Goal: Task Accomplishment & Management: Use online tool/utility

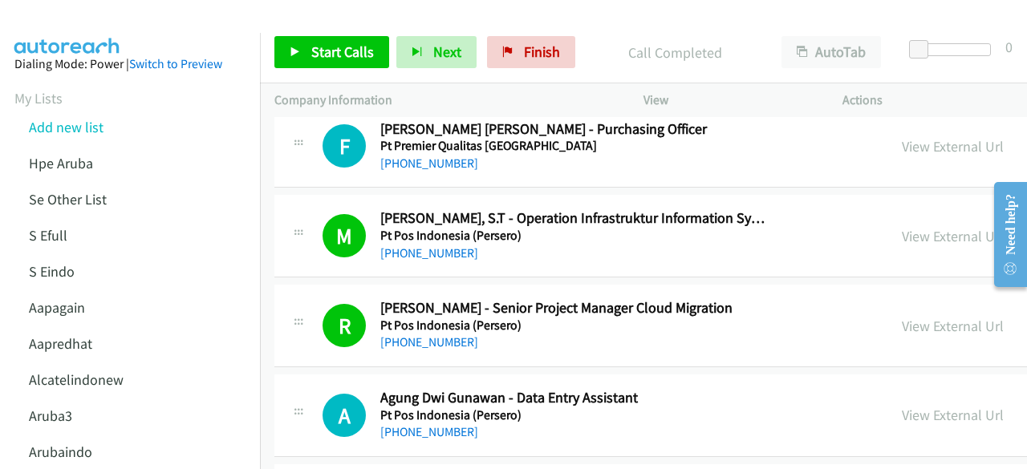
scroll to position [9135, 0]
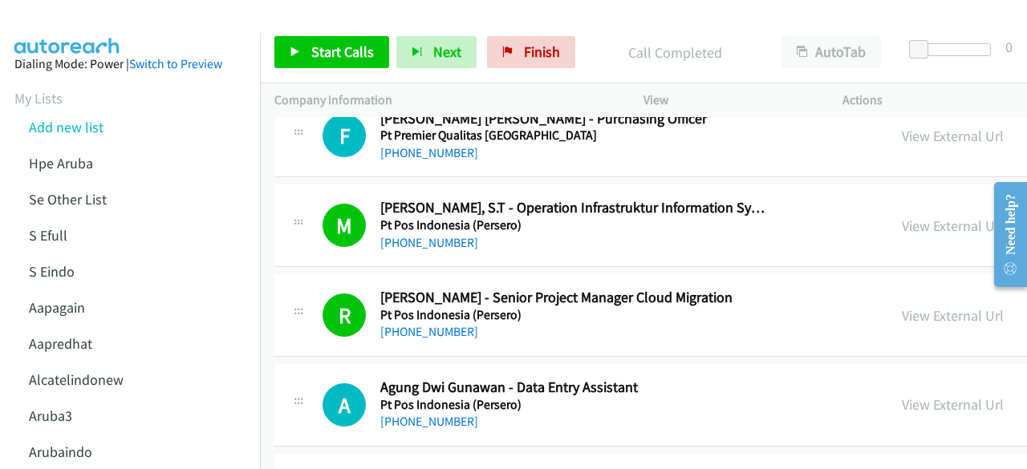
click at [420, 361] on td "A Callback Scheduled Agung Dwi Gunawan - Data Entry Assistant Pt Pos Indonesia …" at bounding box center [858, 406] width 1197 height 90
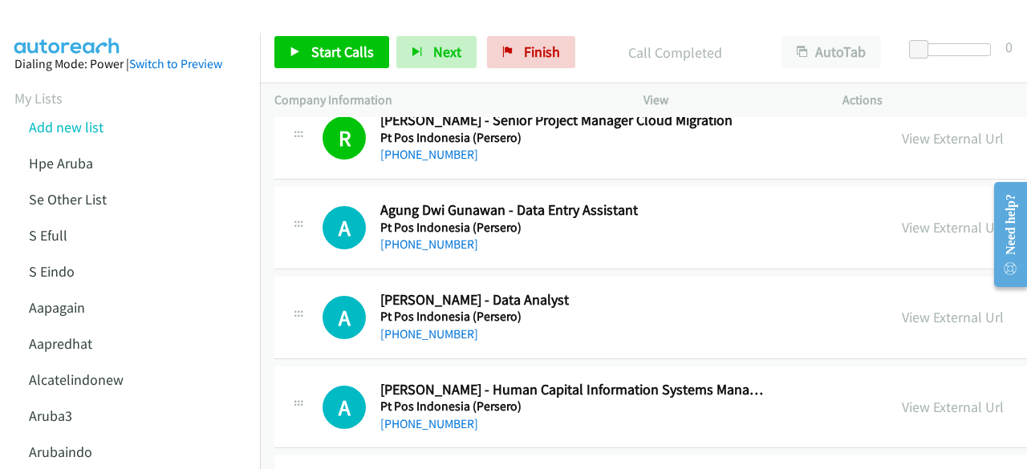
scroll to position [9313, 0]
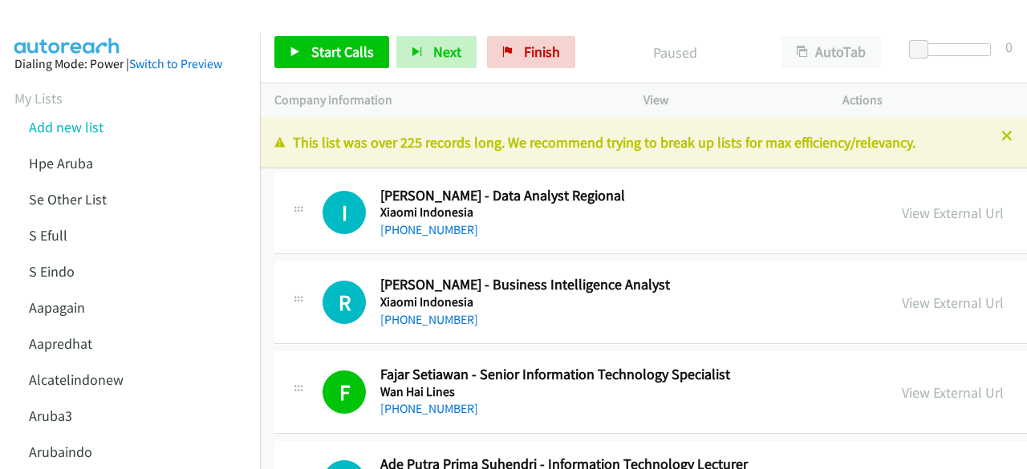
click at [270, 249] on td "I Callback Scheduled Imron Rosyadih - Data Analyst Regional Xiaomi Indonesia As…" at bounding box center [858, 213] width 1197 height 90
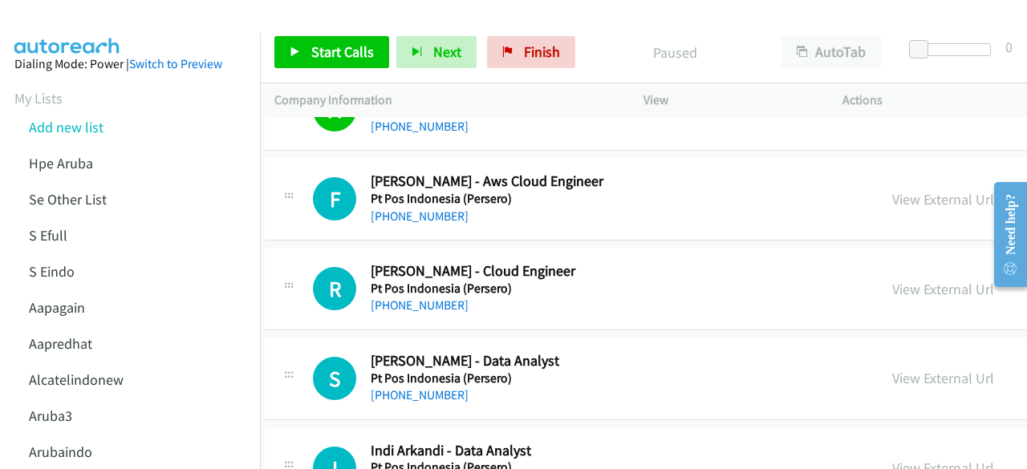
scroll to position [9615, 10]
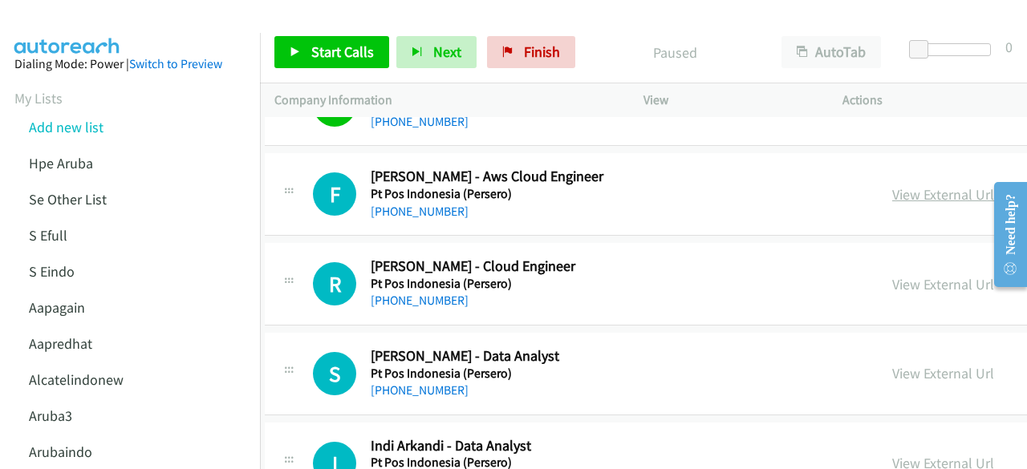
click at [895, 185] on link "View External Url" at bounding box center [943, 194] width 102 height 18
click at [879, 267] on div "View External Url View External Url Schedule/Manage Callback Start Calls Here R…" at bounding box center [1037, 283] width 321 height 53
click at [879, 265] on div "View External Url View External Url Schedule/Manage Callback Start Calls Here R…" at bounding box center [1037, 283] width 321 height 53
click at [892, 275] on link "View External Url" at bounding box center [943, 284] width 102 height 18
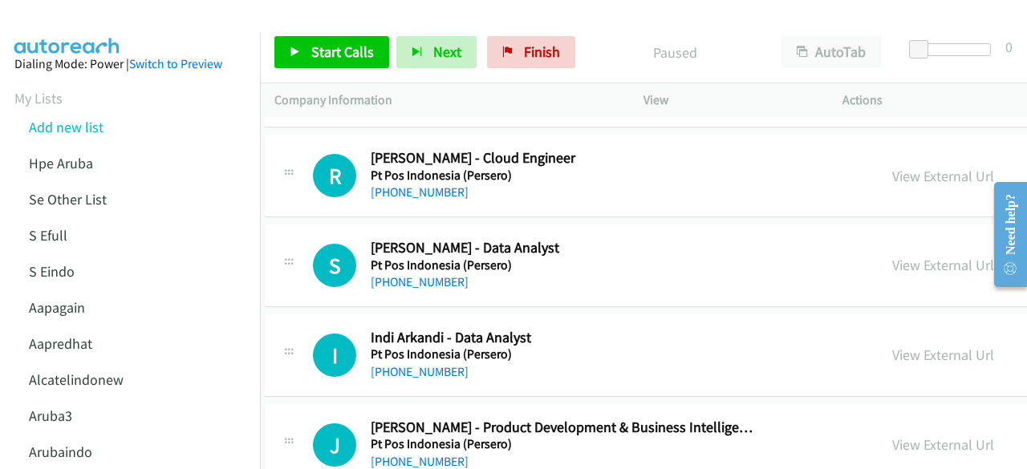
scroll to position [9725, 10]
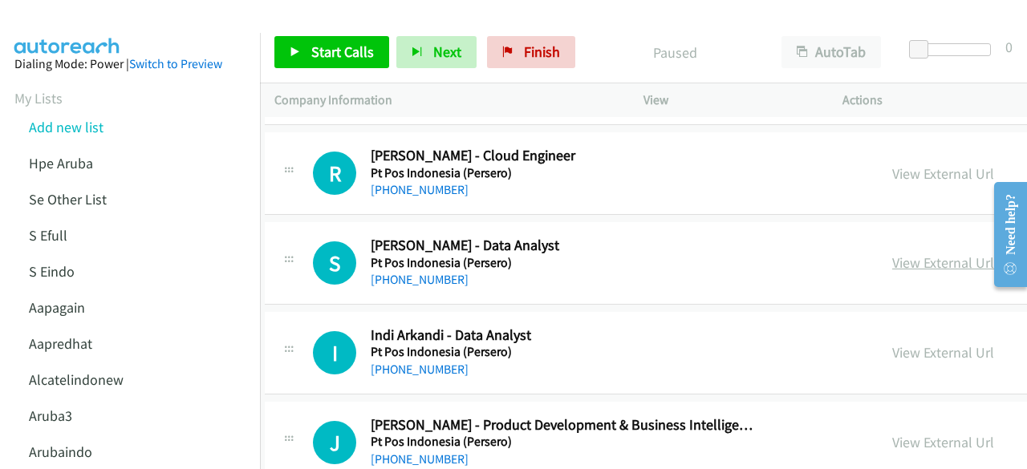
click at [892, 253] on link "View External Url" at bounding box center [943, 262] width 102 height 18
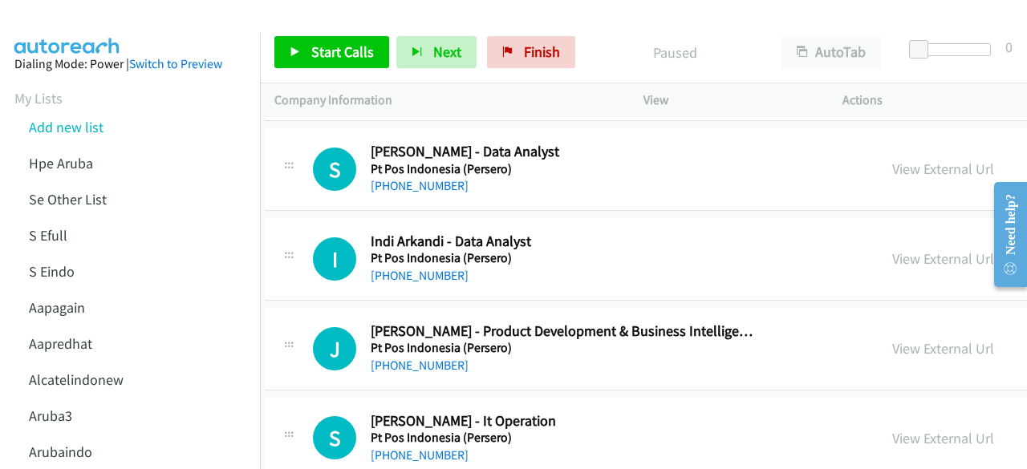
scroll to position [9820, 10]
click at [892, 249] on link "View External Url" at bounding box center [943, 258] width 102 height 18
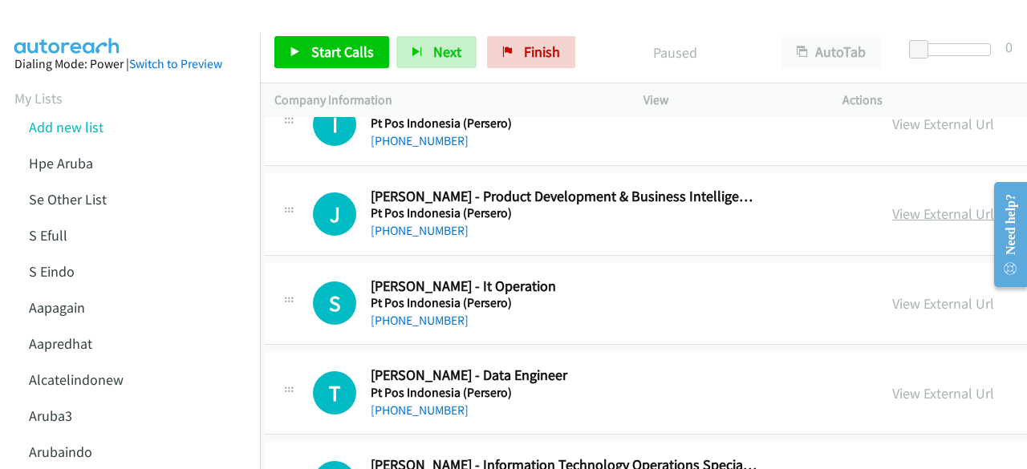
click at [892, 205] on link "View External Url" at bounding box center [943, 214] width 102 height 18
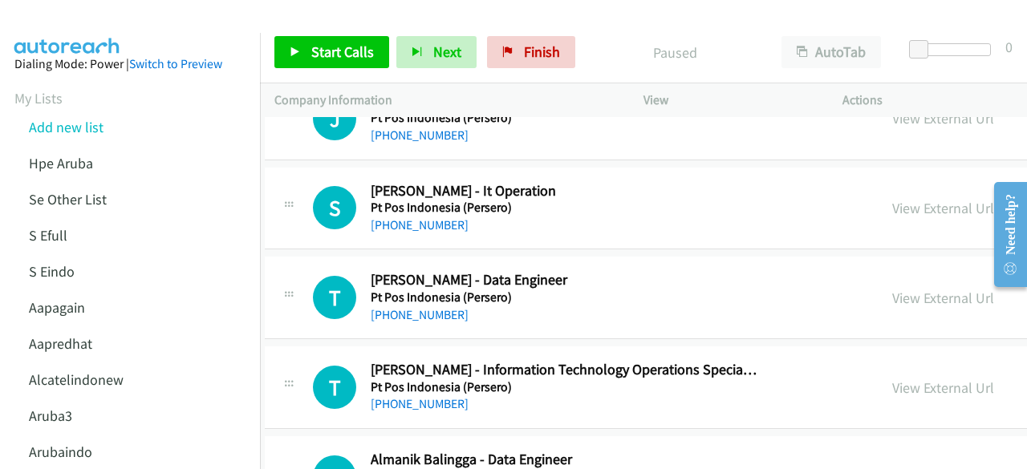
scroll to position [10050, 10]
click at [892, 198] on link "View External Url" at bounding box center [943, 207] width 102 height 18
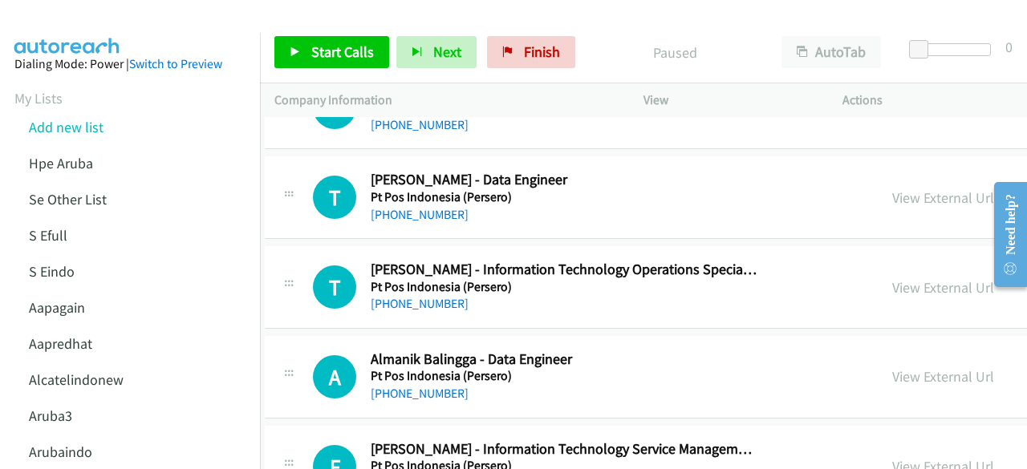
scroll to position [10160, 10]
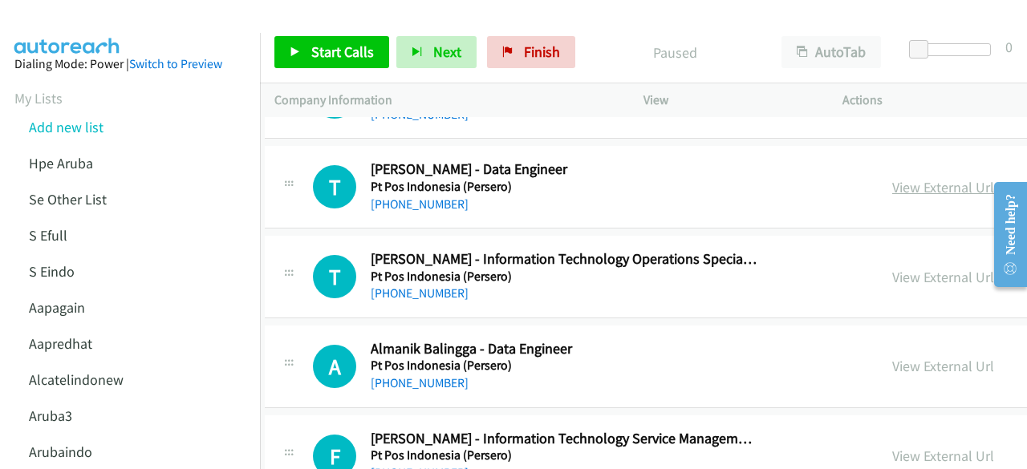
click at [892, 178] on link "View External Url" at bounding box center [943, 187] width 102 height 18
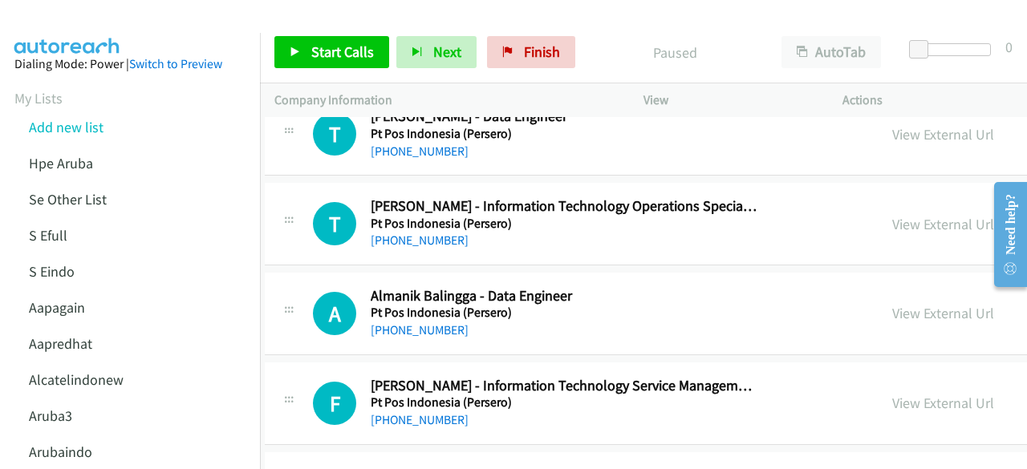
scroll to position [10215, 10]
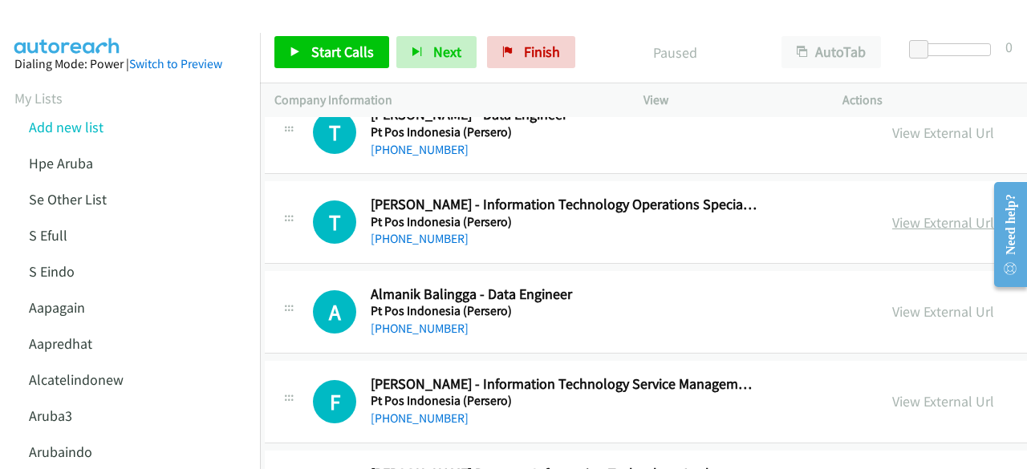
click at [892, 213] on link "View External Url" at bounding box center [943, 222] width 102 height 18
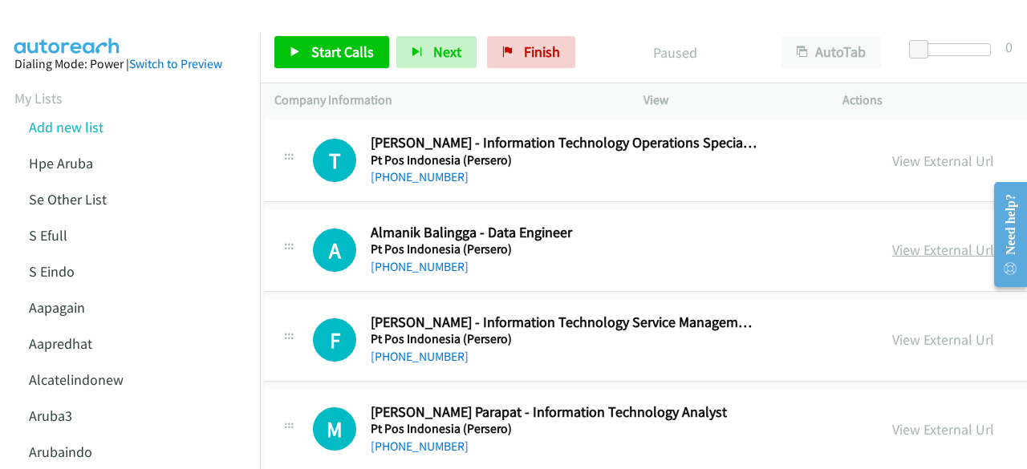
click at [907, 241] on link "View External Url" at bounding box center [943, 250] width 102 height 18
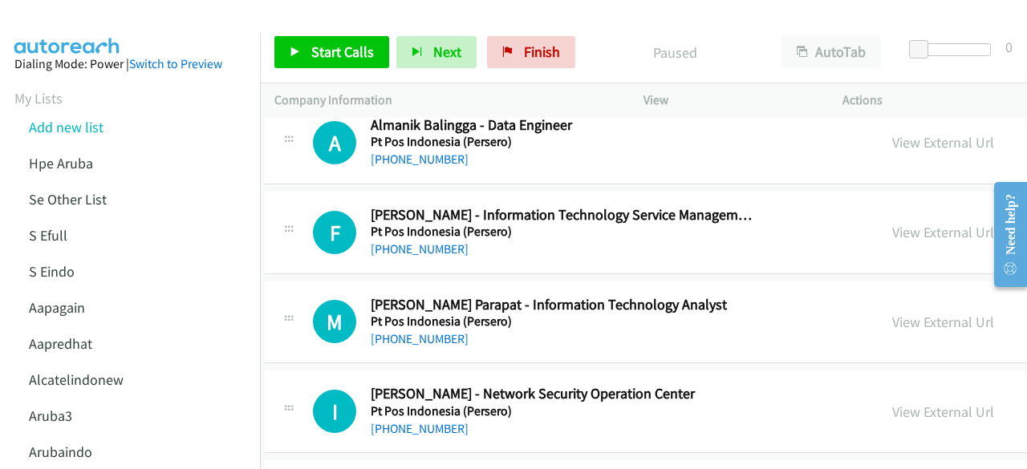
scroll to position [10385, 10]
click at [892, 222] on link "View External Url" at bounding box center [943, 231] width 102 height 18
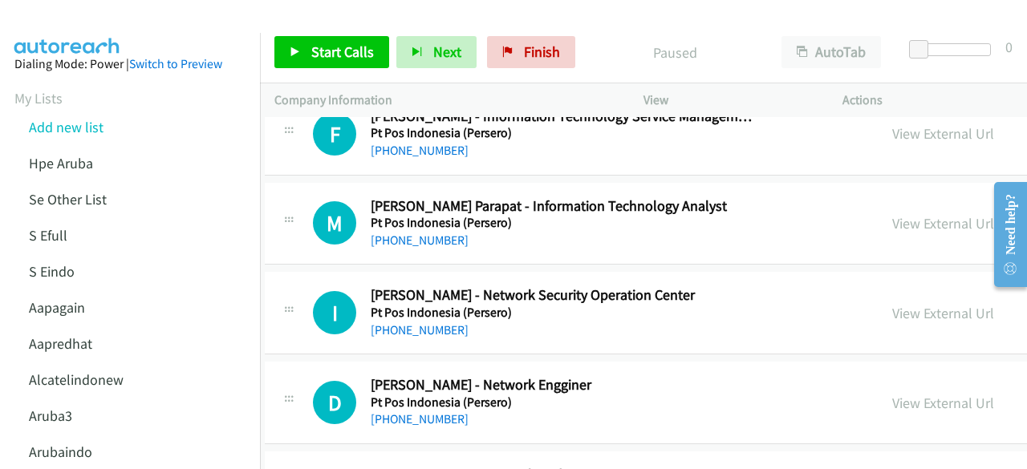
scroll to position [10484, 10]
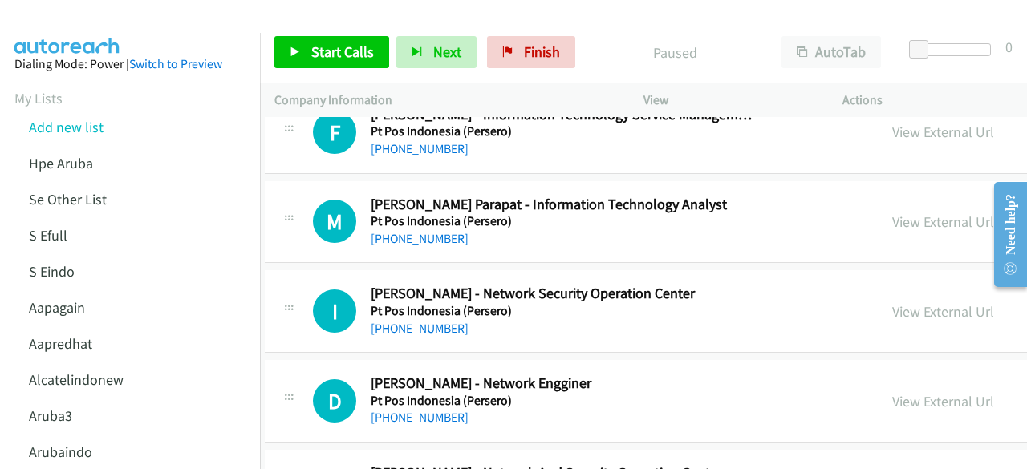
click at [892, 213] on link "View External Url" at bounding box center [943, 222] width 102 height 18
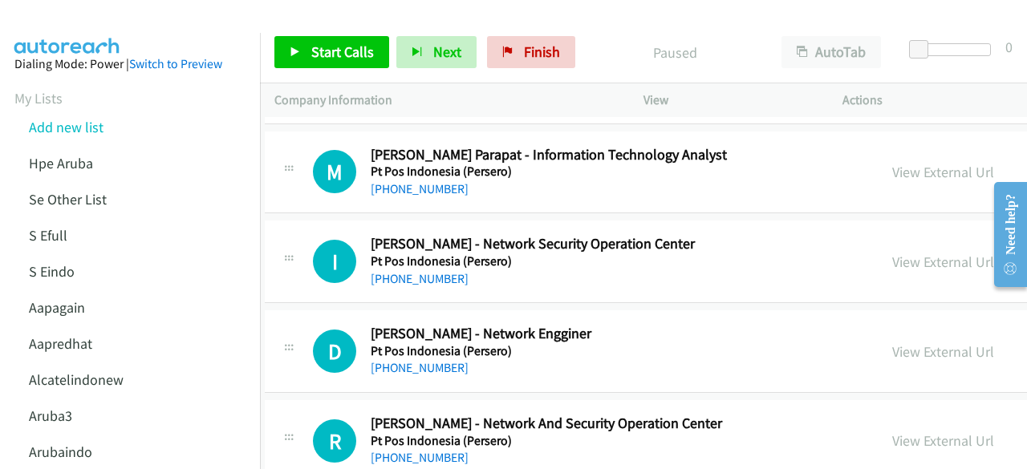
scroll to position [10536, 10]
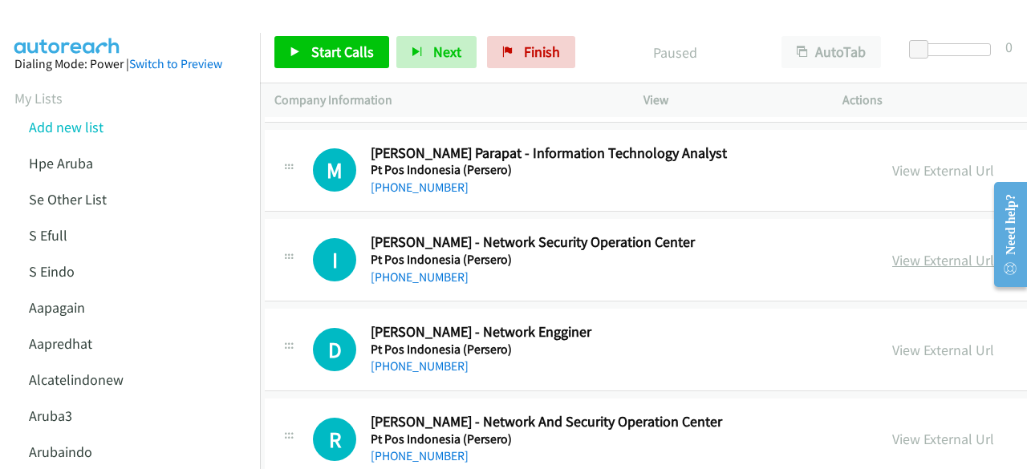
click at [892, 251] on link "View External Url" at bounding box center [943, 260] width 102 height 18
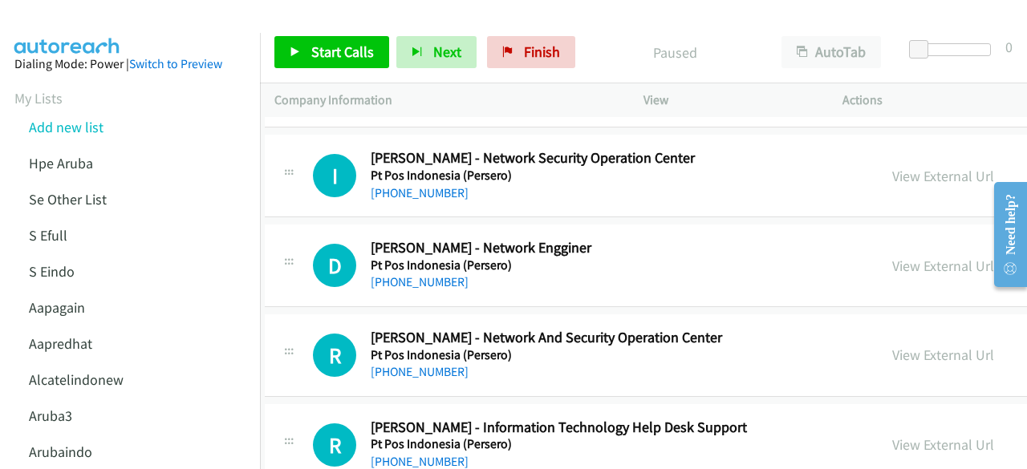
scroll to position [10659, 10]
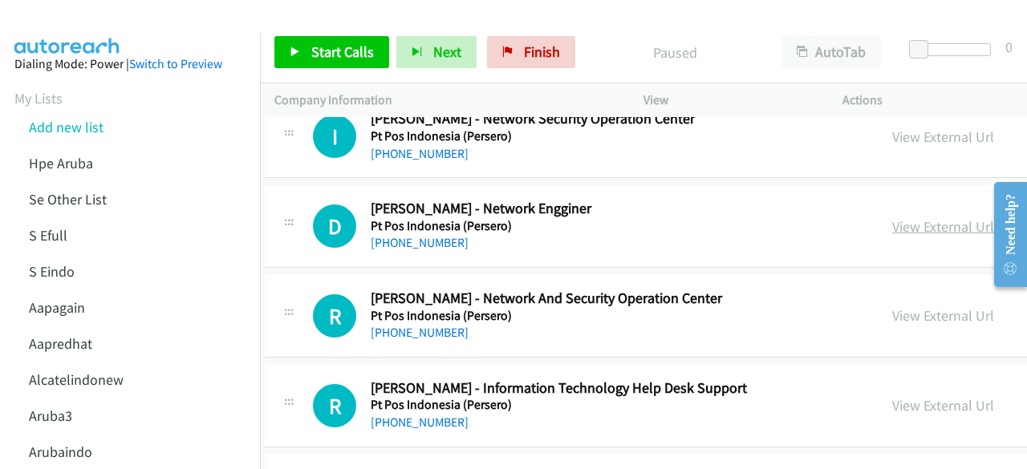
click at [892, 217] on link "View External Url" at bounding box center [943, 226] width 102 height 18
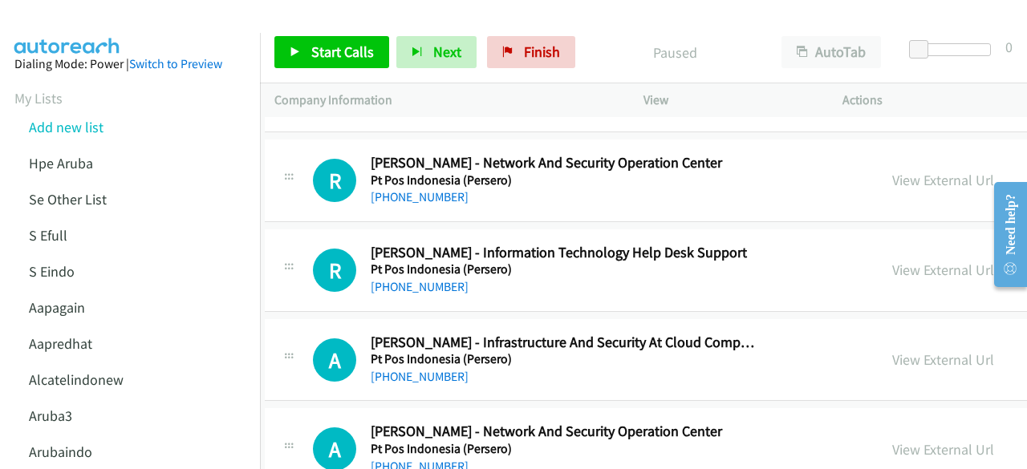
scroll to position [10797, 10]
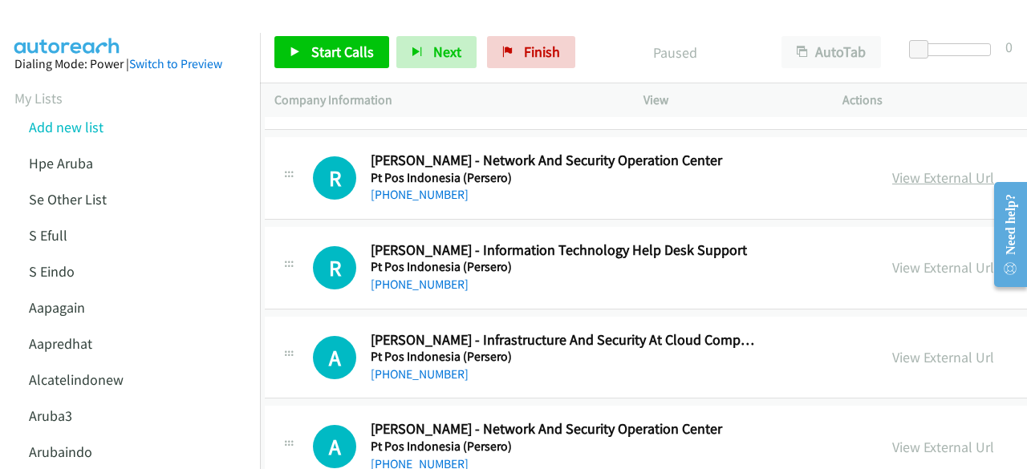
click at [892, 168] on link "View External Url" at bounding box center [943, 177] width 102 height 18
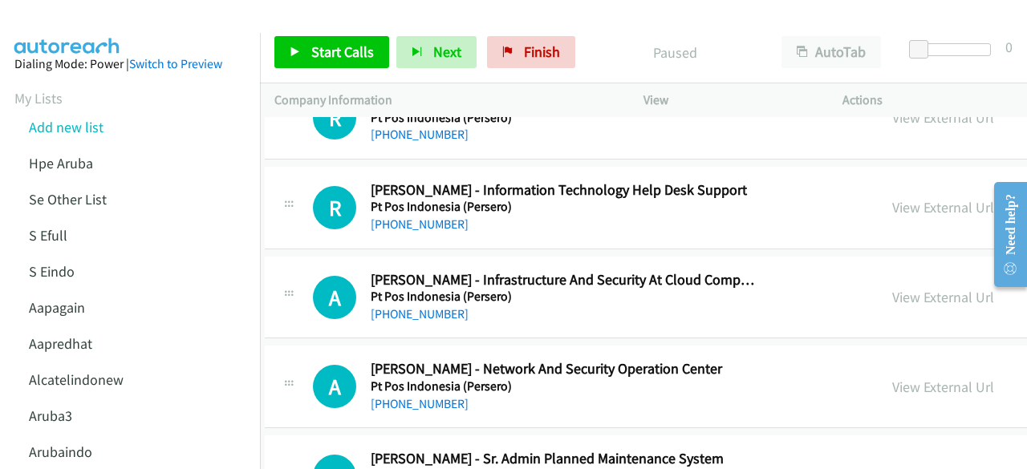
scroll to position [10858, 10]
click at [905, 197] on link "View External Url" at bounding box center [943, 206] width 102 height 18
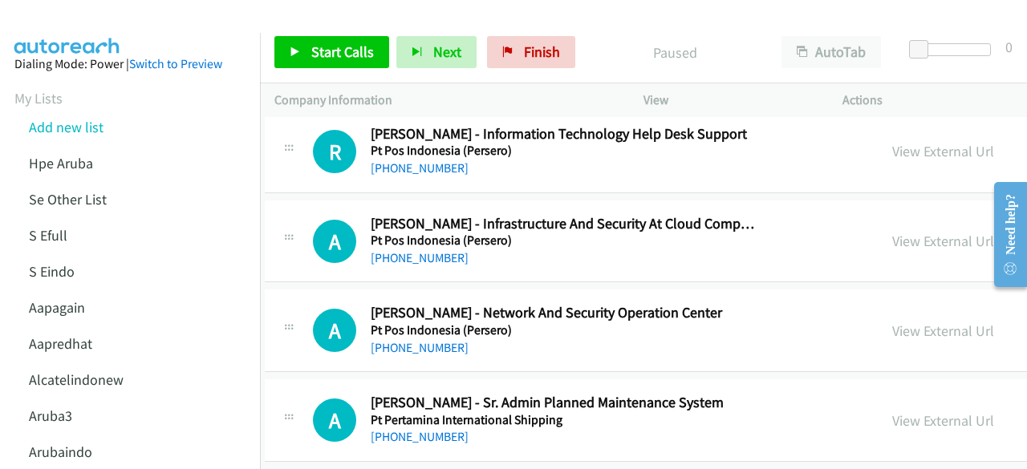
scroll to position [10951, 10]
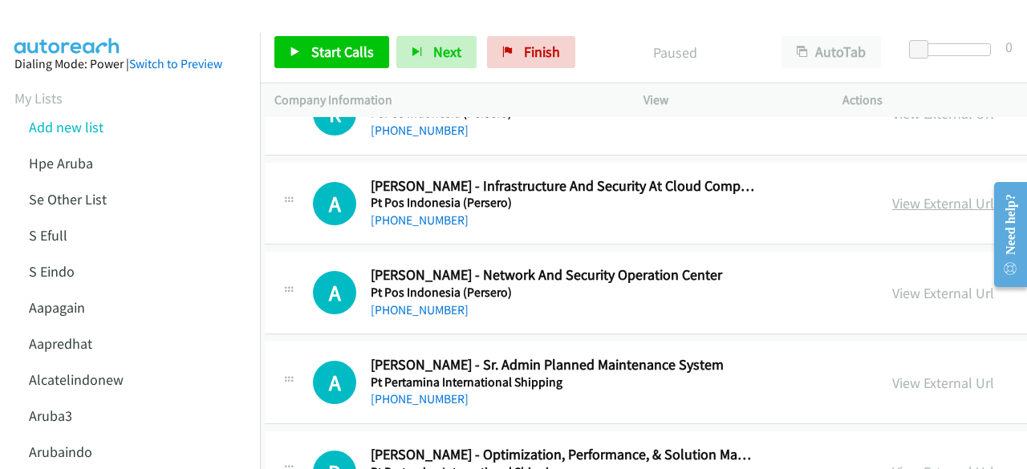
click at [892, 194] on link "View External Url" at bounding box center [943, 203] width 102 height 18
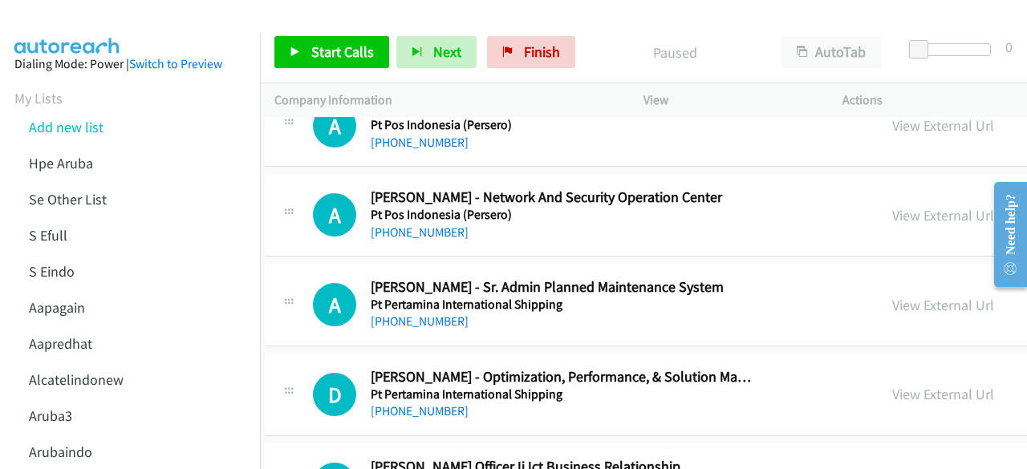
scroll to position [11030, 10]
click at [892, 205] on link "View External Url" at bounding box center [943, 214] width 102 height 18
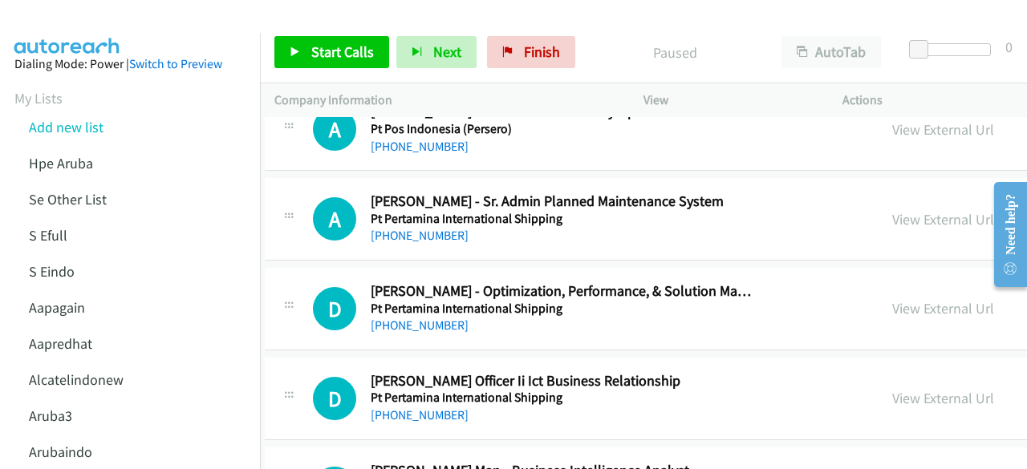
scroll to position [11121, 10]
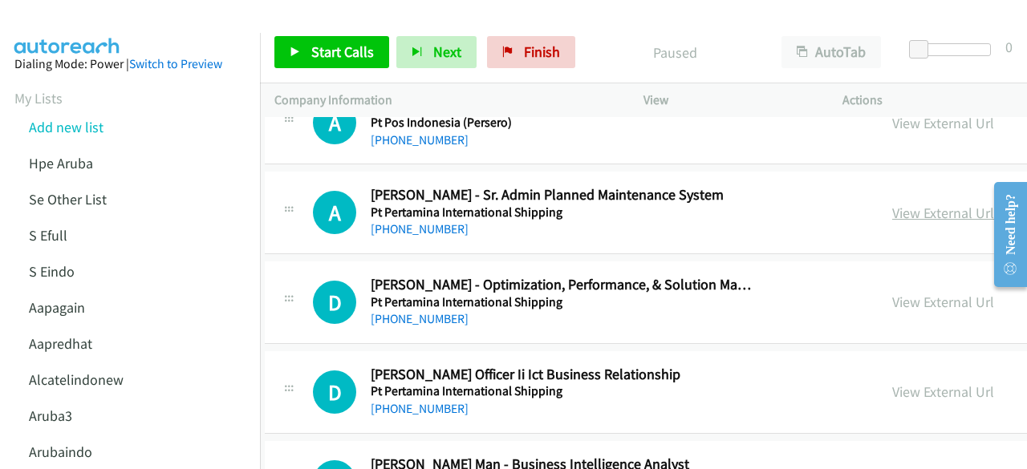
click at [892, 204] on link "View External Url" at bounding box center [943, 213] width 102 height 18
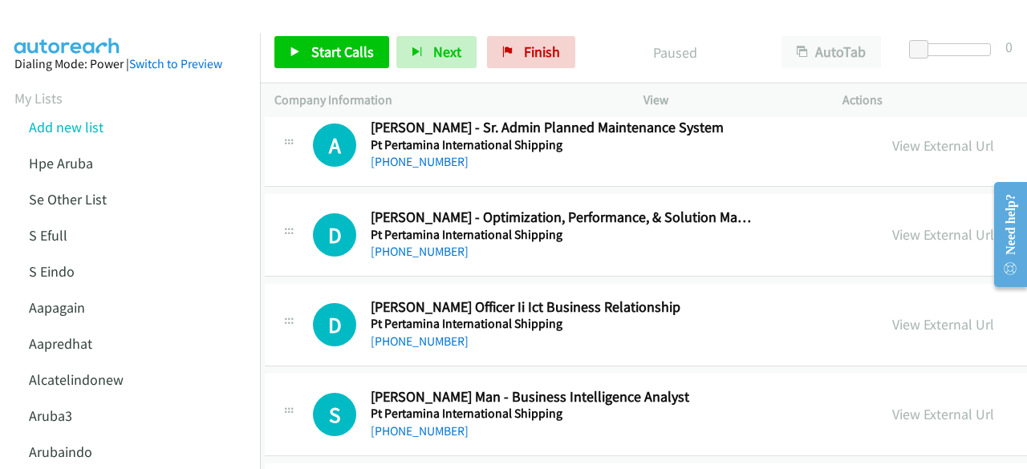
scroll to position [11198, 10]
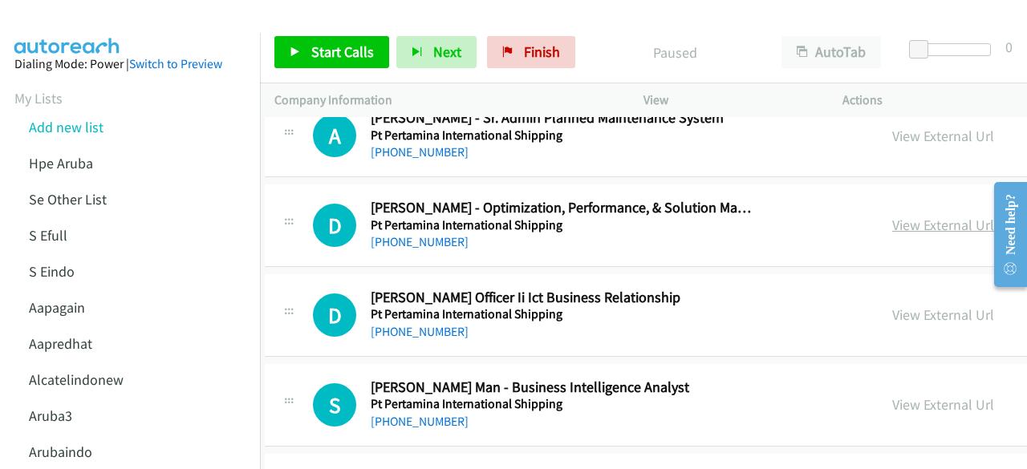
click at [892, 216] on link "View External Url" at bounding box center [943, 225] width 102 height 18
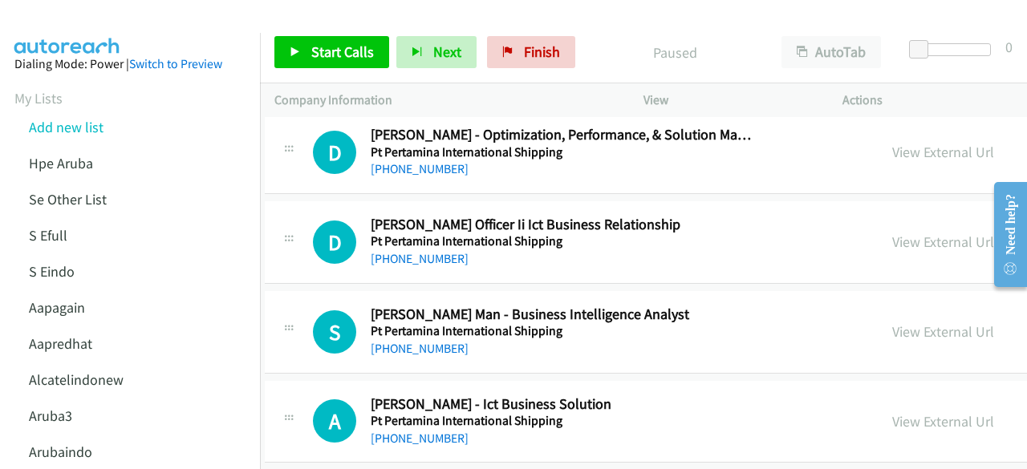
scroll to position [11285, 10]
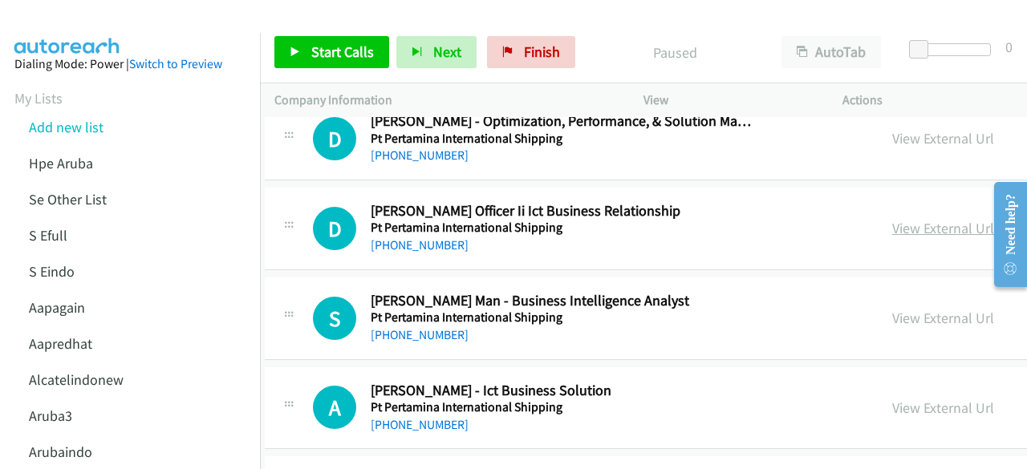
click at [892, 219] on link "View External Url" at bounding box center [943, 228] width 102 height 18
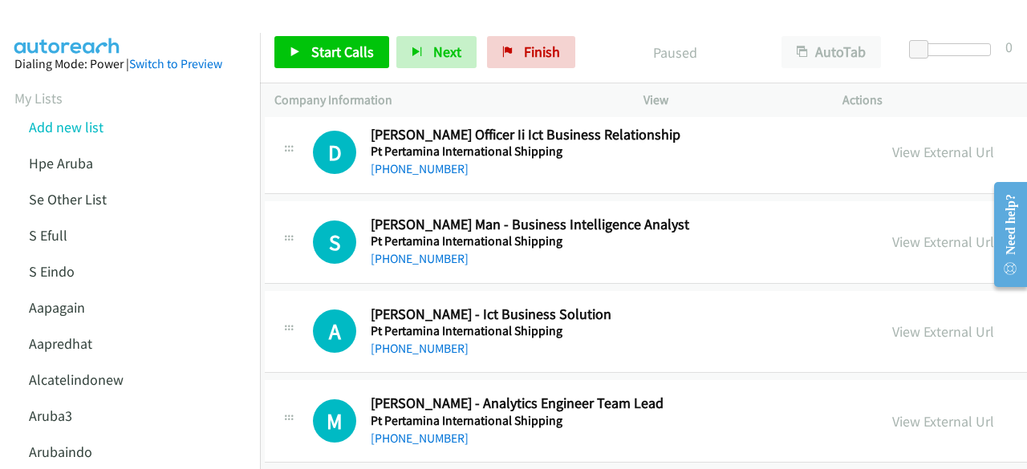
scroll to position [11362, 10]
click at [892, 232] on link "View External Url" at bounding box center [943, 241] width 102 height 18
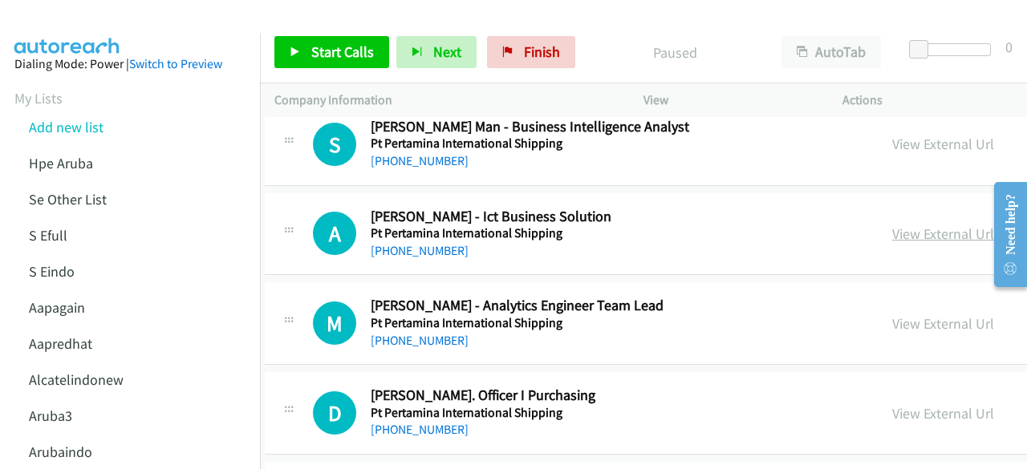
click at [892, 225] on link "View External Url" at bounding box center [943, 234] width 102 height 18
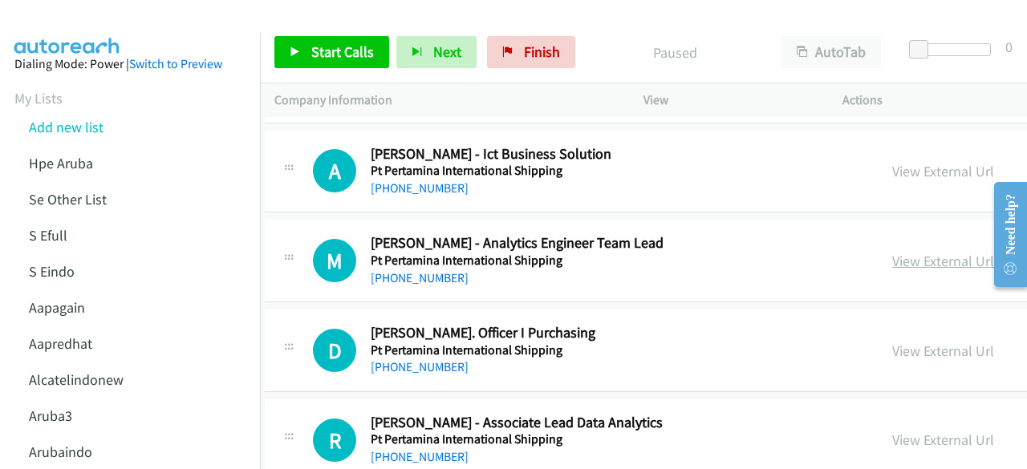
click at [892, 252] on link "View External Url" at bounding box center [943, 261] width 102 height 18
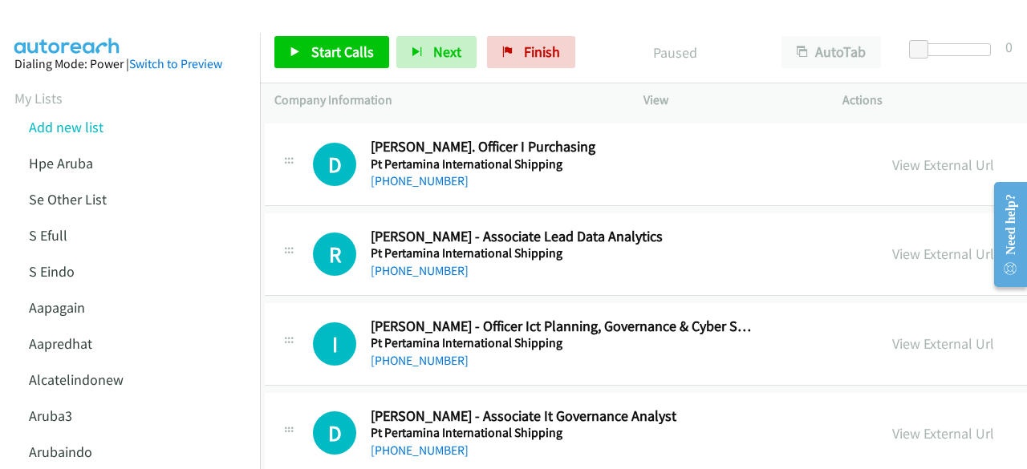
scroll to position [11708, 10]
click at [892, 244] on link "View External Url" at bounding box center [943, 253] width 102 height 18
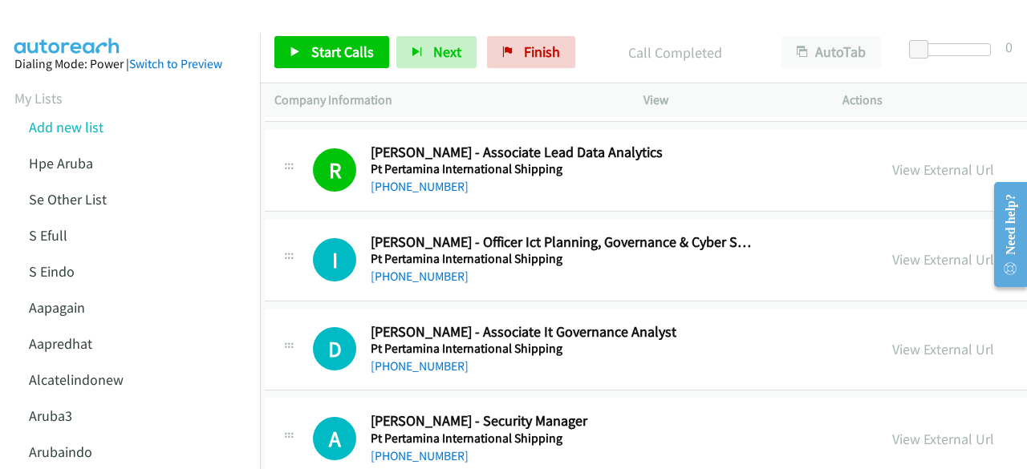
scroll to position [11795, 10]
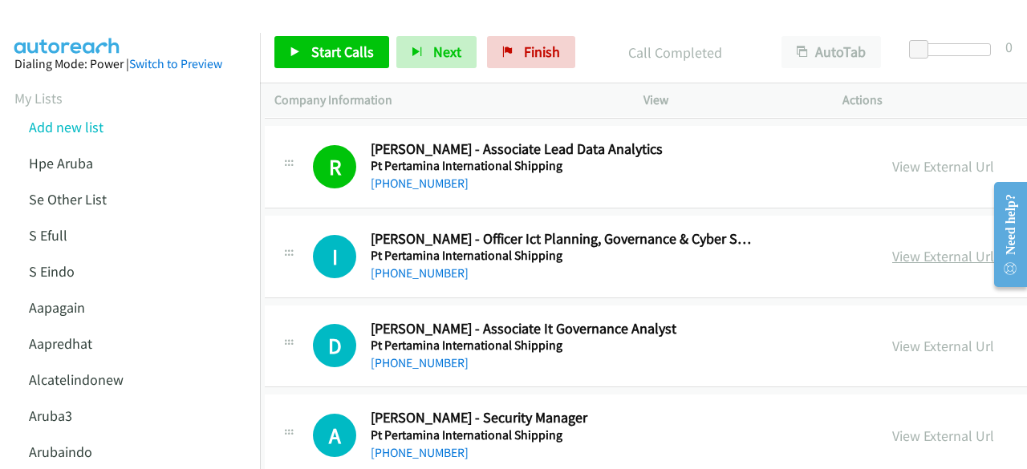
click at [922, 247] on link "View External Url" at bounding box center [943, 256] width 102 height 18
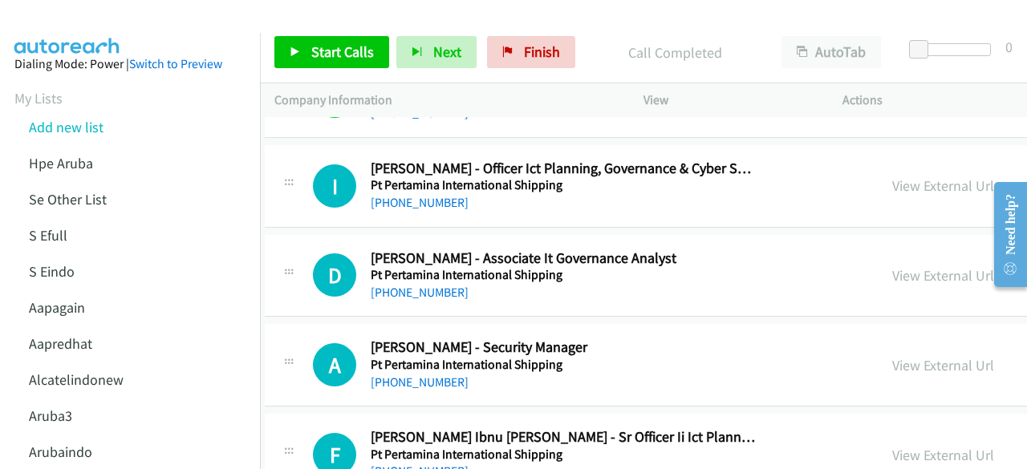
scroll to position [11873, 10]
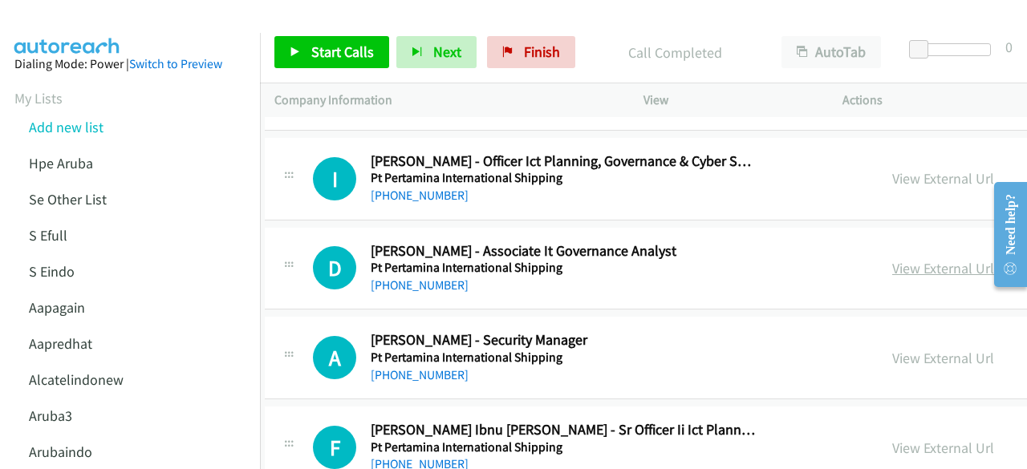
click at [892, 259] on link "View External Url" at bounding box center [943, 268] width 102 height 18
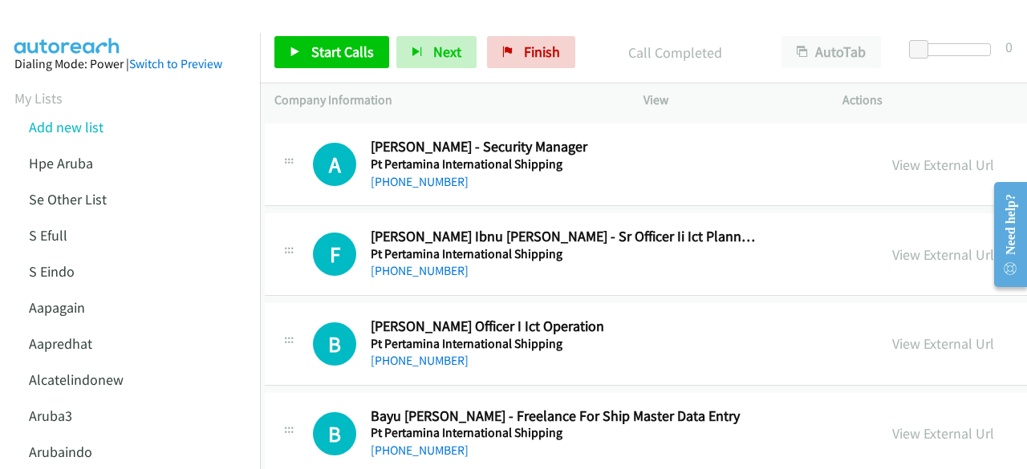
scroll to position [12069, 10]
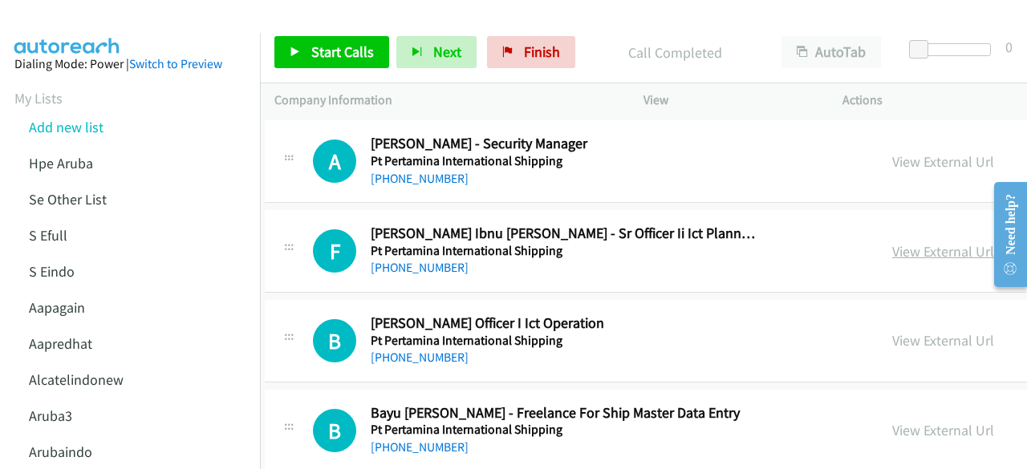
click at [892, 242] on link "View External Url" at bounding box center [943, 251] width 102 height 18
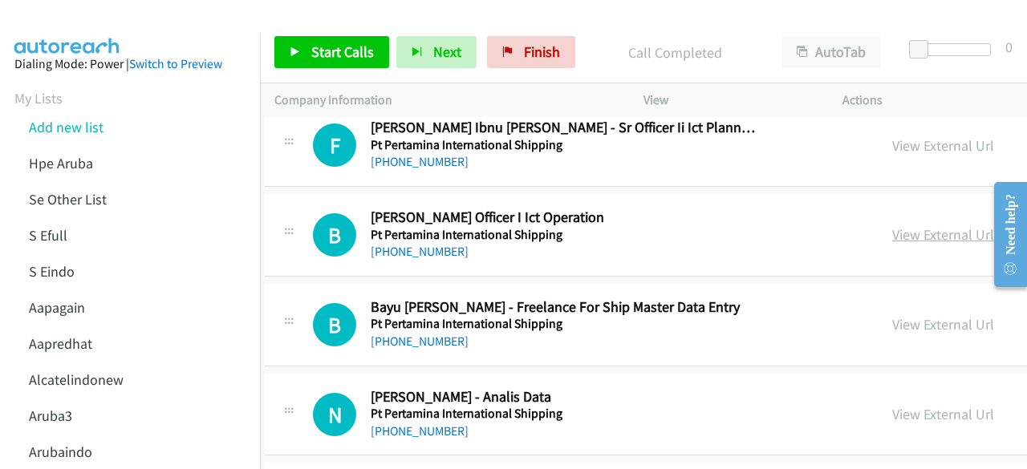
click at [892, 225] on link "View External Url" at bounding box center [943, 234] width 102 height 18
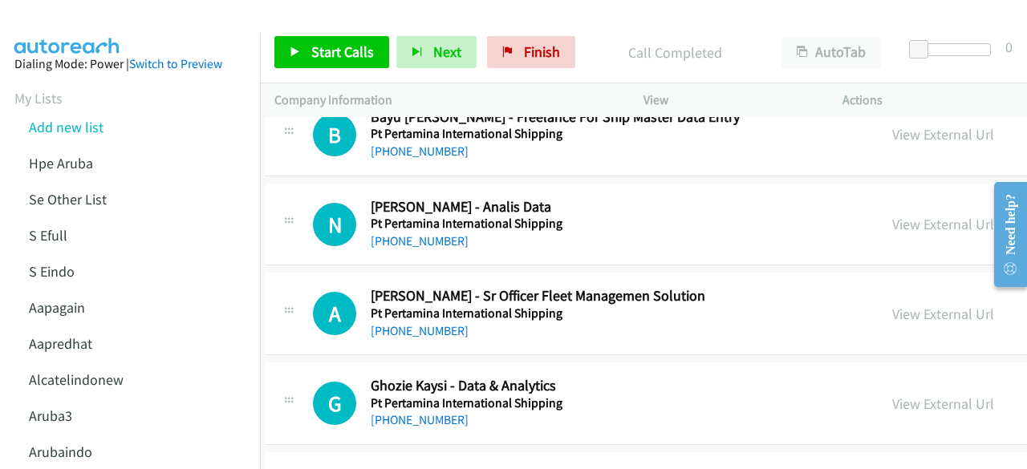
scroll to position [12379, 10]
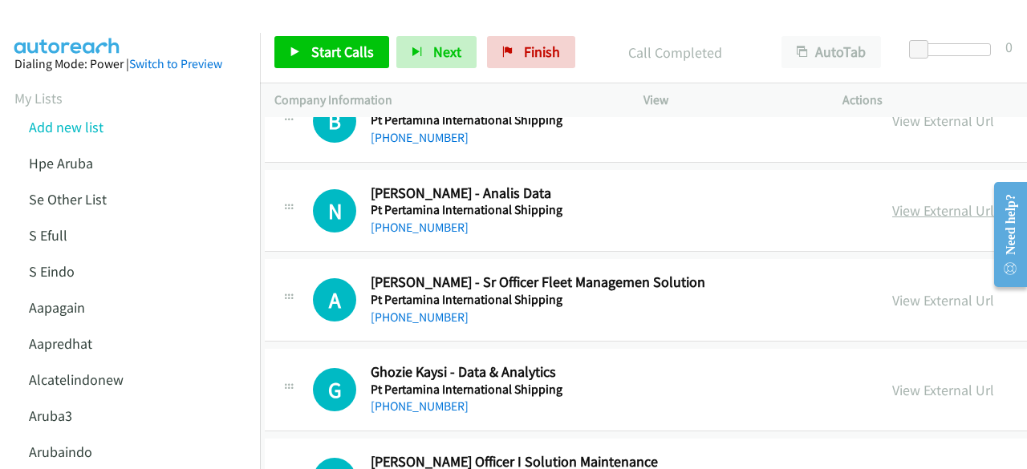
click at [892, 201] on link "View External Url" at bounding box center [943, 210] width 102 height 18
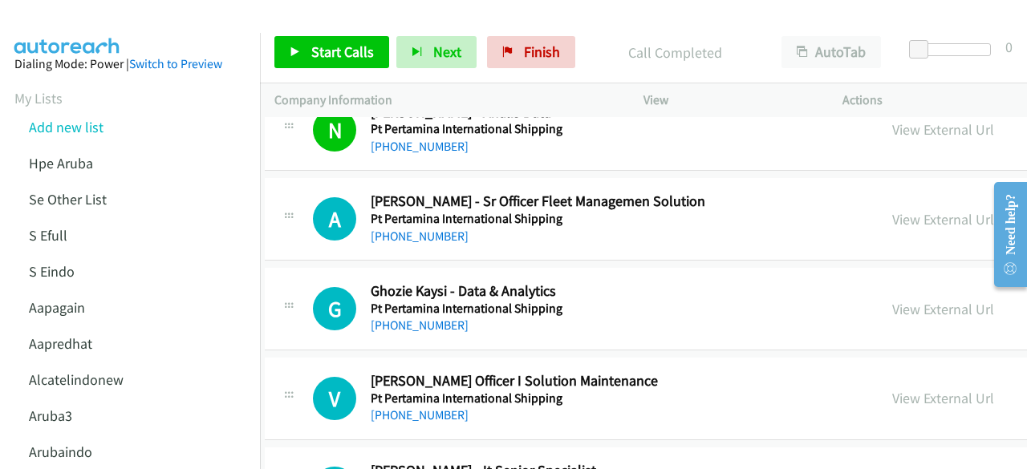
scroll to position [12461, 10]
click at [892, 209] on link "View External Url" at bounding box center [943, 218] width 102 height 18
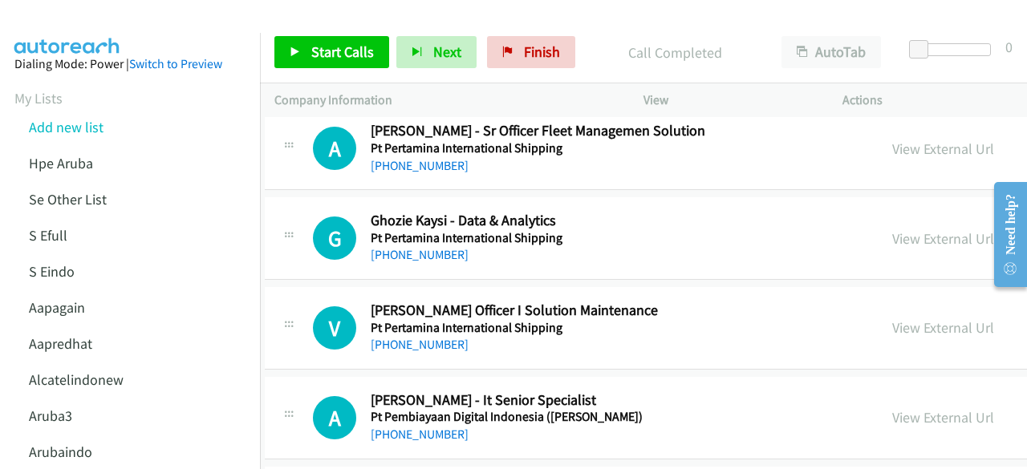
scroll to position [12531, 10]
click at [892, 229] on link "View External Url" at bounding box center [943, 238] width 102 height 18
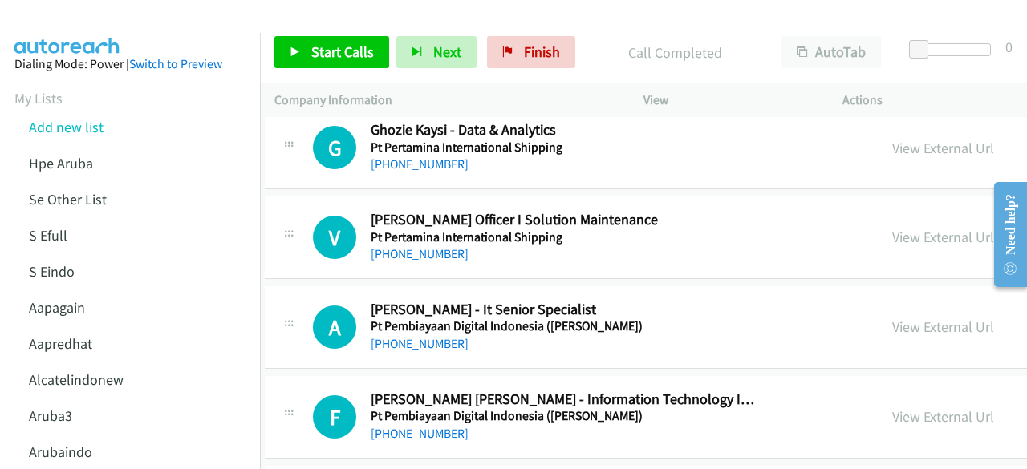
scroll to position [12622, 10]
click at [892, 225] on div "View External Url" at bounding box center [943, 236] width 102 height 22
click at [892, 227] on link "View External Url" at bounding box center [943, 236] width 102 height 18
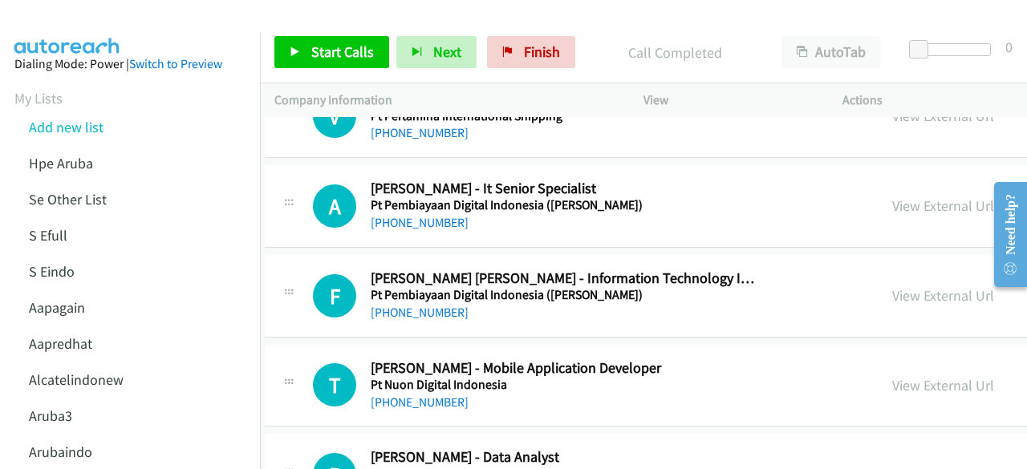
click at [877, 180] on div "View External Url View External Url Schedule/Manage Callback Start Calls Here R…" at bounding box center [1037, 206] width 321 height 53
click at [892, 197] on link "View External Url" at bounding box center [943, 206] width 102 height 18
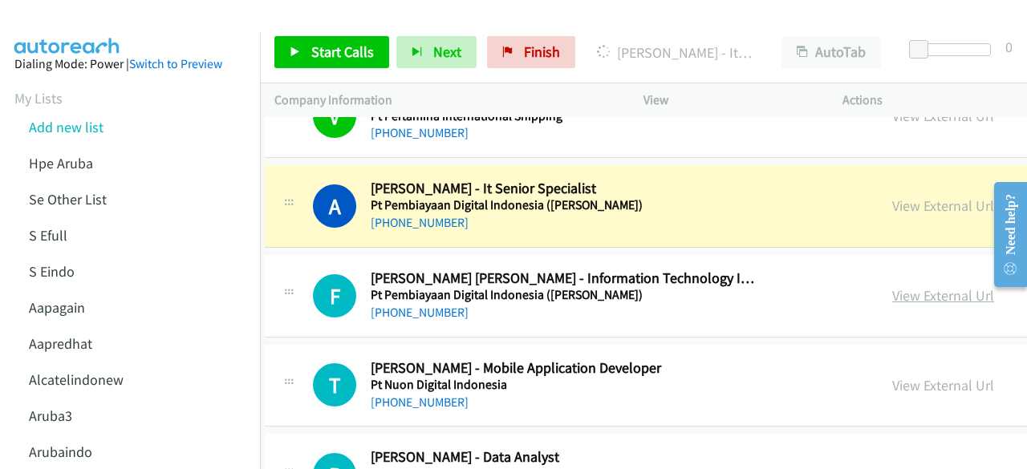
click at [892, 286] on link "View External Url" at bounding box center [943, 295] width 102 height 18
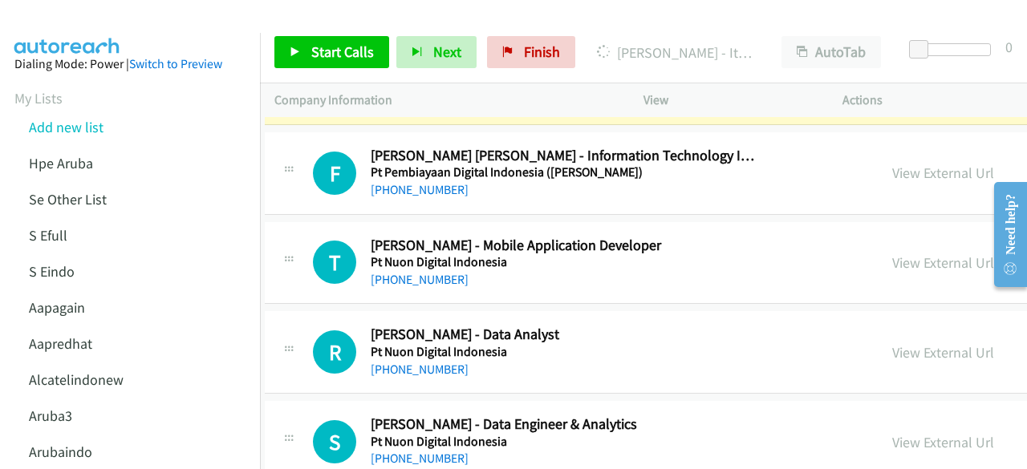
scroll to position [12866, 10]
click at [892, 253] on link "View External Url" at bounding box center [943, 262] width 102 height 18
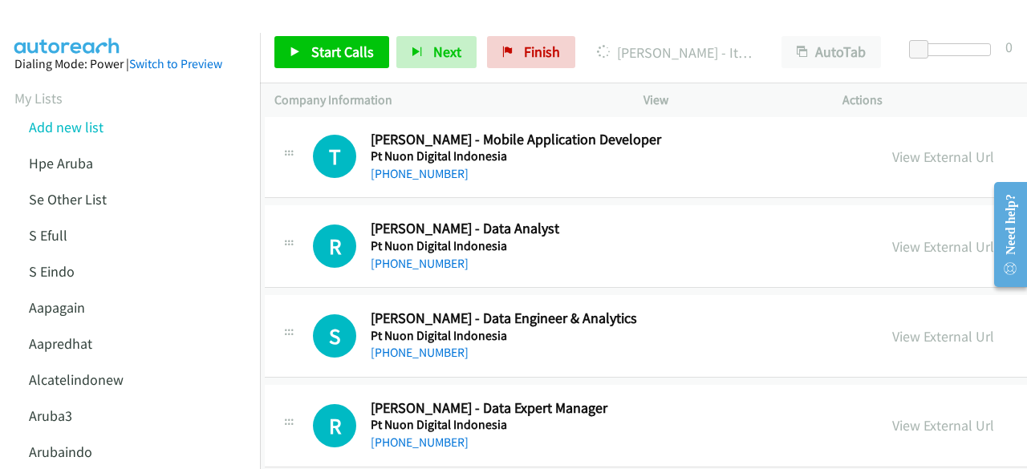
scroll to position [12972, 10]
click at [892, 235] on div "View External Url" at bounding box center [943, 246] width 102 height 22
click at [892, 237] on link "View External Url" at bounding box center [943, 246] width 102 height 18
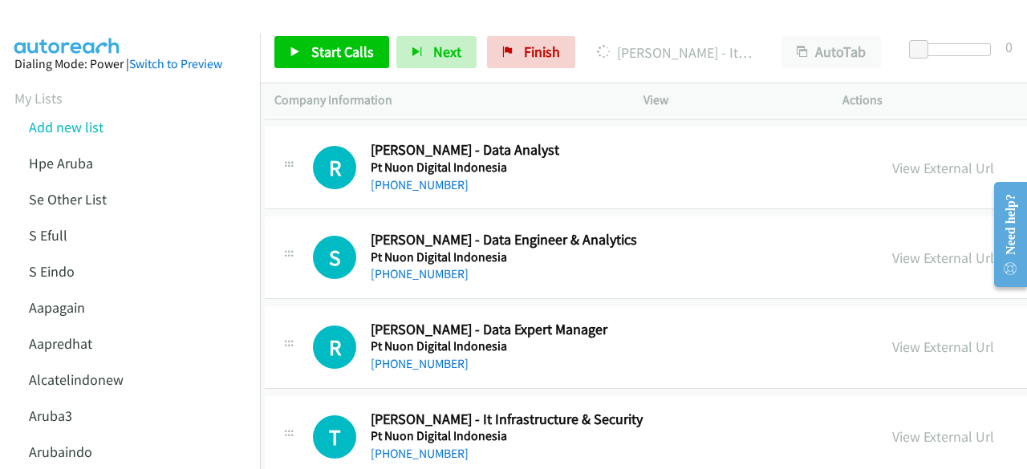
scroll to position [13053, 10]
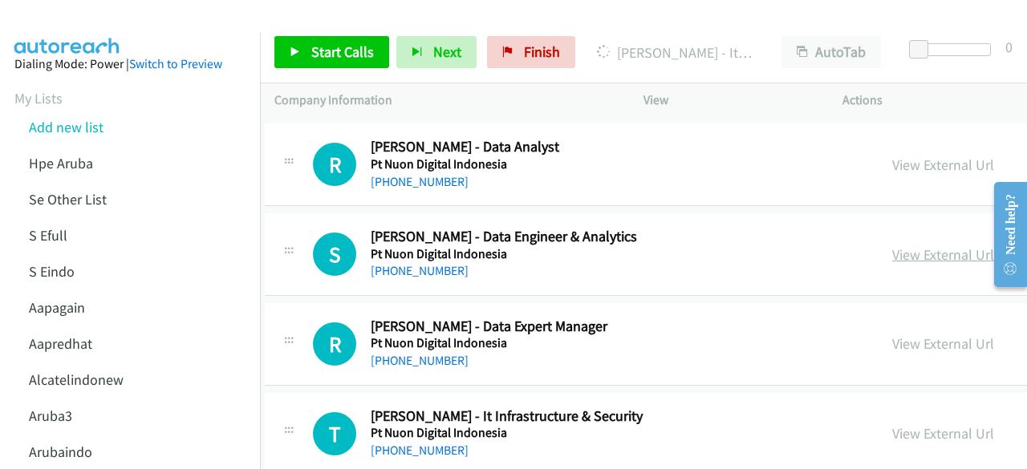
click at [892, 245] on link "View External Url" at bounding box center [943, 254] width 102 height 18
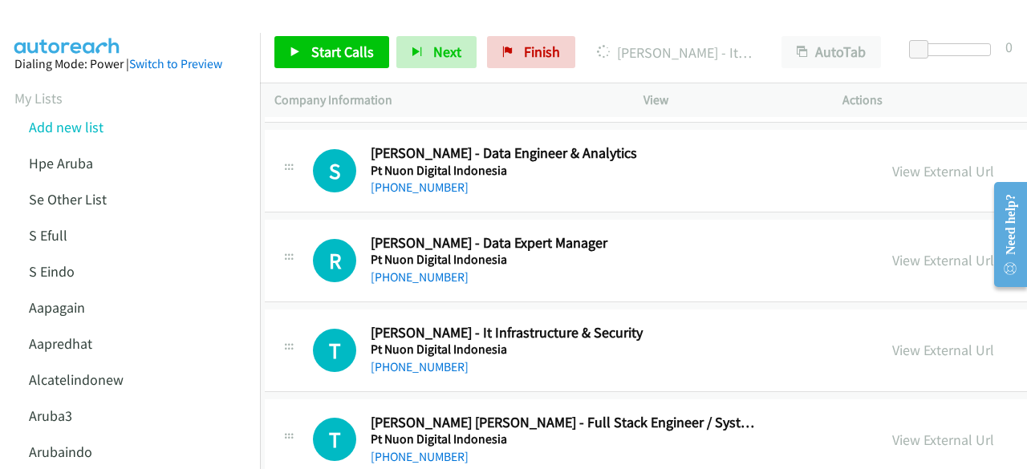
scroll to position [13137, 10]
click at [892, 250] on link "View External Url" at bounding box center [943, 259] width 102 height 18
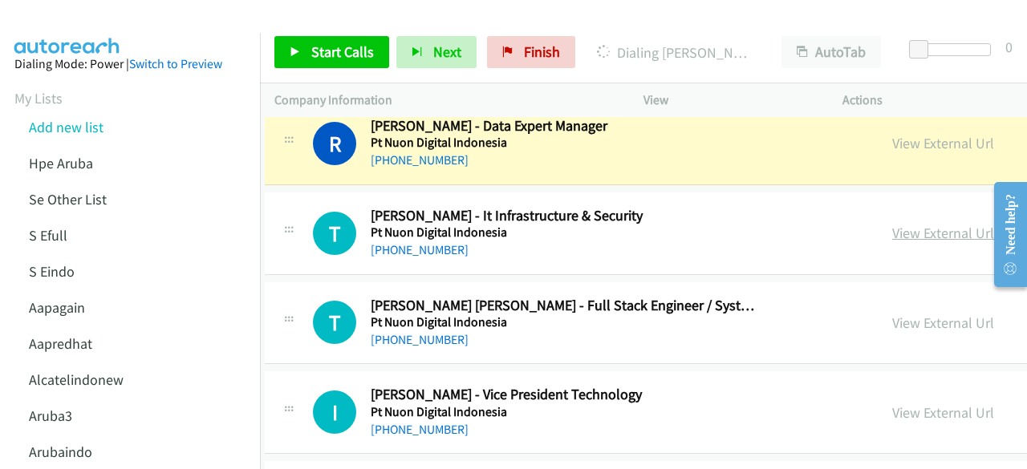
scroll to position [13254, 10]
click at [892, 223] on link "View External Url" at bounding box center [943, 232] width 102 height 18
click at [892, 313] on link "View External Url" at bounding box center [943, 322] width 102 height 18
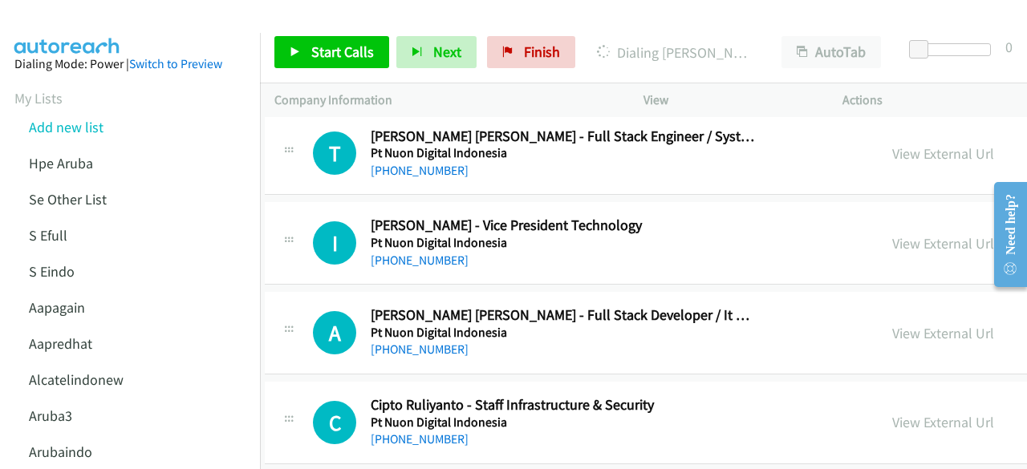
scroll to position [13424, 10]
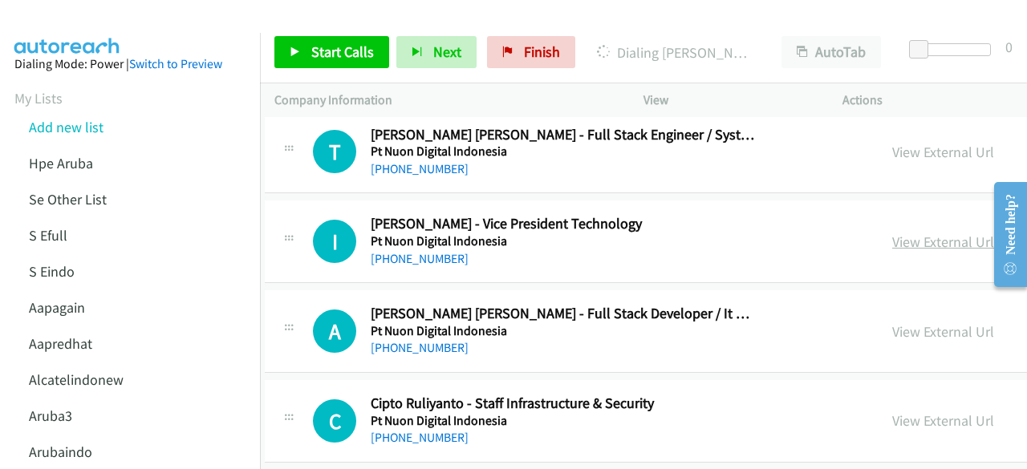
click at [892, 233] on link "View External Url" at bounding box center [943, 242] width 102 height 18
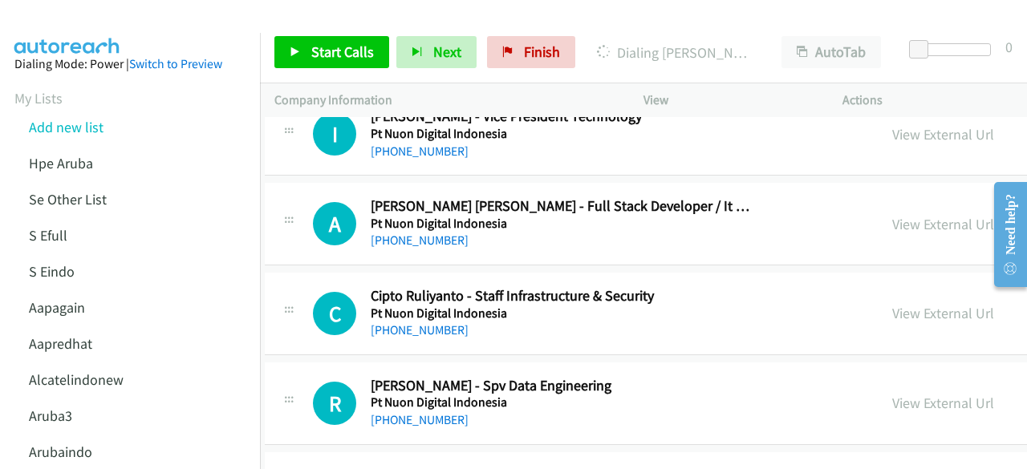
scroll to position [13544, 10]
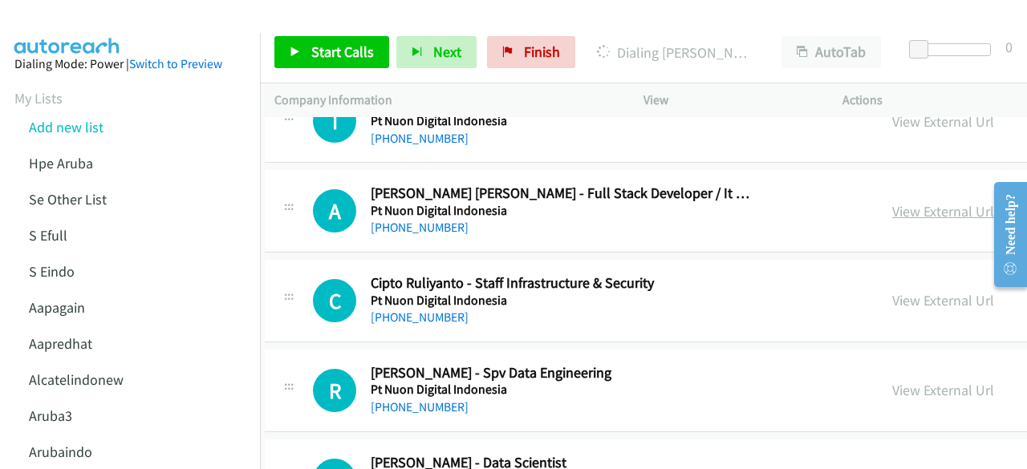
click at [892, 202] on link "View External Url" at bounding box center [943, 211] width 102 height 18
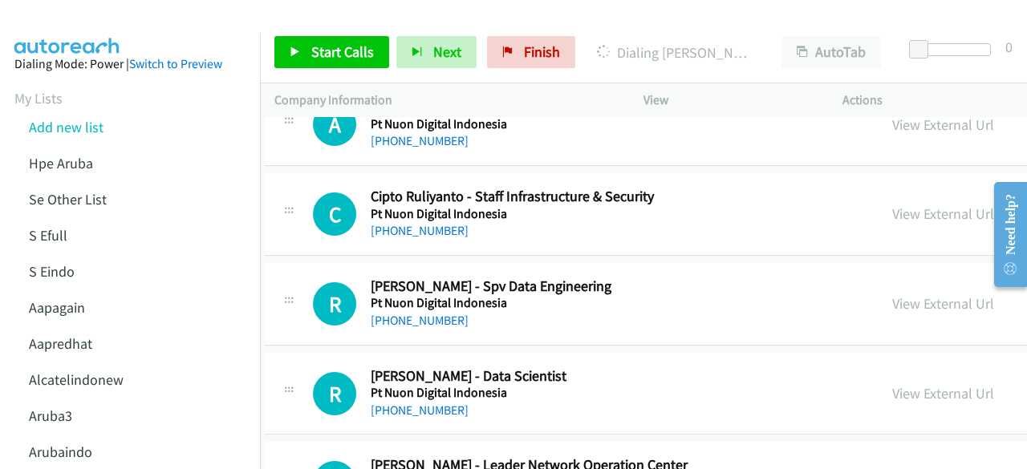
scroll to position [13632, 10]
click at [892, 204] on link "View External Url" at bounding box center [943, 213] width 102 height 18
click at [892, 294] on link "View External Url" at bounding box center [943, 303] width 102 height 18
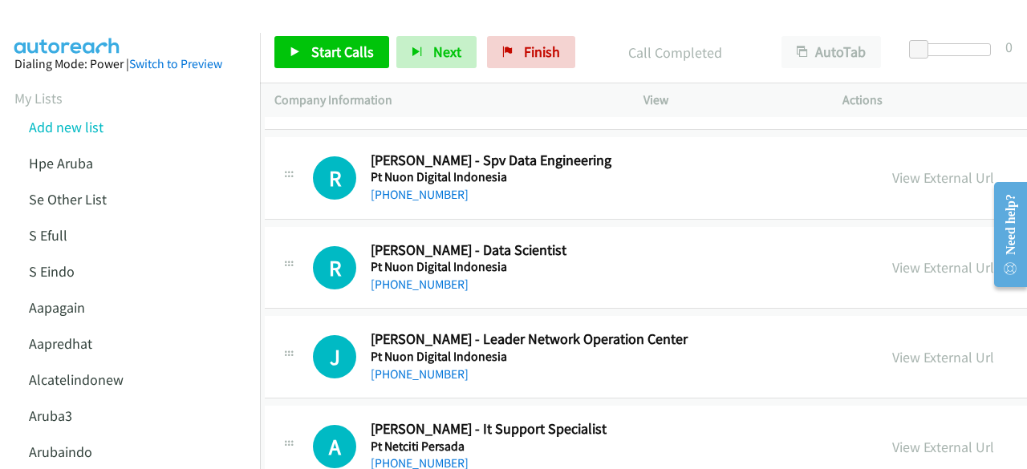
scroll to position [13758, 10]
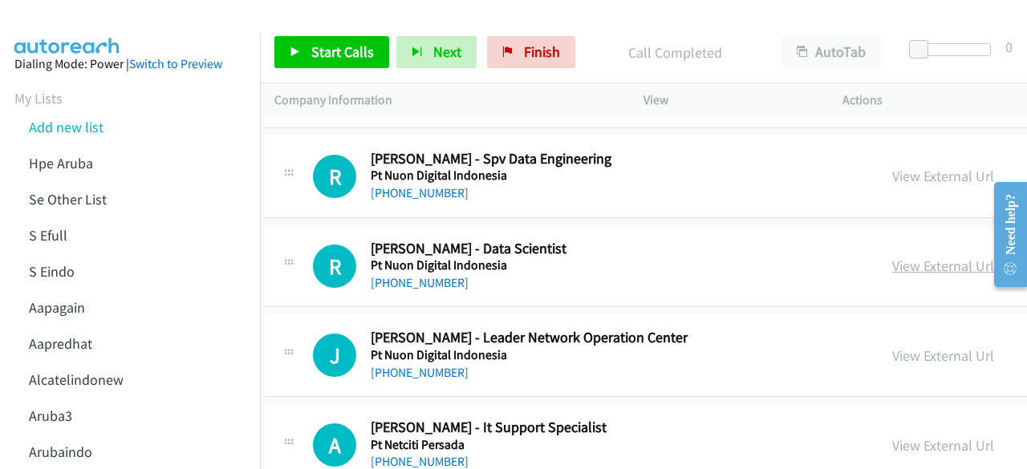
click at [892, 257] on link "View External Url" at bounding box center [943, 266] width 102 height 18
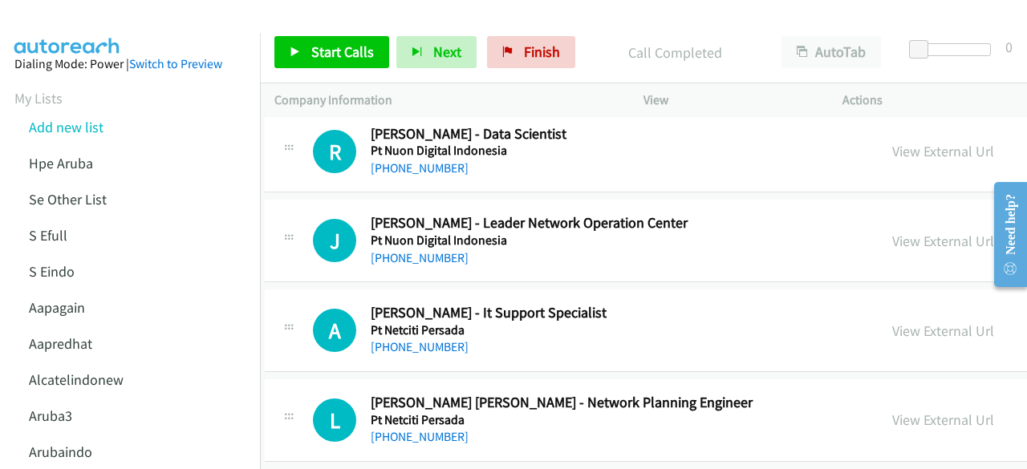
scroll to position [13874, 10]
click at [892, 231] on link "View External Url" at bounding box center [943, 240] width 102 height 18
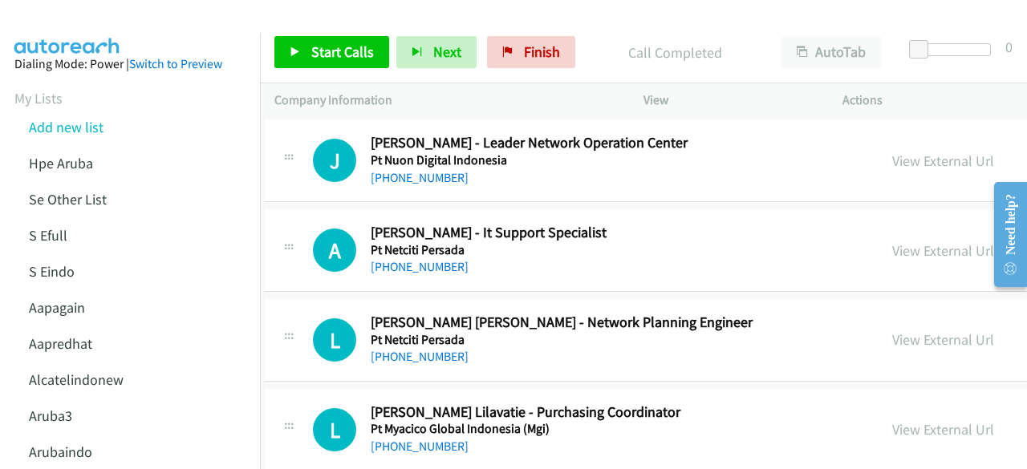
scroll to position [13955, 10]
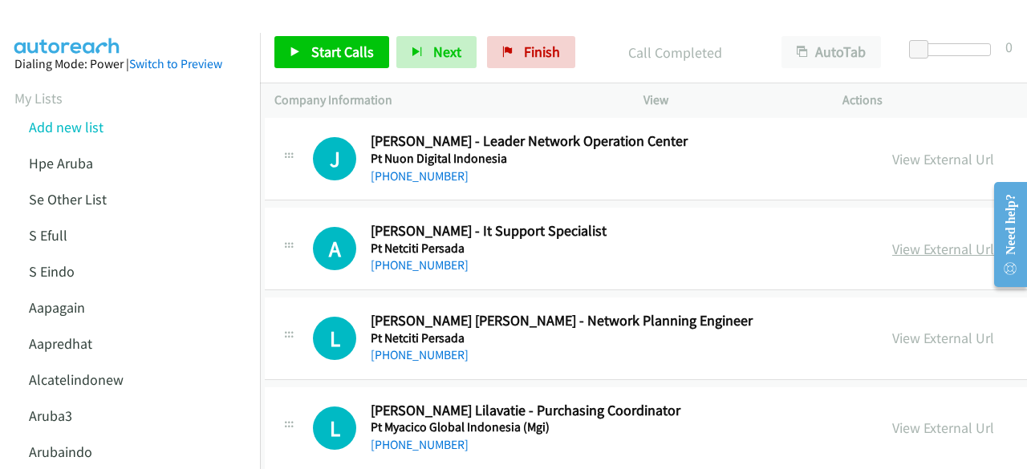
click at [892, 240] on link "View External Url" at bounding box center [943, 249] width 102 height 18
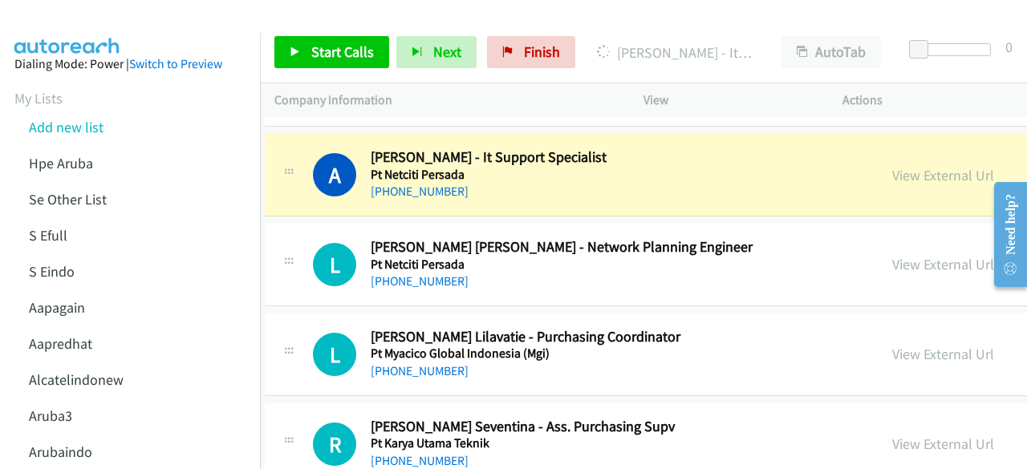
scroll to position [14030, 10]
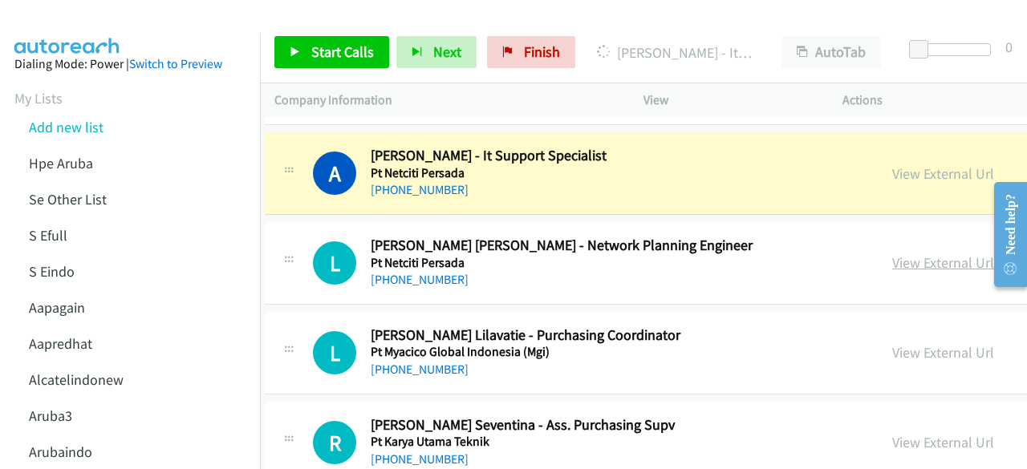
click at [898, 253] on link "View External Url" at bounding box center [943, 262] width 102 height 18
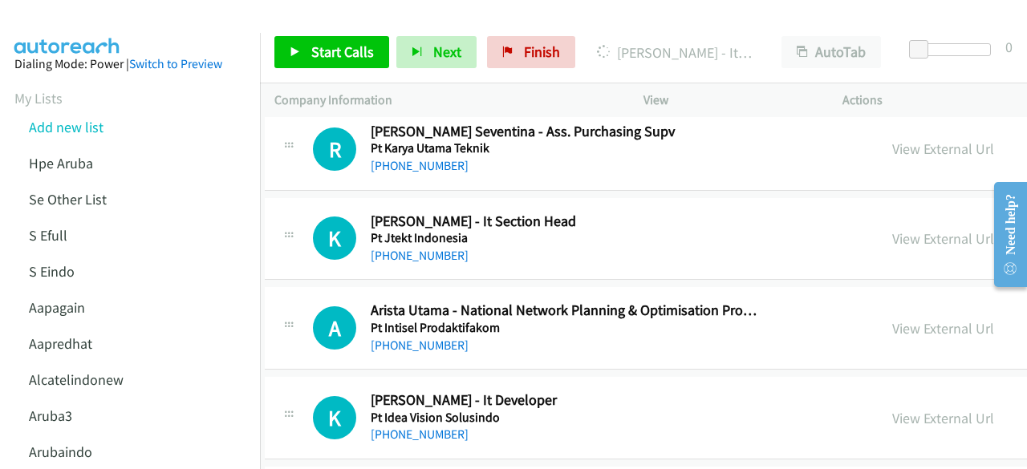
scroll to position [14335, 10]
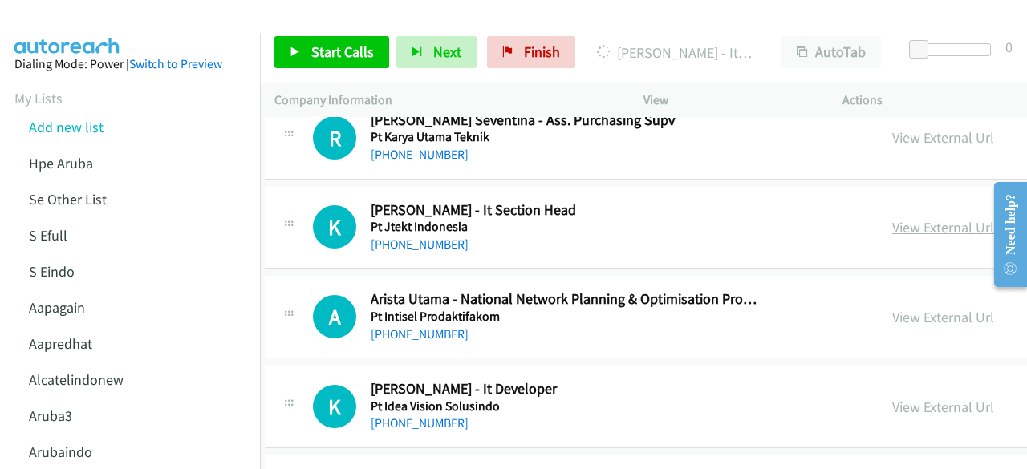
click at [892, 218] on link "View External Url" at bounding box center [943, 227] width 102 height 18
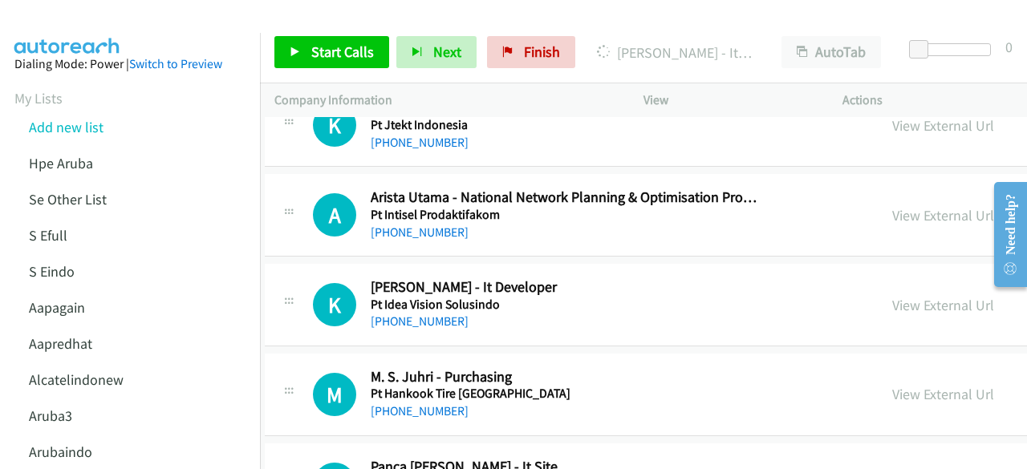
scroll to position [14438, 10]
click at [894, 205] on link "View External Url" at bounding box center [943, 214] width 102 height 18
click at [892, 295] on link "View External Url" at bounding box center [943, 304] width 102 height 18
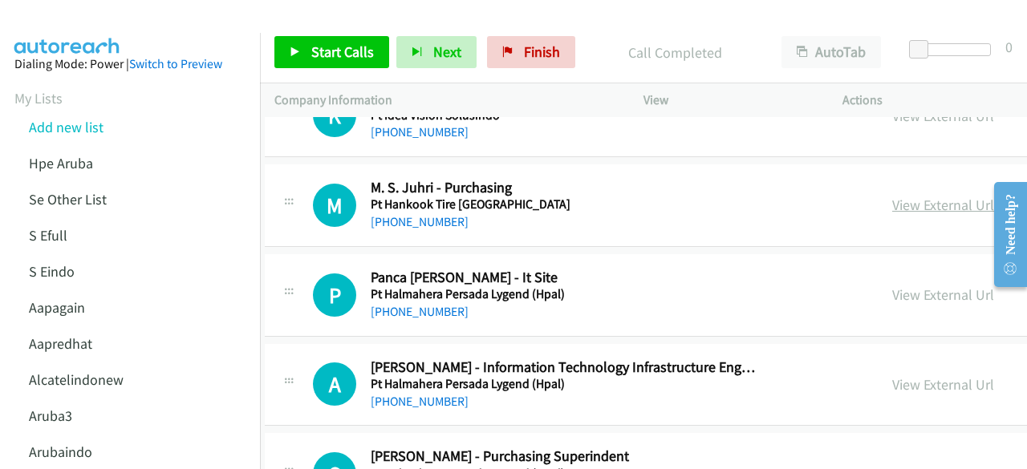
scroll to position [14640, 10]
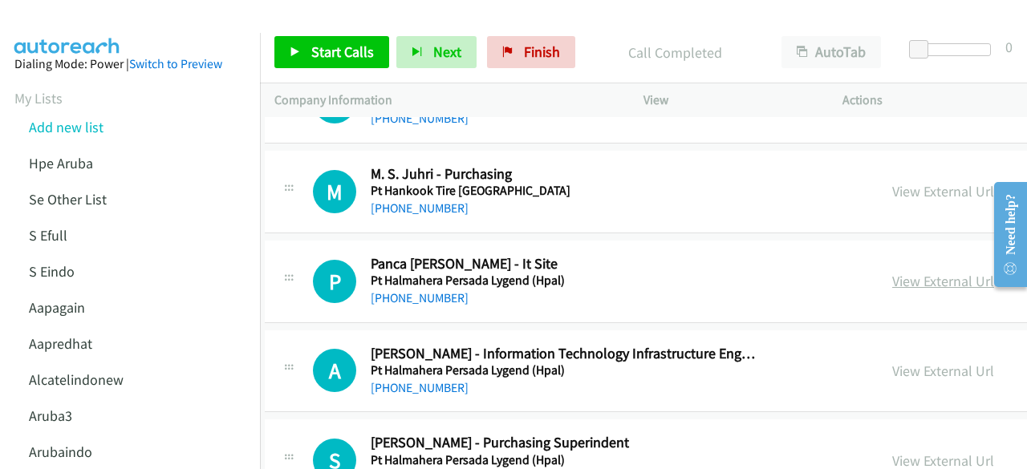
click at [892, 272] on link "View External Url" at bounding box center [943, 281] width 102 height 18
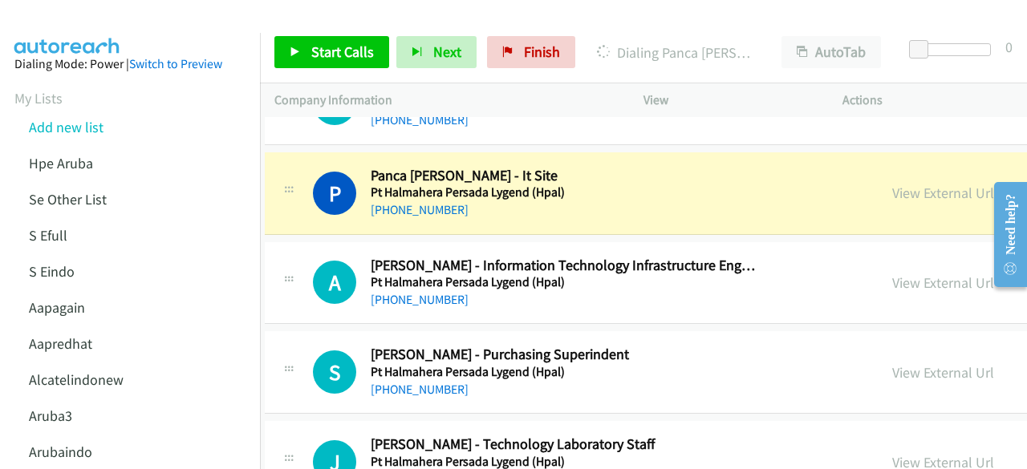
scroll to position [14731, 10]
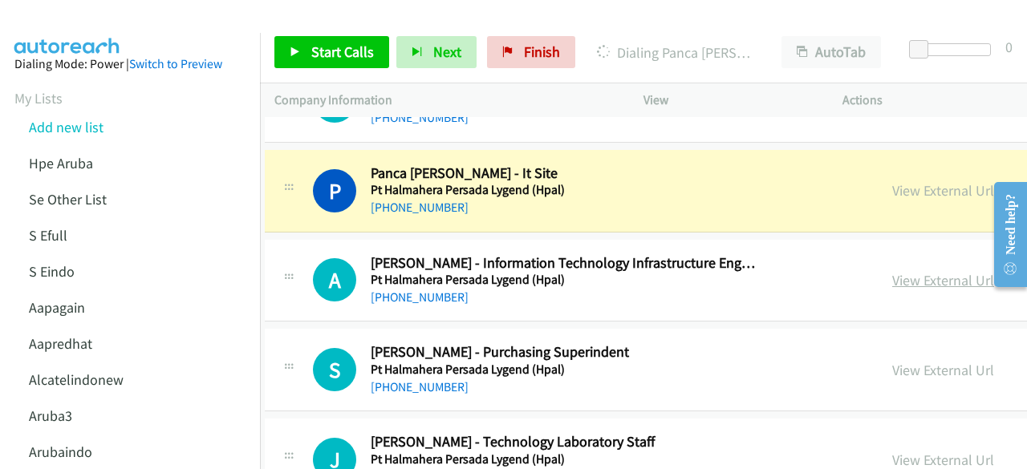
click at [892, 271] on link "View External Url" at bounding box center [943, 280] width 102 height 18
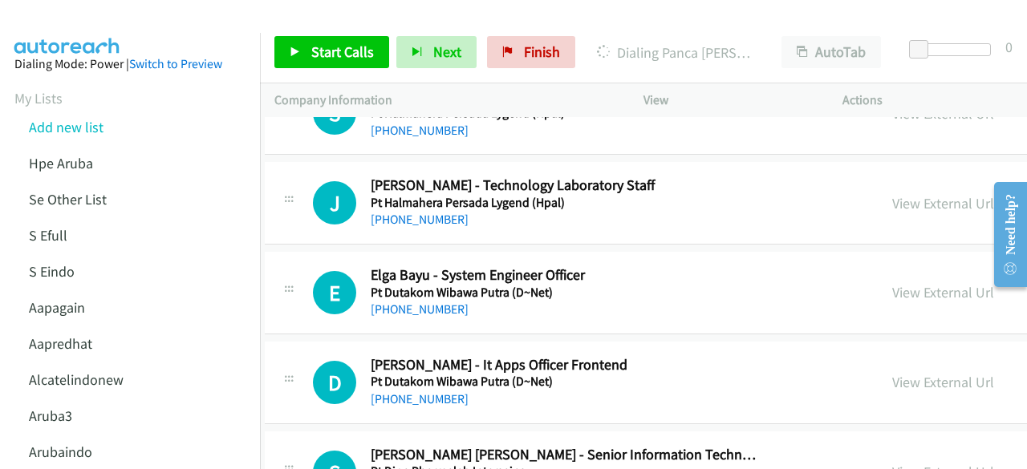
scroll to position [15020, 10]
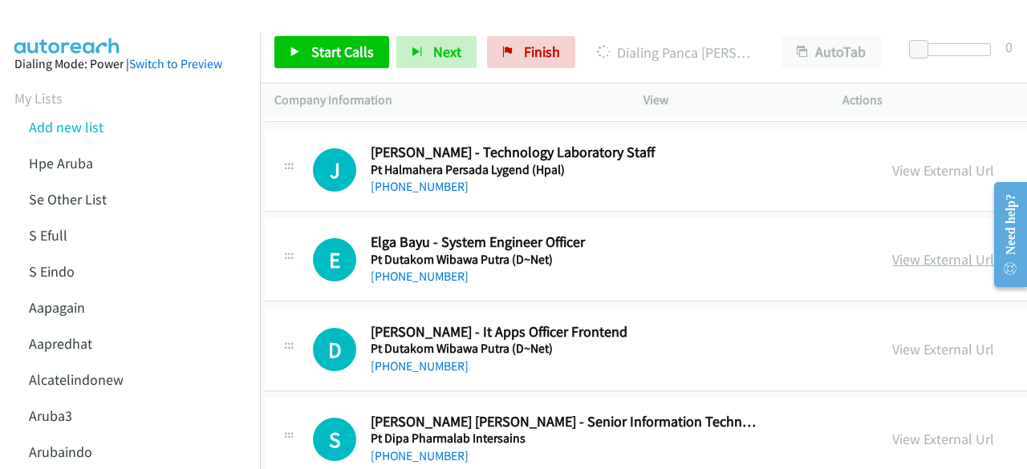
click at [892, 250] on link "View External Url" at bounding box center [943, 259] width 102 height 18
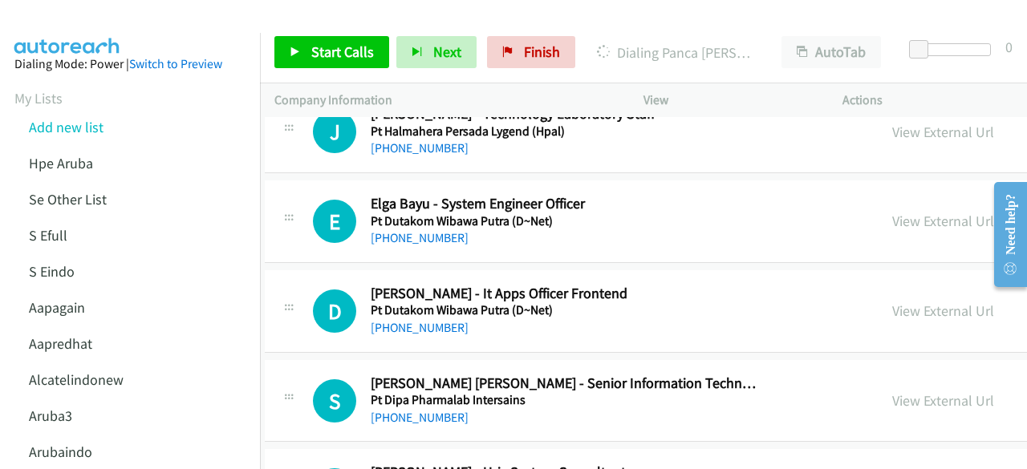
scroll to position [15136, 10]
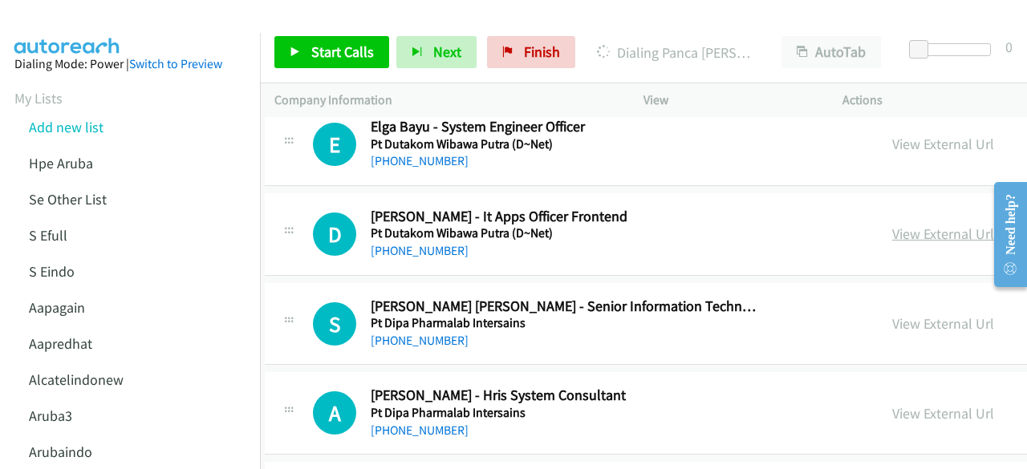
click at [892, 225] on link "View External Url" at bounding box center [943, 234] width 102 height 18
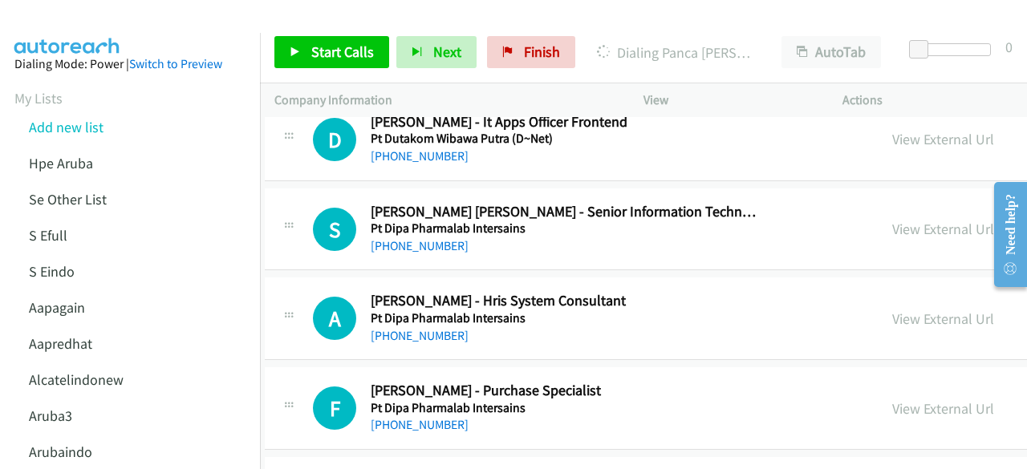
scroll to position [15232, 10]
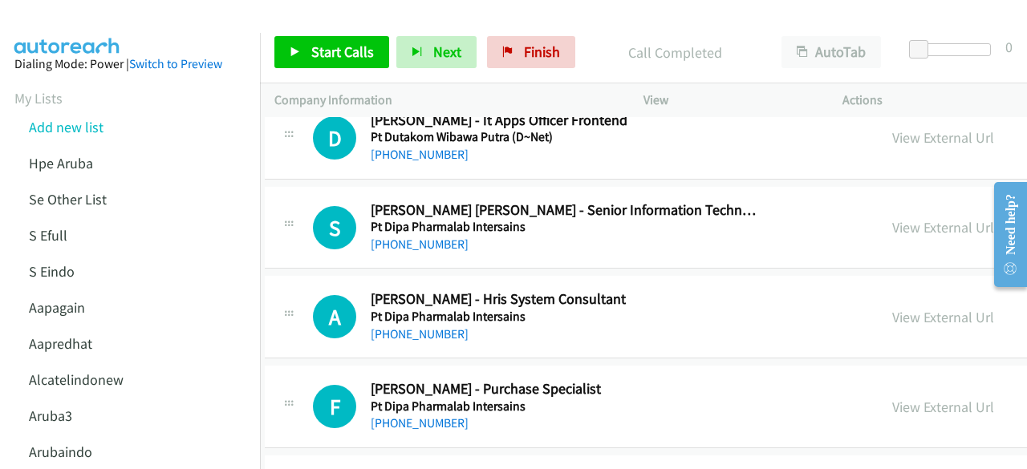
click at [436, 276] on div "A Callback Scheduled Achmad Solichin - Hris System Consultant Pt Dipa Pharmalab…" at bounding box center [849, 317] width 1168 height 83
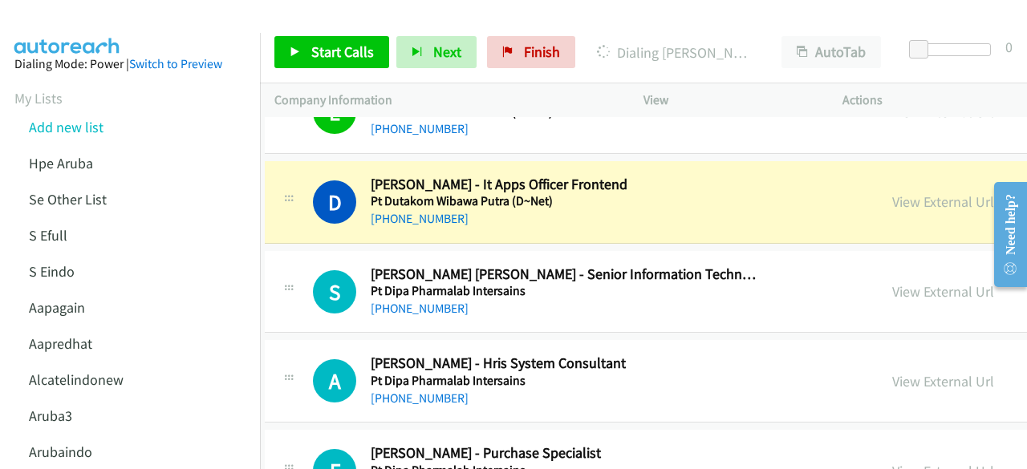
scroll to position [15164, 10]
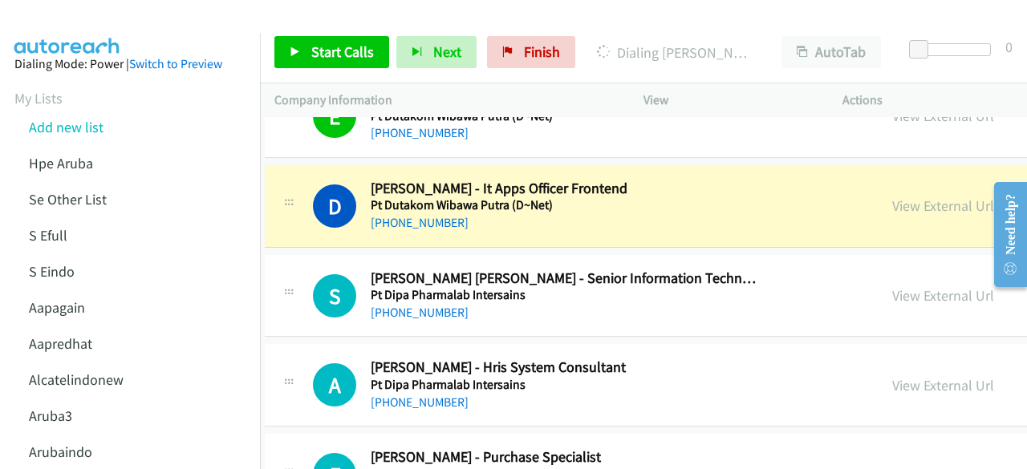
click at [881, 270] on div "View External Url View External Url Schedule/Manage Callback Start Calls Here R…" at bounding box center [1037, 296] width 321 height 53
click at [894, 286] on link "View External Url" at bounding box center [943, 295] width 102 height 18
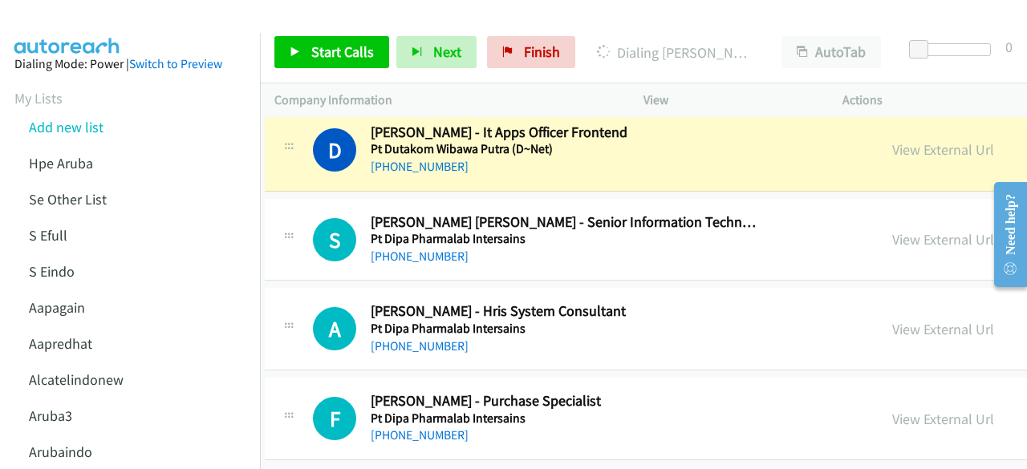
scroll to position [15221, 10]
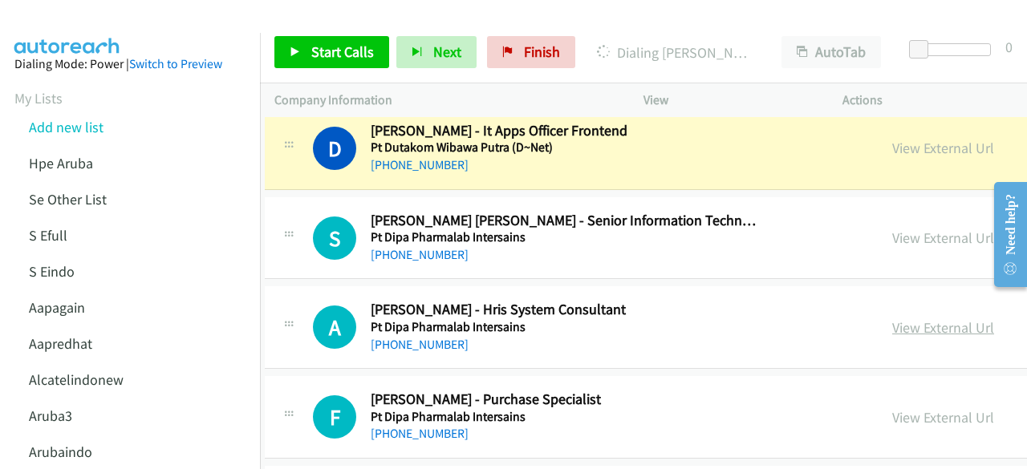
click at [892, 318] on link "View External Url" at bounding box center [943, 327] width 102 height 18
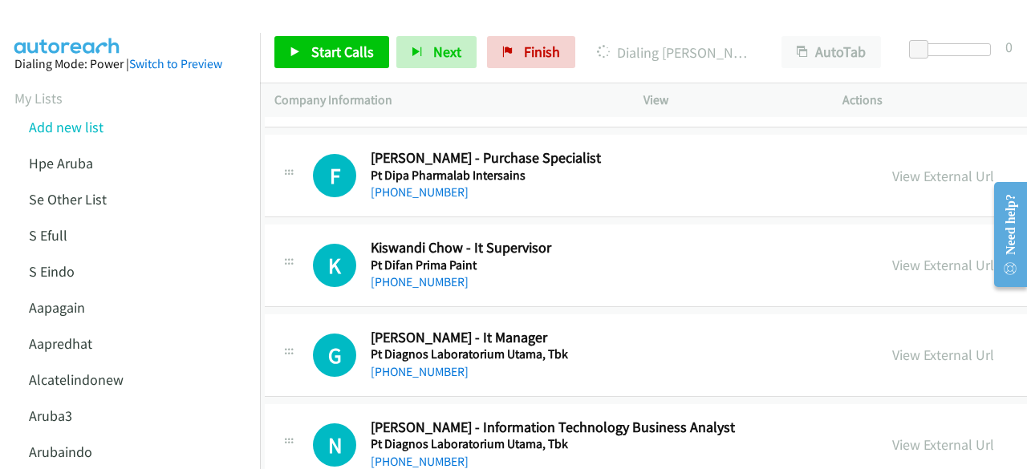
scroll to position [15464, 10]
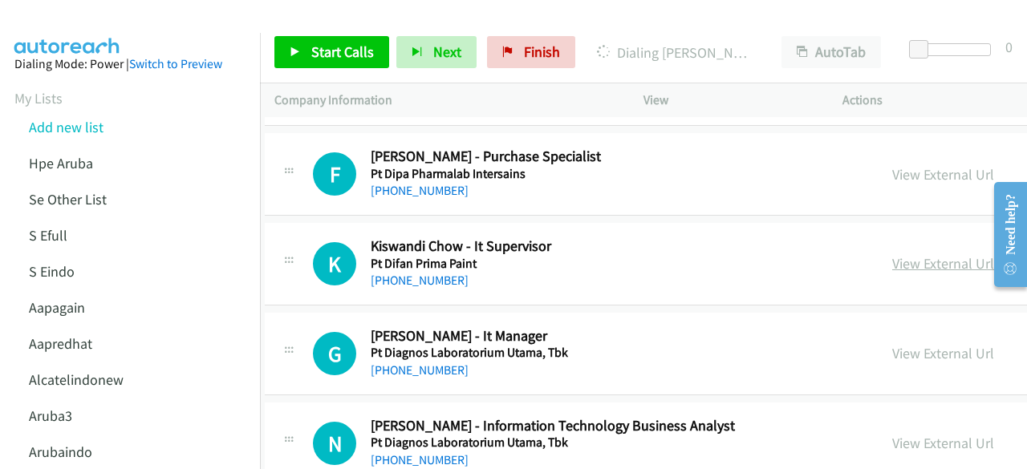
click at [892, 254] on link "View External Url" at bounding box center [943, 263] width 102 height 18
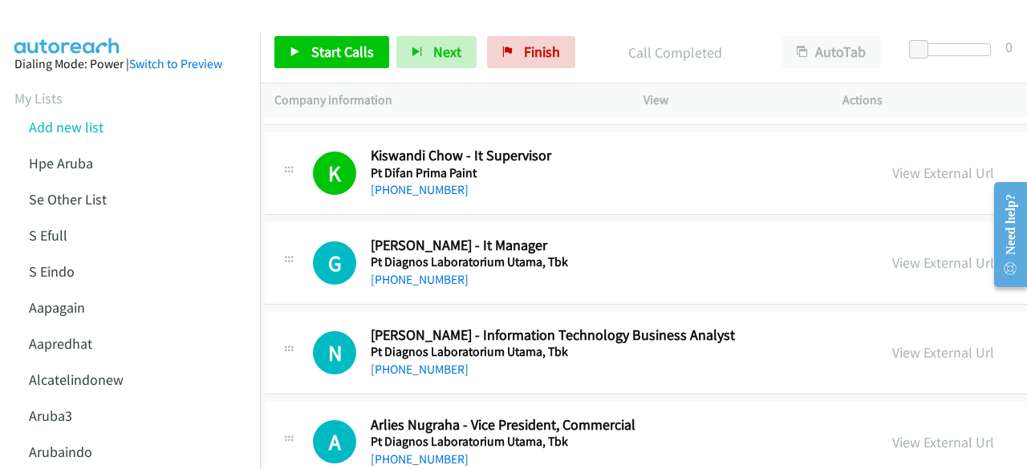
scroll to position [15562, 10]
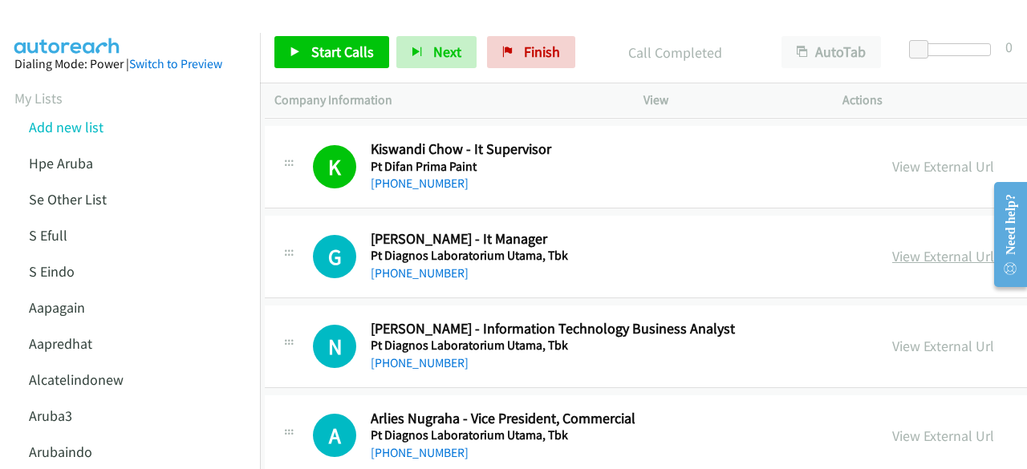
click at [892, 247] on link "View External Url" at bounding box center [943, 256] width 102 height 18
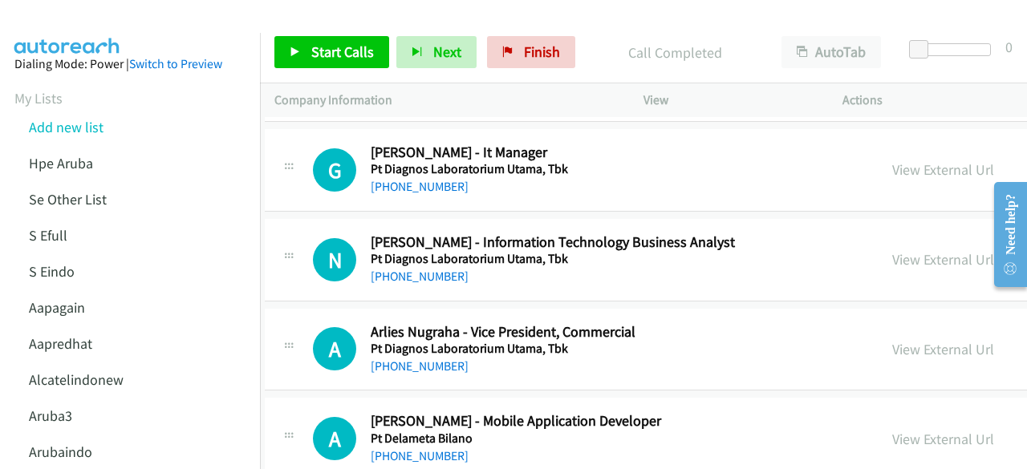
scroll to position [15667, 10]
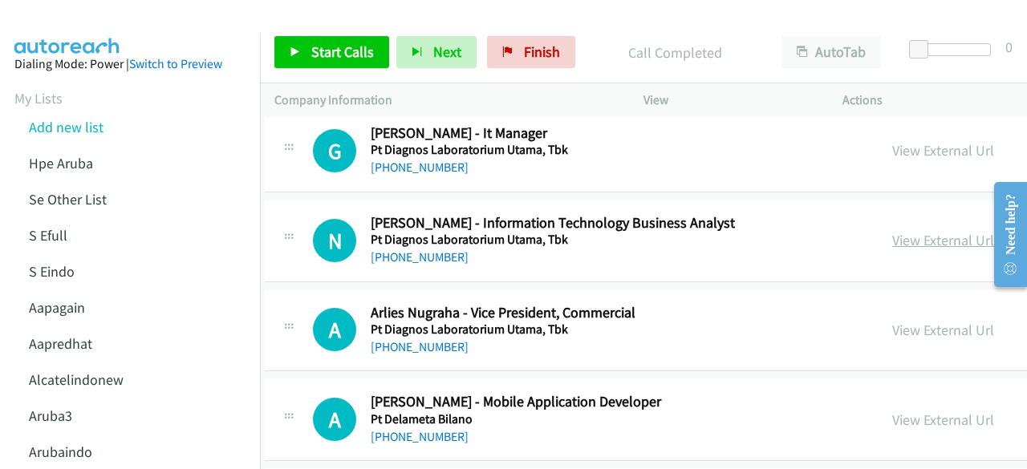
click at [892, 231] on link "View External Url" at bounding box center [943, 240] width 102 height 18
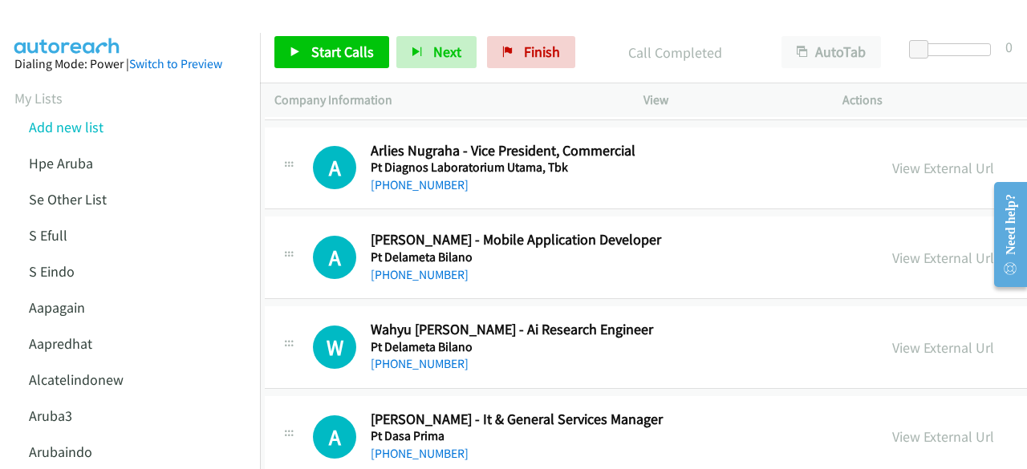
scroll to position [15833, 10]
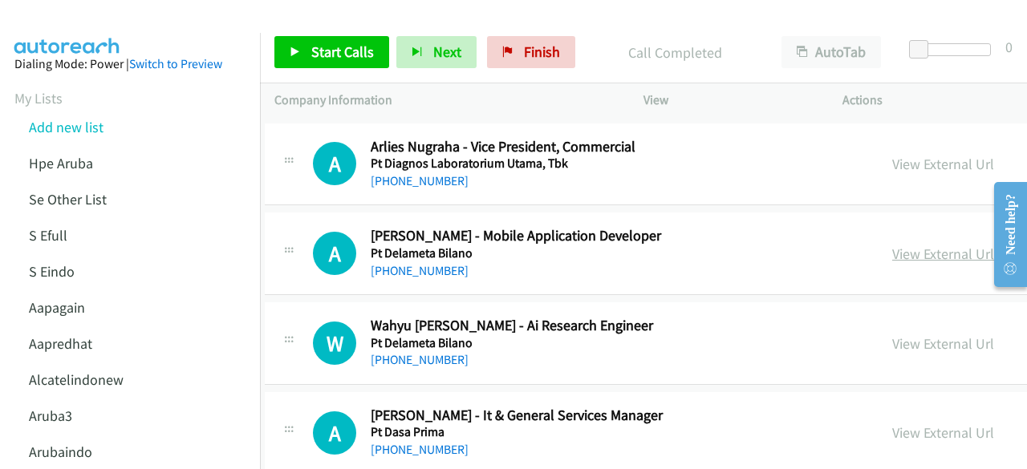
click at [892, 245] on link "View External Url" at bounding box center [943, 254] width 102 height 18
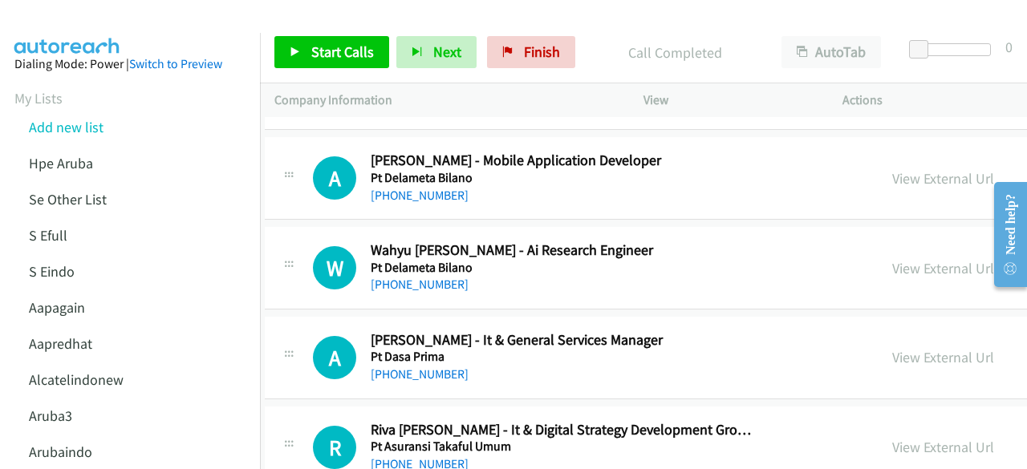
scroll to position [15918, 10]
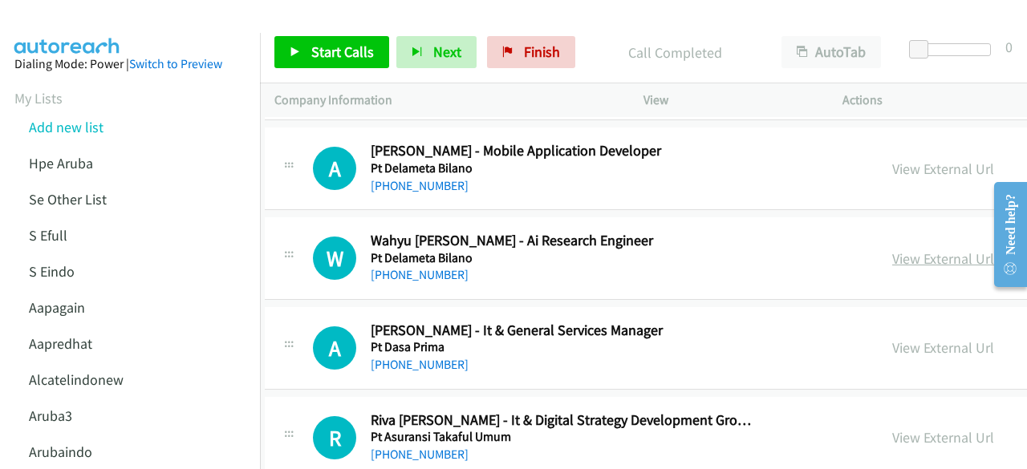
click at [892, 249] on link "View External Url" at bounding box center [943, 258] width 102 height 18
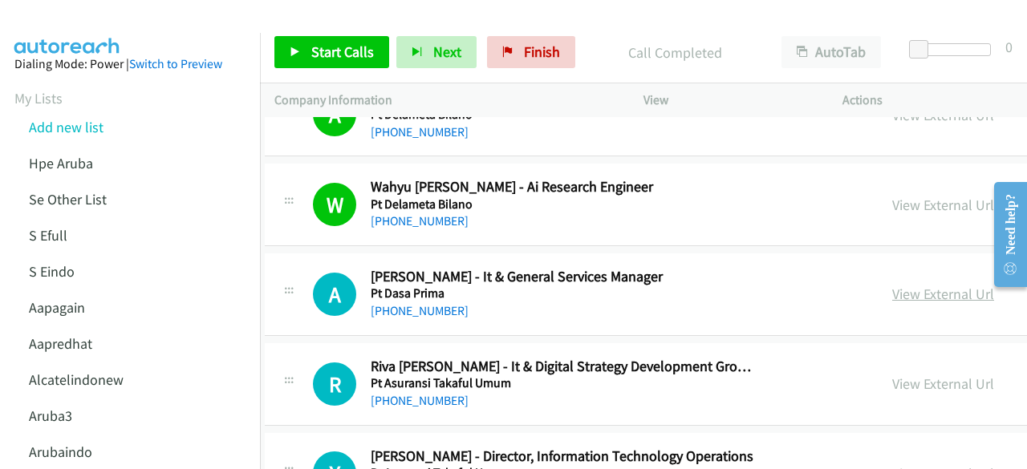
scroll to position [15973, 10]
click at [892, 284] on link "View External Url" at bounding box center [943, 293] width 102 height 18
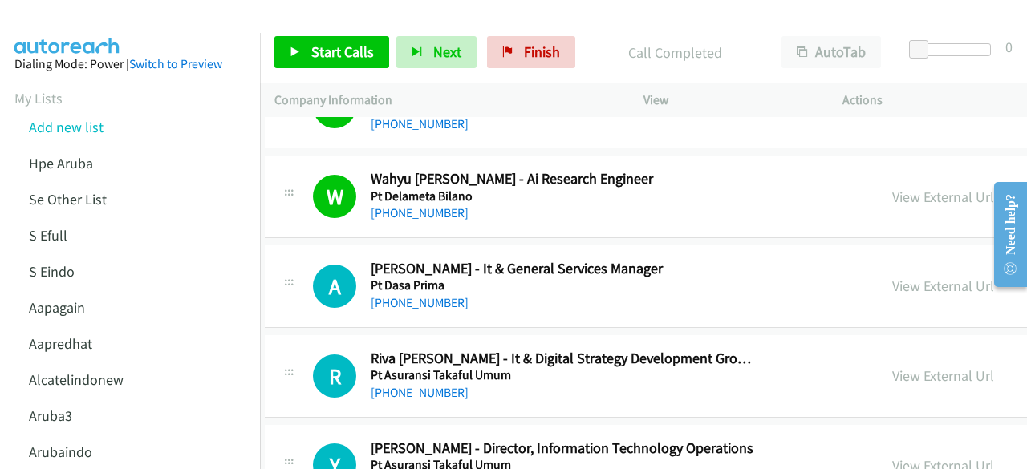
scroll to position [16101, 10]
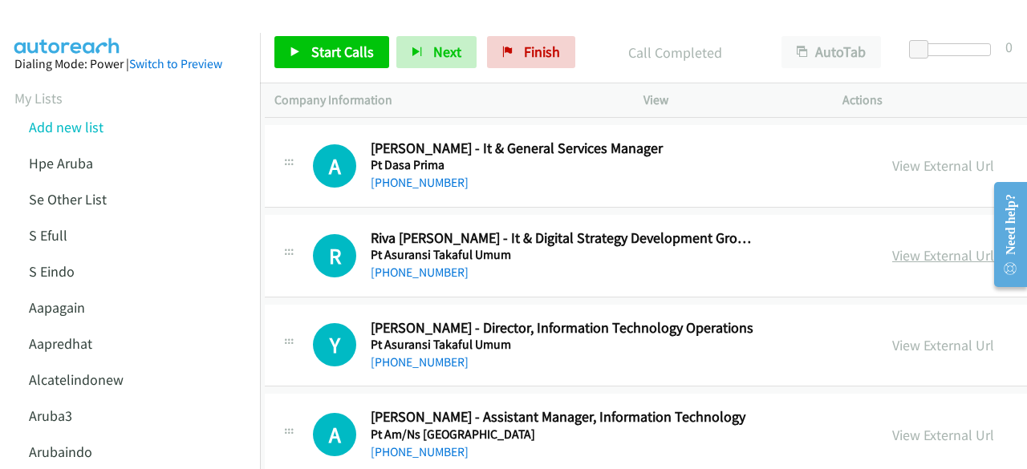
click at [892, 246] on link "View External Url" at bounding box center [943, 255] width 102 height 18
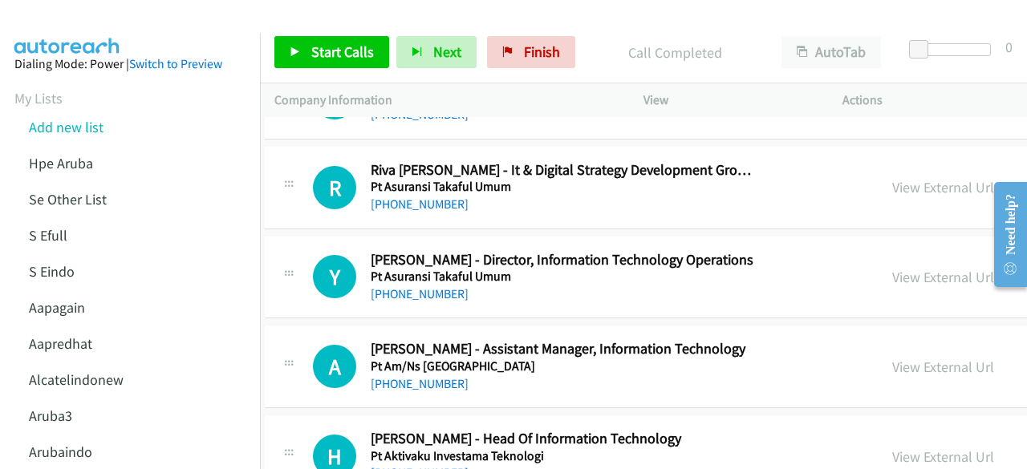
scroll to position [16169, 10]
click at [892, 267] on link "View External Url" at bounding box center [943, 276] width 102 height 18
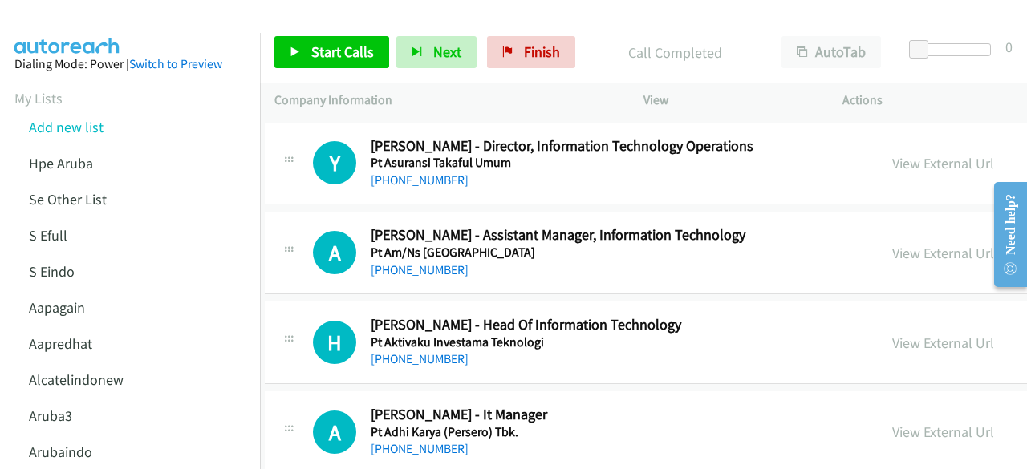
scroll to position [16288, 10]
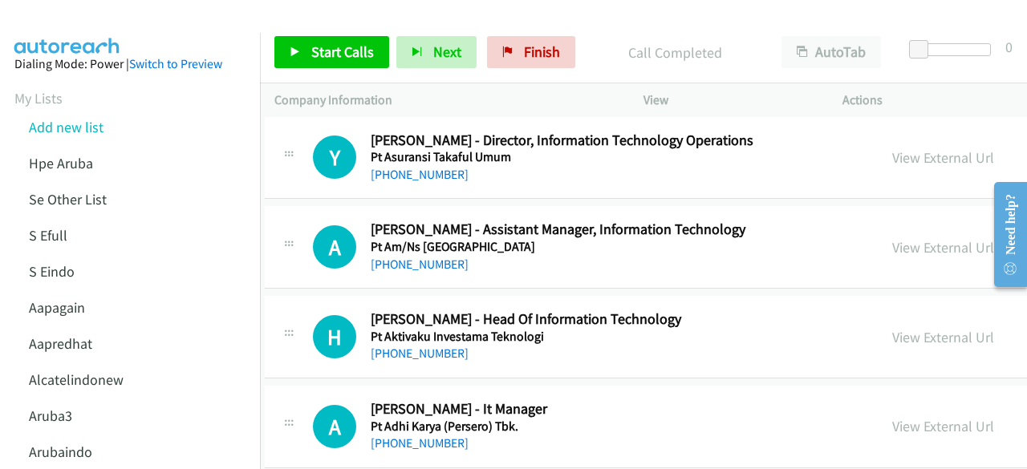
click at [877, 221] on div "View External Url View External Url Schedule/Manage Callback Start Calls Here R…" at bounding box center [1037, 247] width 321 height 53
click at [892, 238] on link "View External Url" at bounding box center [943, 247] width 102 height 18
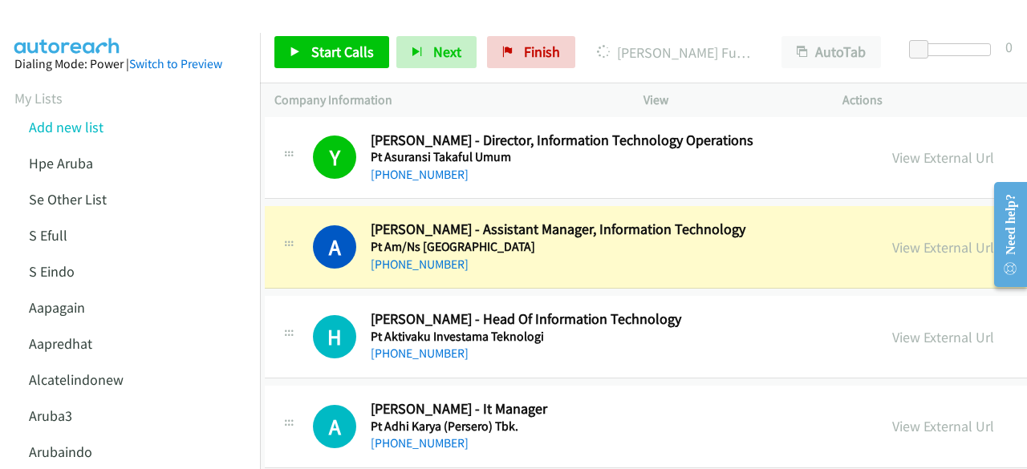
click at [877, 310] on div "View External Url View External Url Schedule/Manage Callback Start Calls Here R…" at bounding box center [1037, 336] width 321 height 53
click at [892, 328] on link "View External Url" at bounding box center [943, 337] width 102 height 18
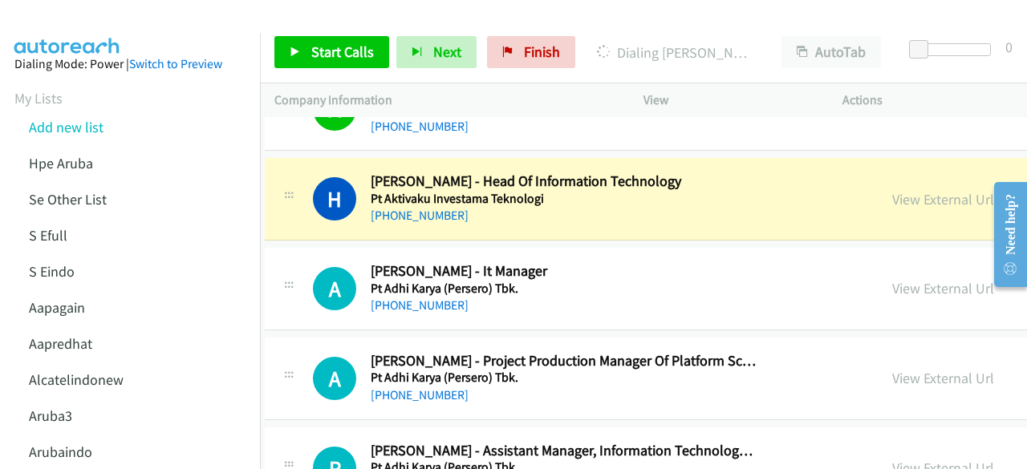
scroll to position [16439, 10]
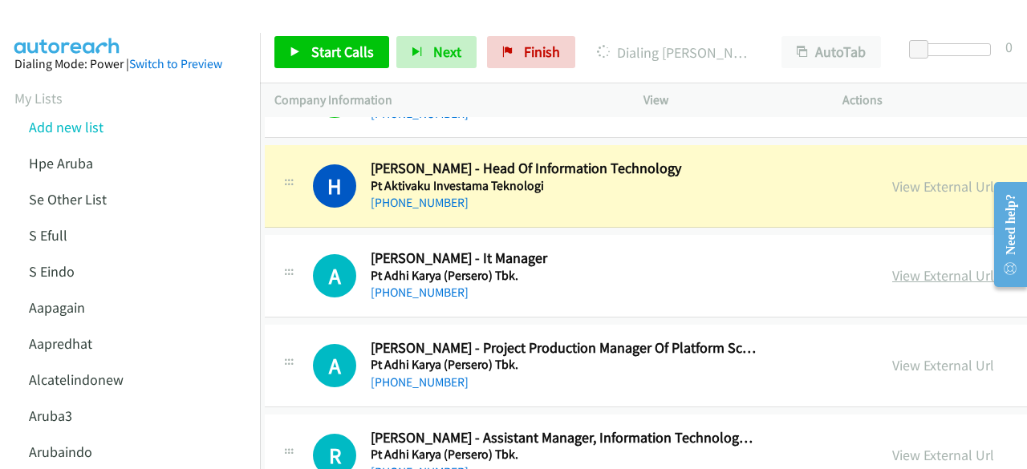
click at [893, 266] on link "View External Url" at bounding box center [943, 275] width 102 height 18
click at [892, 356] on link "View External Url" at bounding box center [943, 365] width 102 height 18
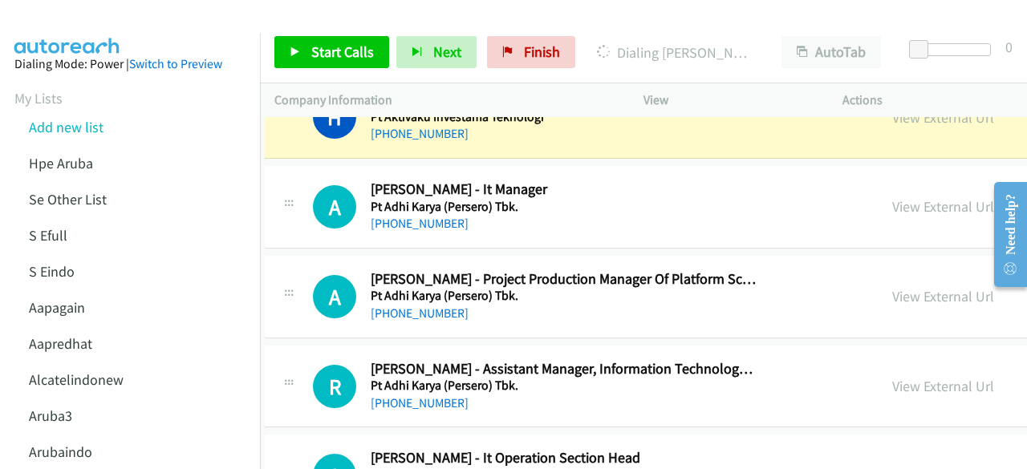
scroll to position [16520, 10]
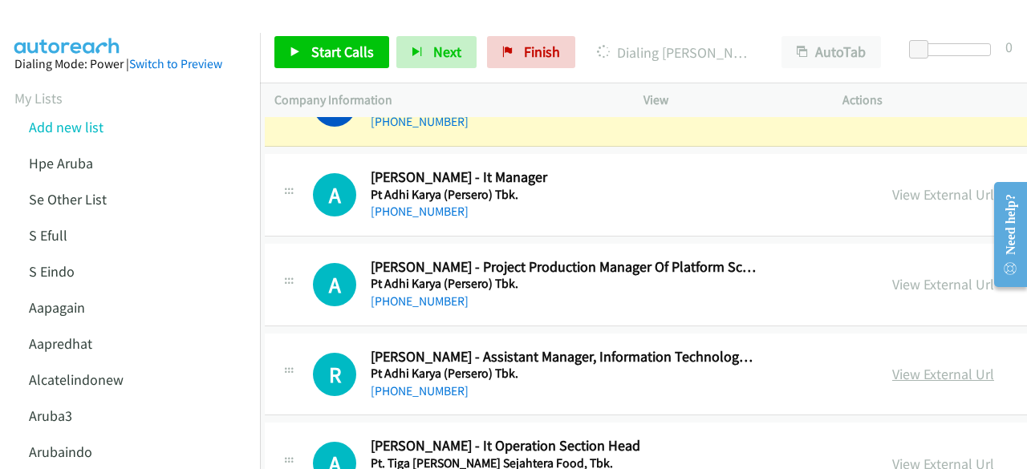
click at [892, 365] on link "View External Url" at bounding box center [943, 374] width 102 height 18
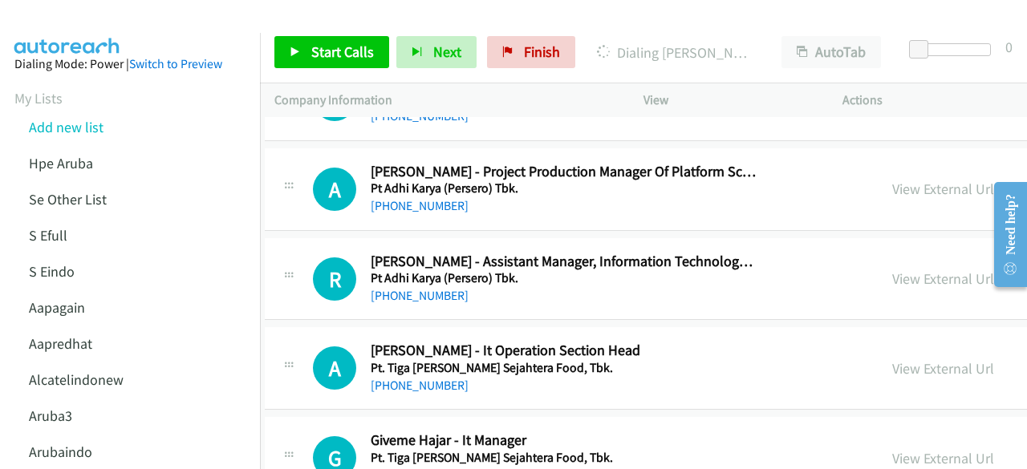
scroll to position [16616, 10]
click at [892, 359] on link "View External Url" at bounding box center [943, 368] width 102 height 18
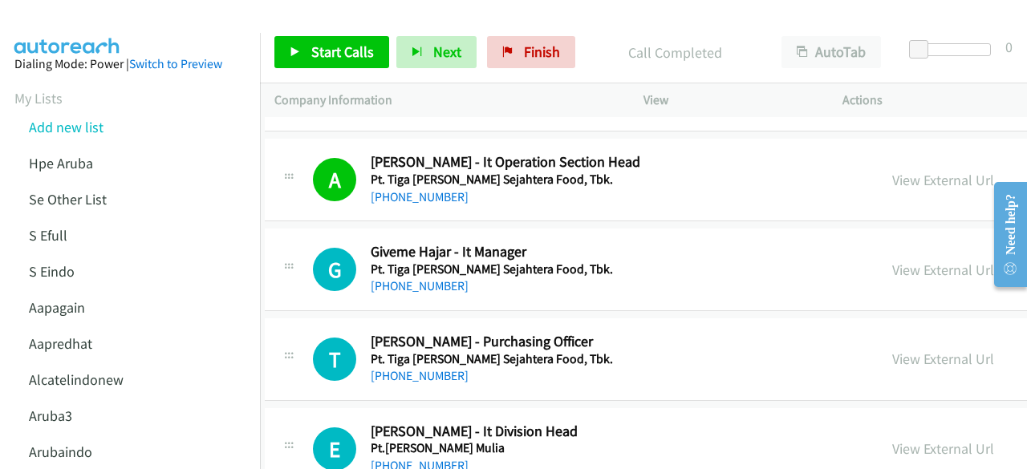
scroll to position [16806, 10]
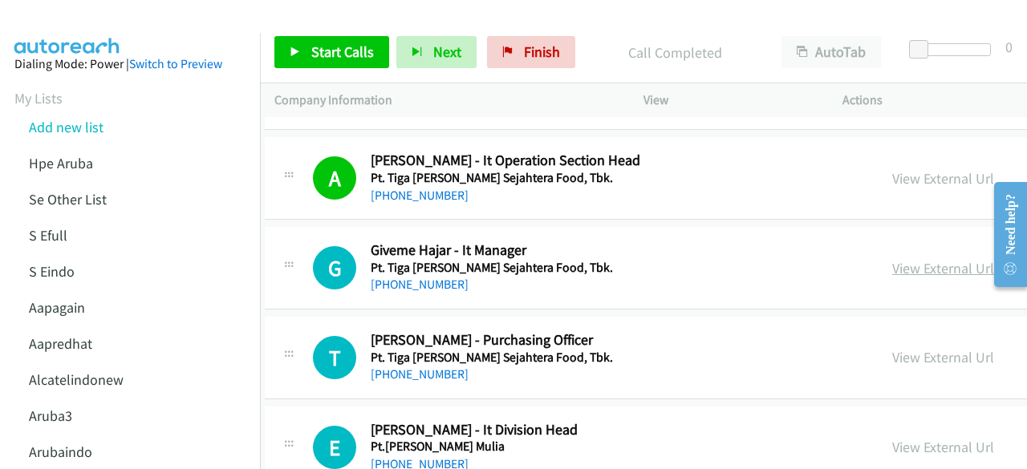
click at [892, 259] on link "View External Url" at bounding box center [943, 268] width 102 height 18
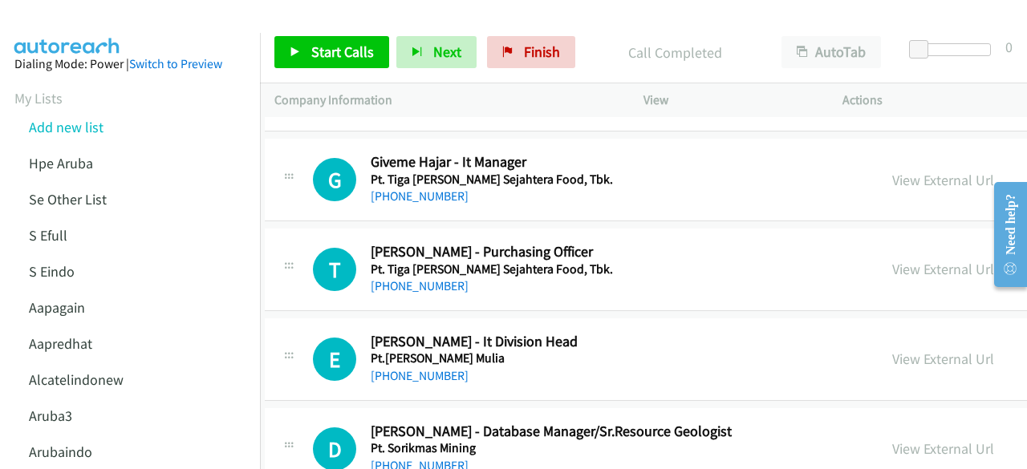
scroll to position [16950, 10]
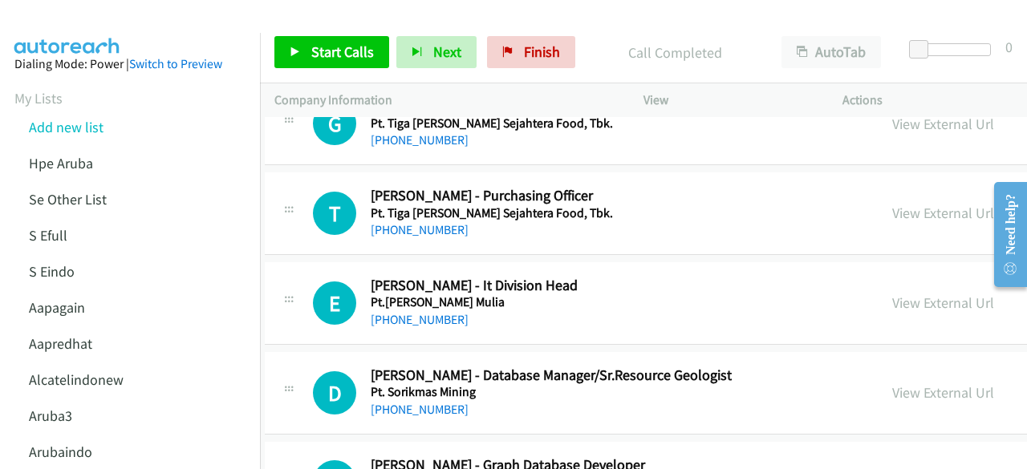
click at [892, 292] on div "View External Url" at bounding box center [943, 303] width 102 height 22
click at [892, 294] on link "View External Url" at bounding box center [943, 303] width 102 height 18
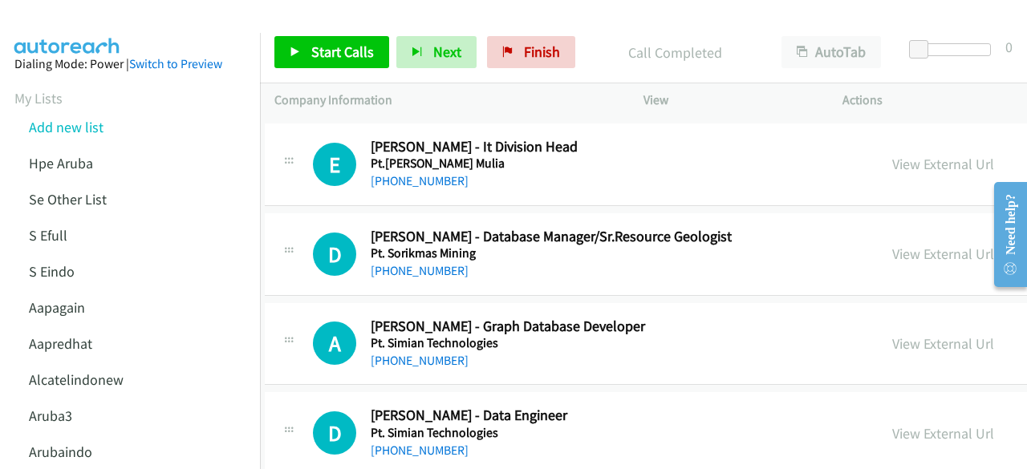
scroll to position [17090, 10]
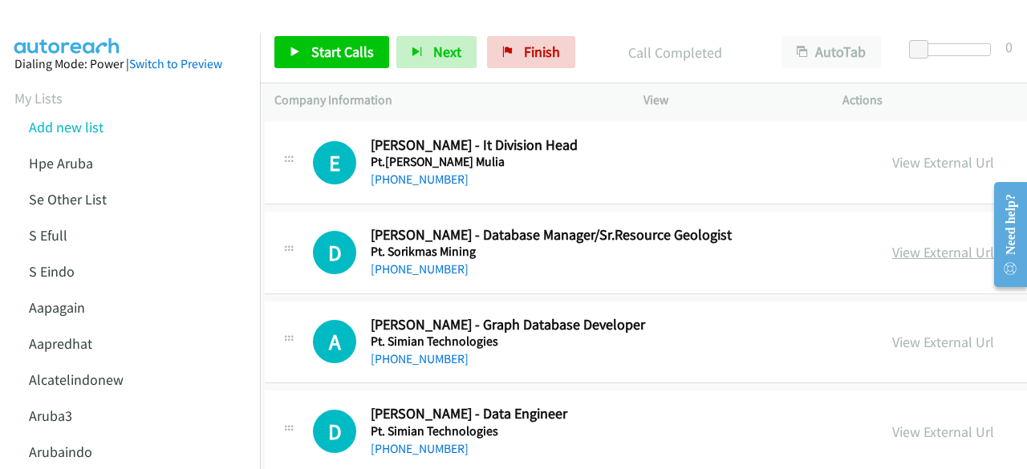
click at [892, 243] on link "View External Url" at bounding box center [943, 252] width 102 height 18
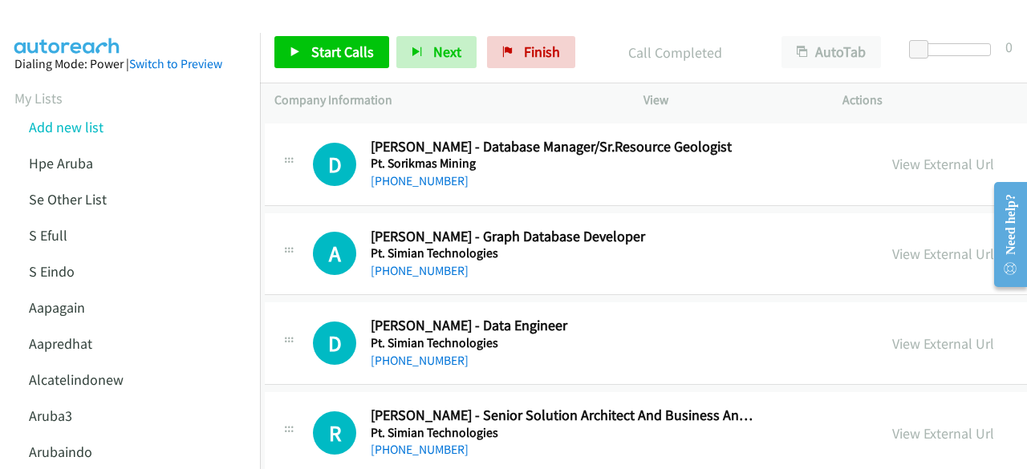
scroll to position [17183, 10]
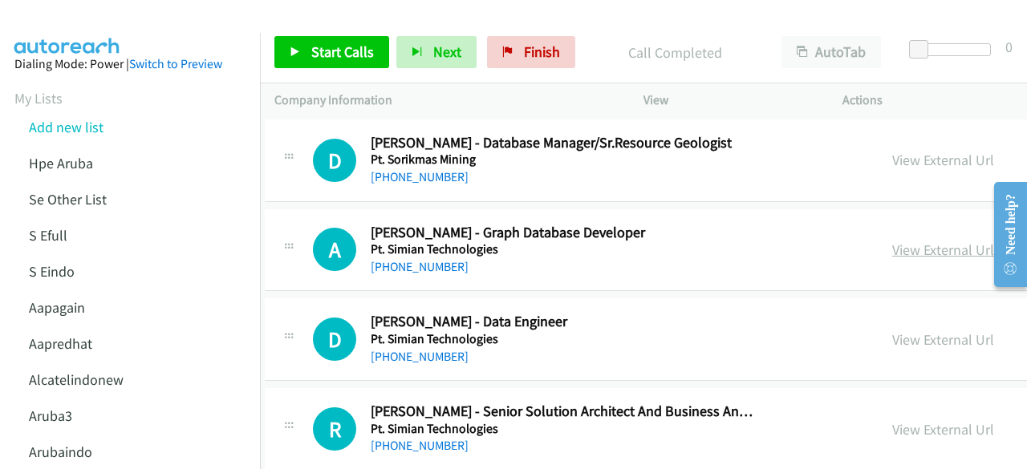
click at [892, 241] on link "View External Url" at bounding box center [943, 250] width 102 height 18
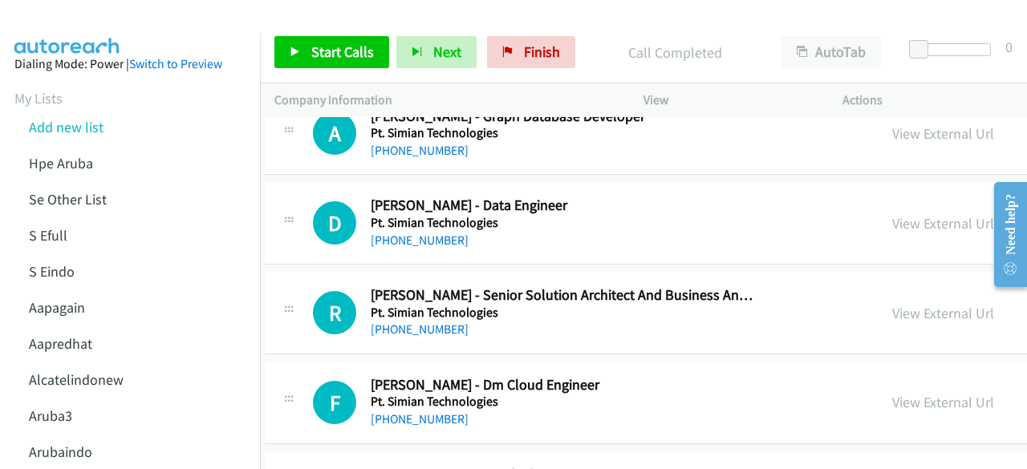
scroll to position [17300, 10]
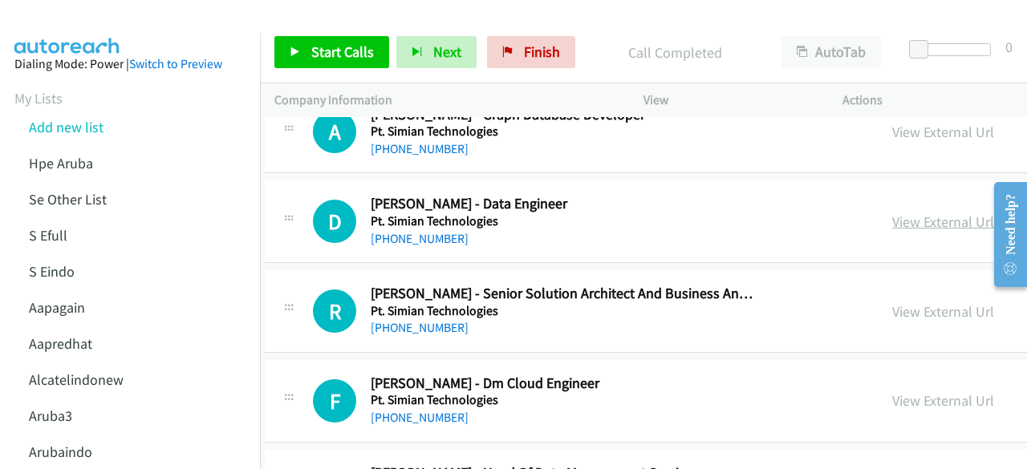
click at [892, 213] on link "View External Url" at bounding box center [943, 222] width 102 height 18
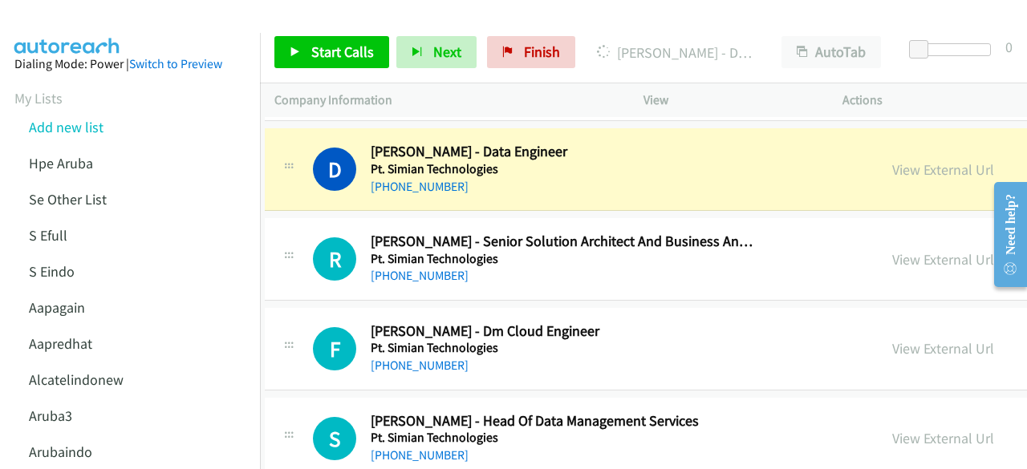
scroll to position [17353, 10]
click at [892, 249] on link "View External Url" at bounding box center [943, 258] width 102 height 18
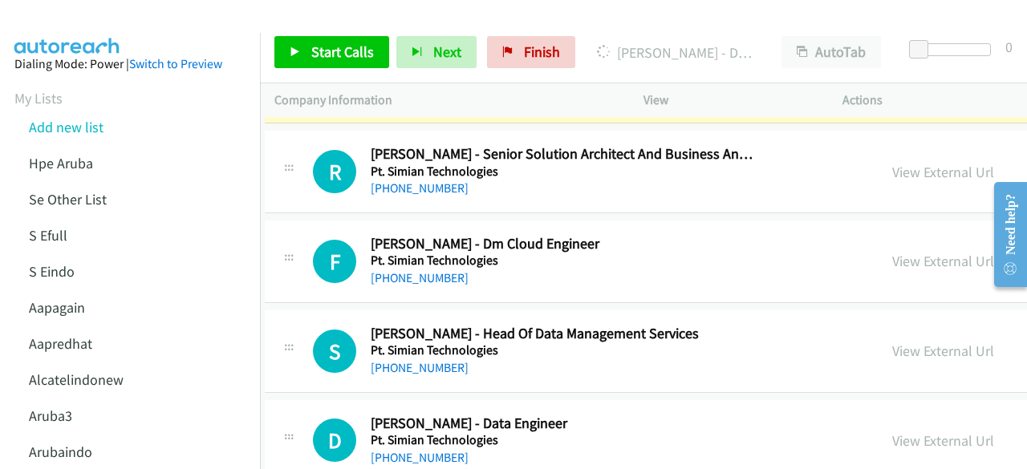
scroll to position [17443, 10]
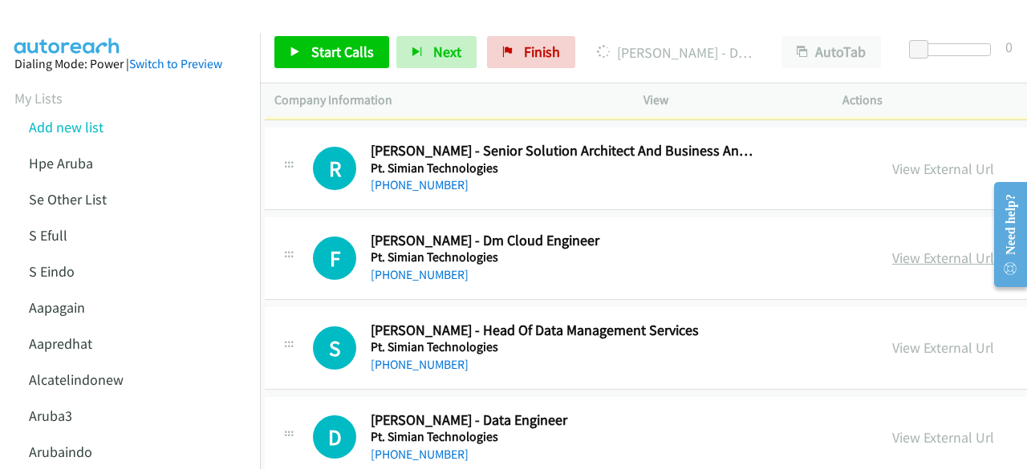
click at [892, 249] on link "View External Url" at bounding box center [943, 258] width 102 height 18
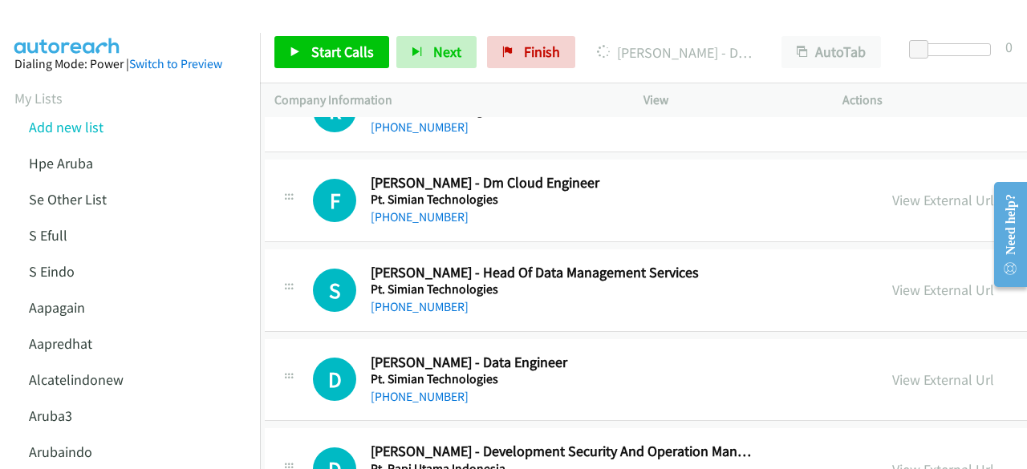
scroll to position [17523, 10]
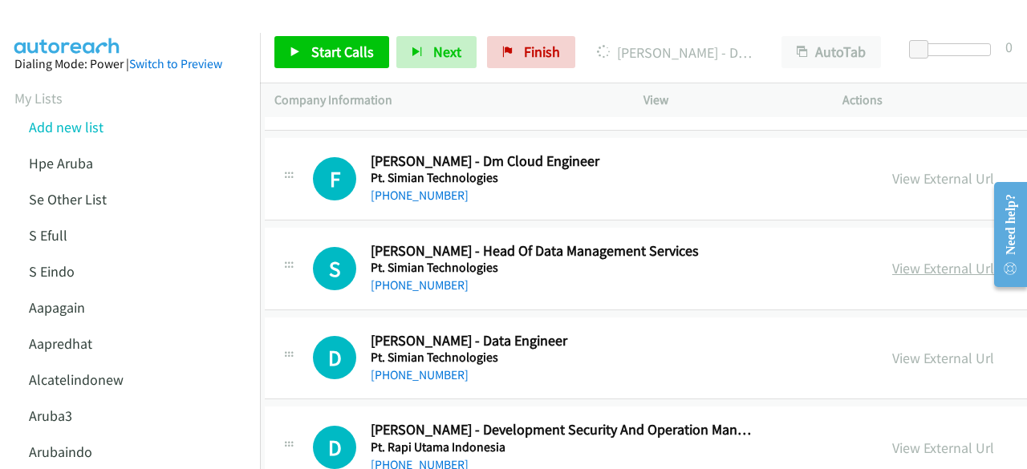
click at [903, 259] on link "View External Url" at bounding box center [943, 268] width 102 height 18
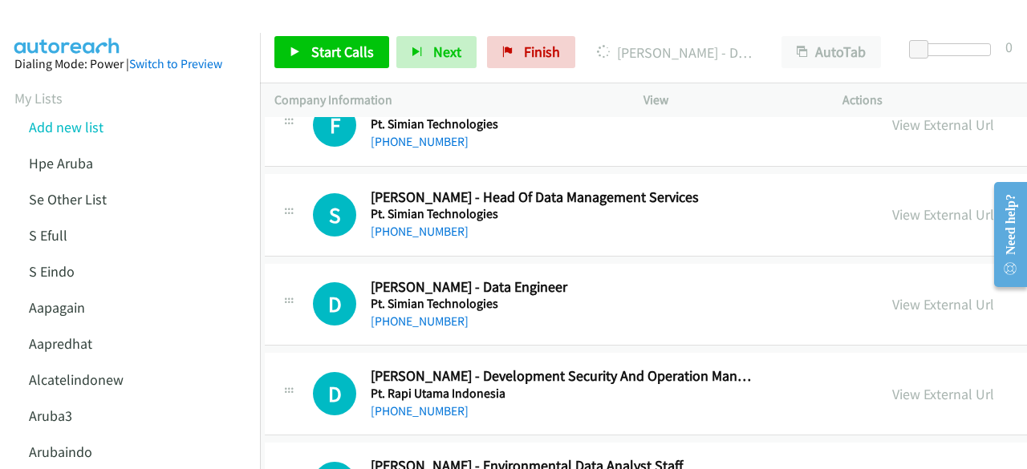
scroll to position [17656, 10]
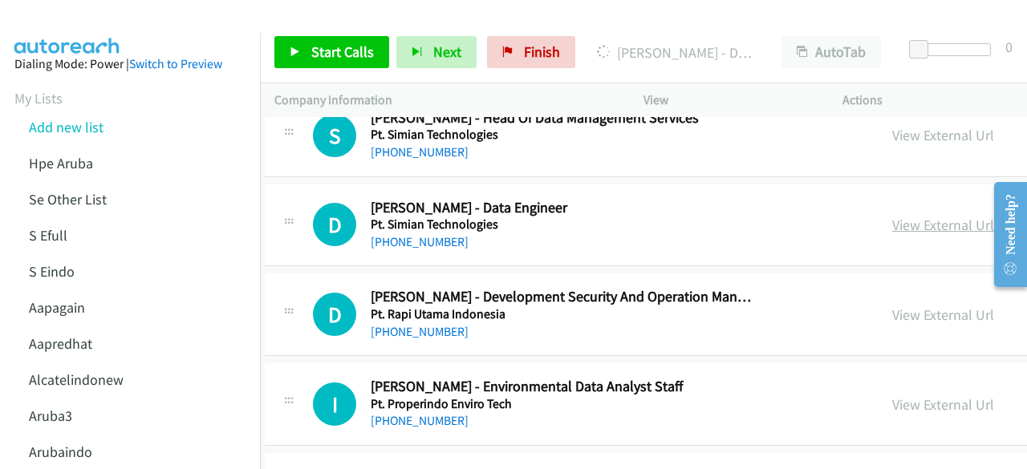
click at [892, 216] on link "View External Url" at bounding box center [943, 225] width 102 height 18
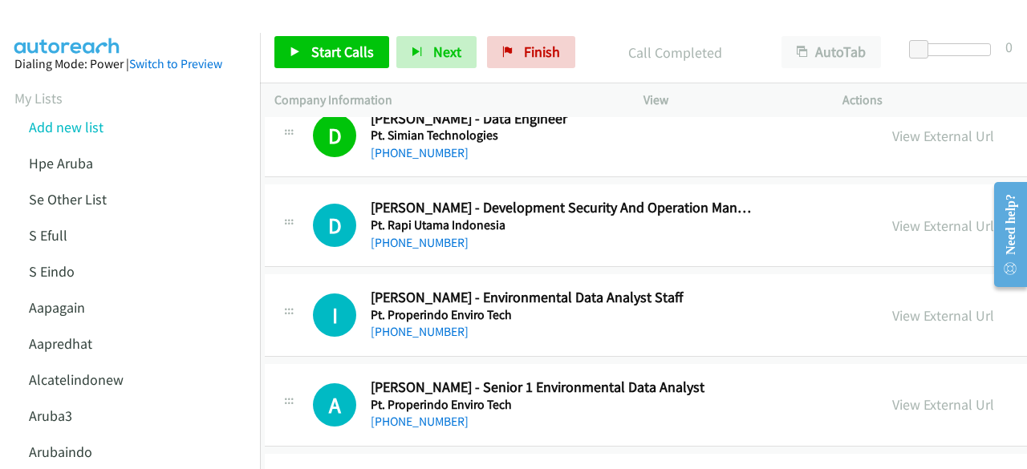
scroll to position [17746, 10]
click at [892, 216] on link "View External Url" at bounding box center [943, 225] width 102 height 18
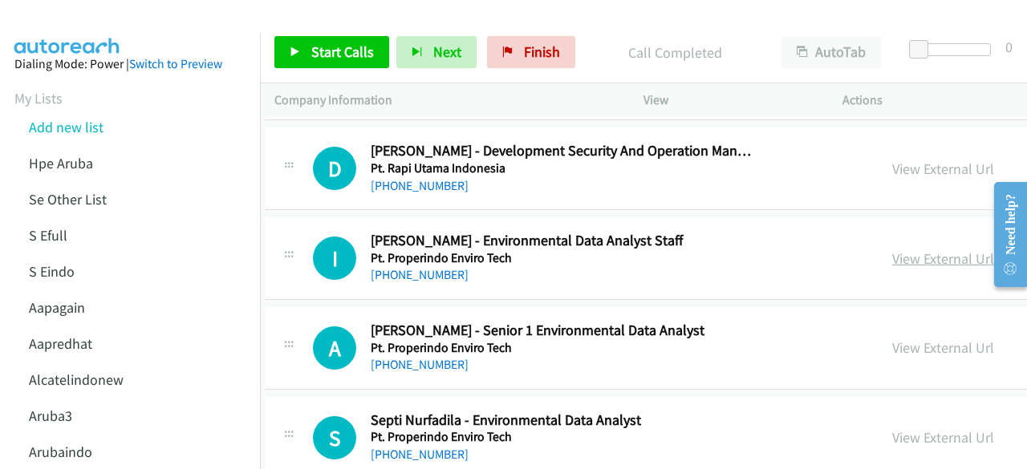
click at [892, 249] on link "View External Url" at bounding box center [943, 258] width 102 height 18
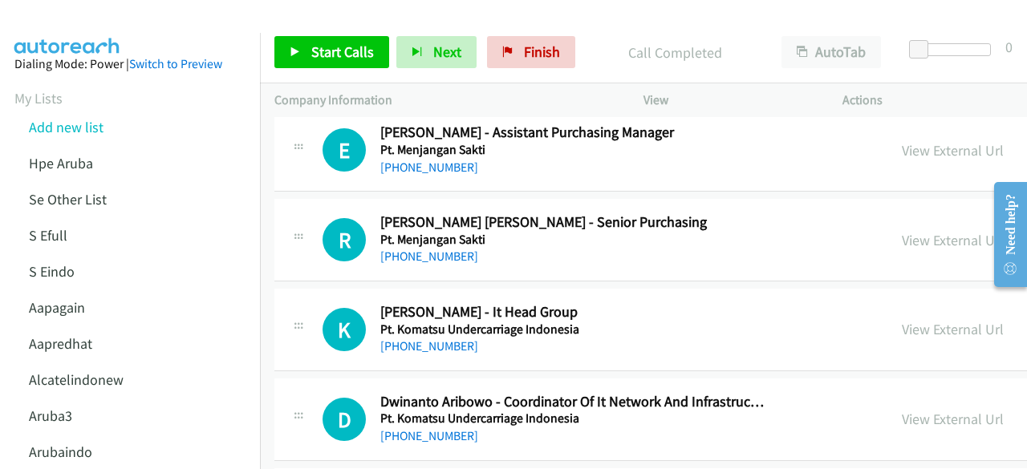
scroll to position [18269, 0]
click at [922, 319] on link "View External Url" at bounding box center [953, 328] width 102 height 18
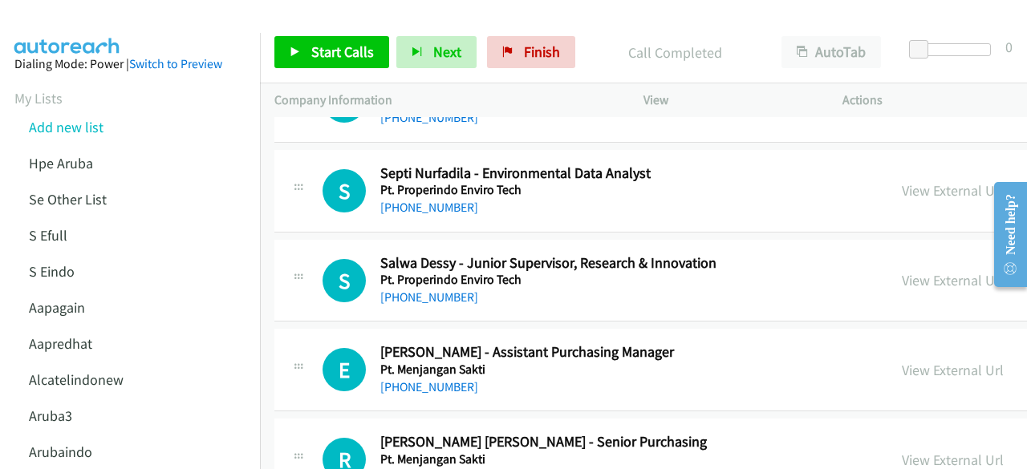
scroll to position [18048, 0]
click at [902, 272] on link "View External Url" at bounding box center [953, 281] width 102 height 18
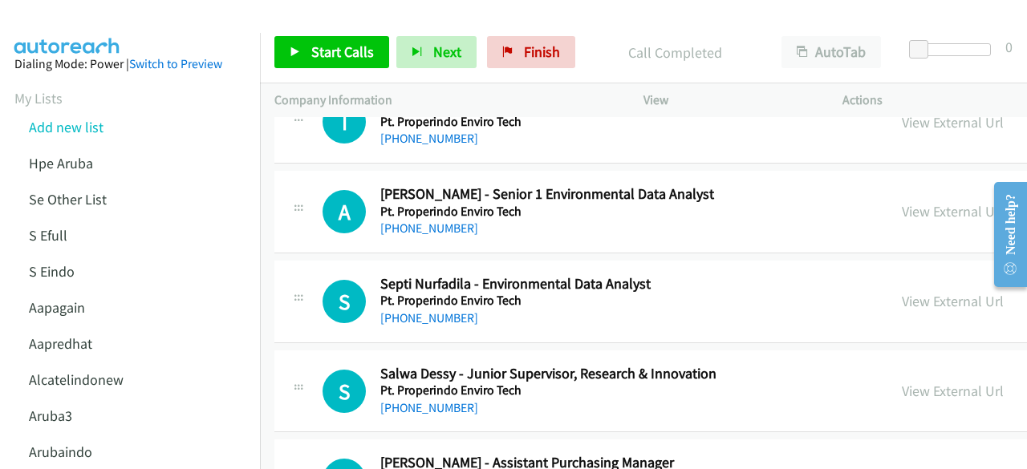
scroll to position [17933, 0]
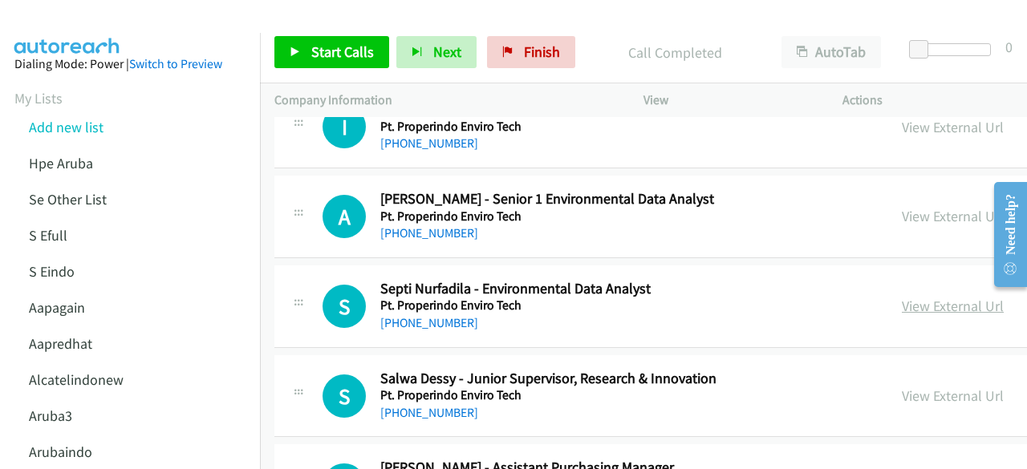
click at [902, 297] on link "View External Url" at bounding box center [953, 306] width 102 height 18
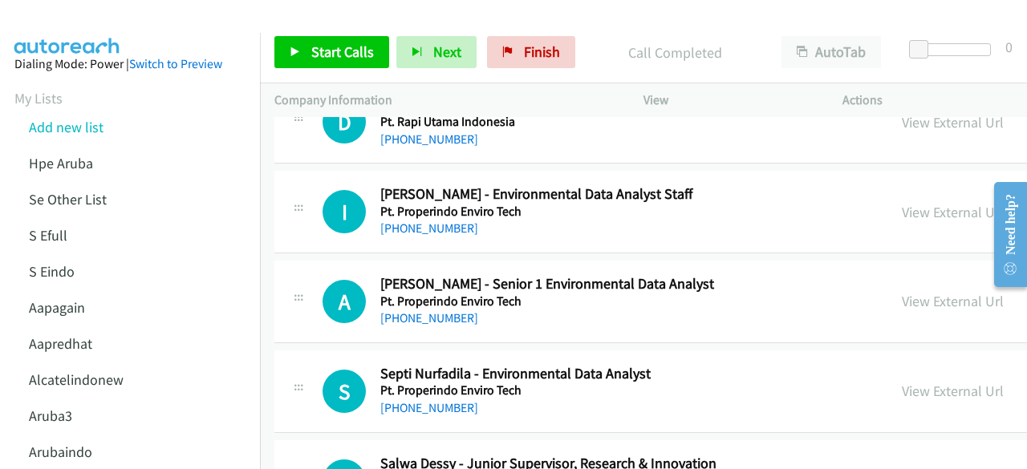
scroll to position [17847, 0]
click at [902, 293] on link "View External Url" at bounding box center [953, 302] width 102 height 18
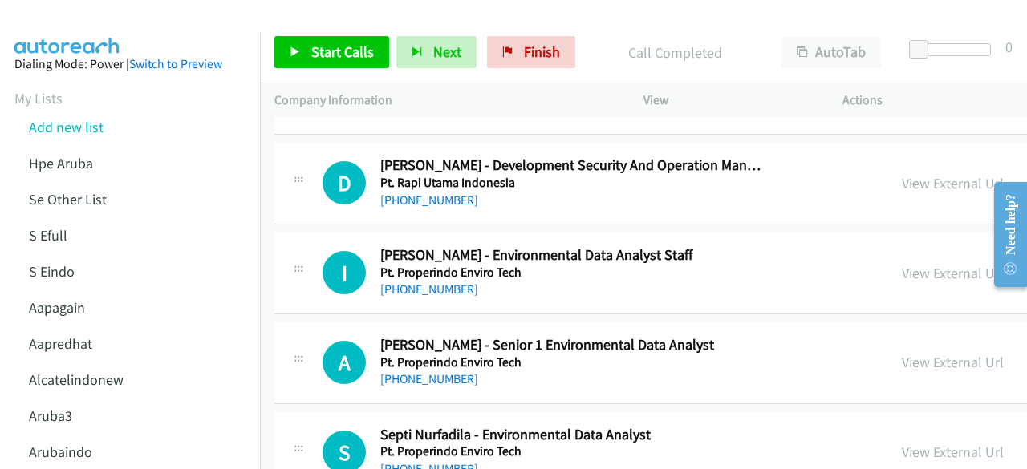
scroll to position [17773, 0]
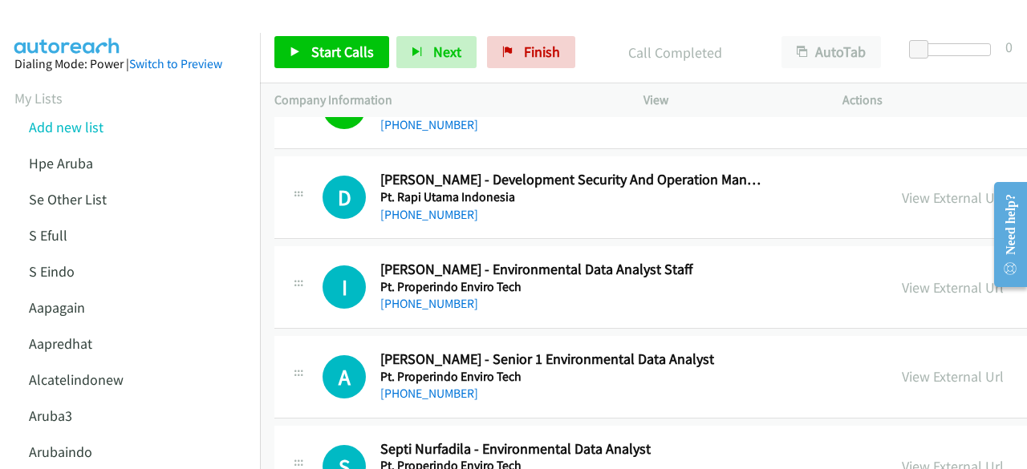
click at [902, 278] on link "View External Url" at bounding box center [953, 287] width 102 height 18
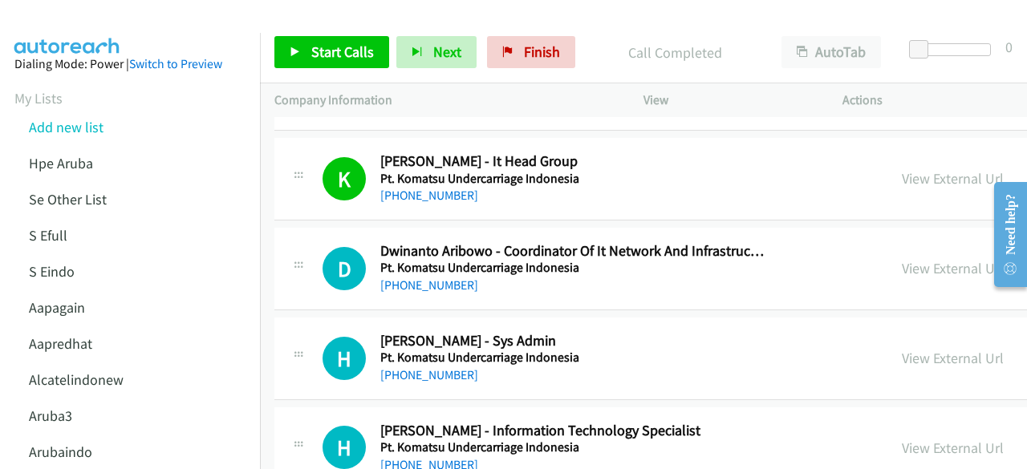
scroll to position [18421, 0]
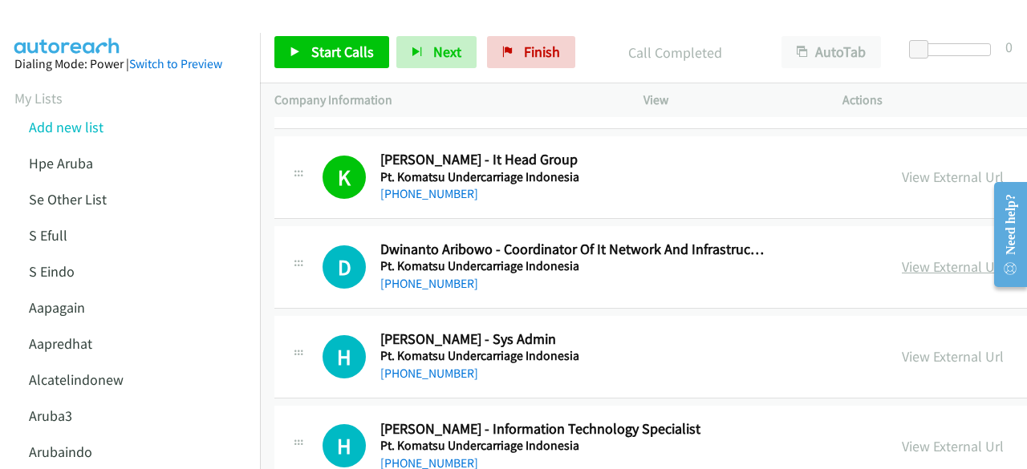
click at [902, 257] on link "View External Url" at bounding box center [953, 266] width 102 height 18
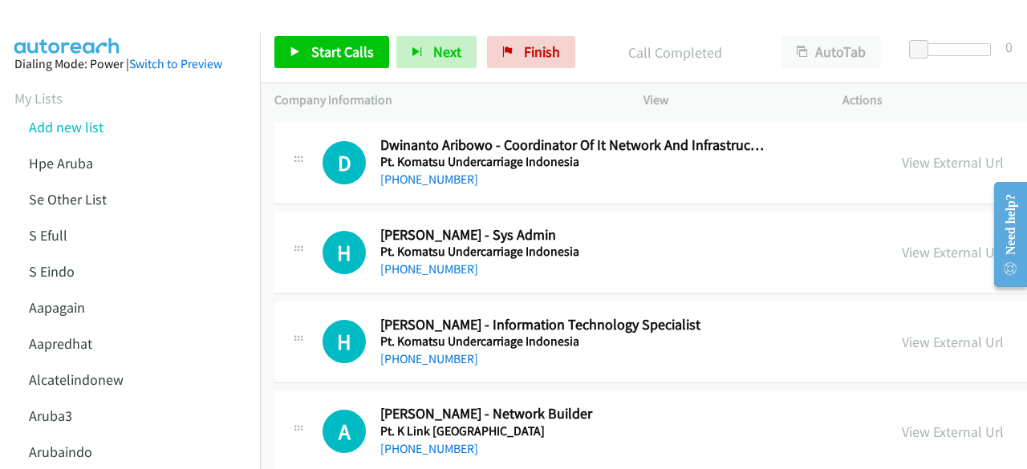
scroll to position [18526, 0]
click at [902, 242] on link "View External Url" at bounding box center [953, 251] width 102 height 18
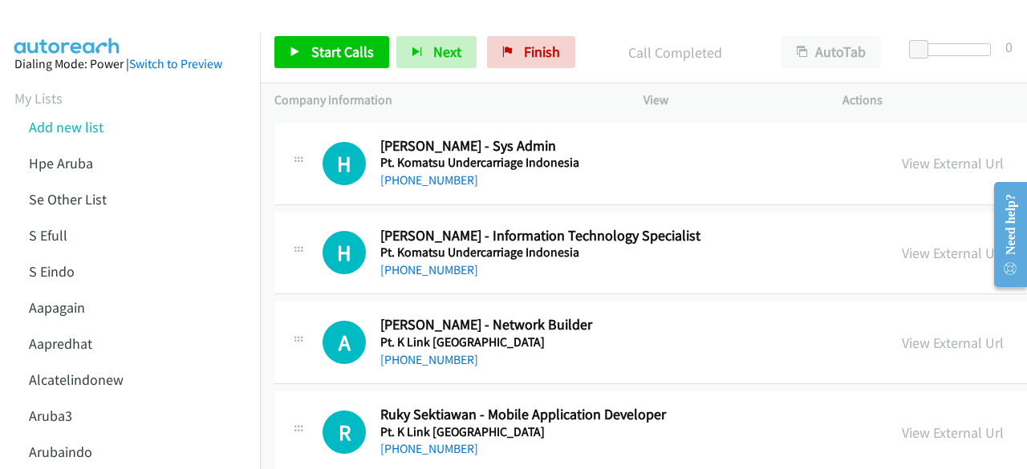
scroll to position [18642, 0]
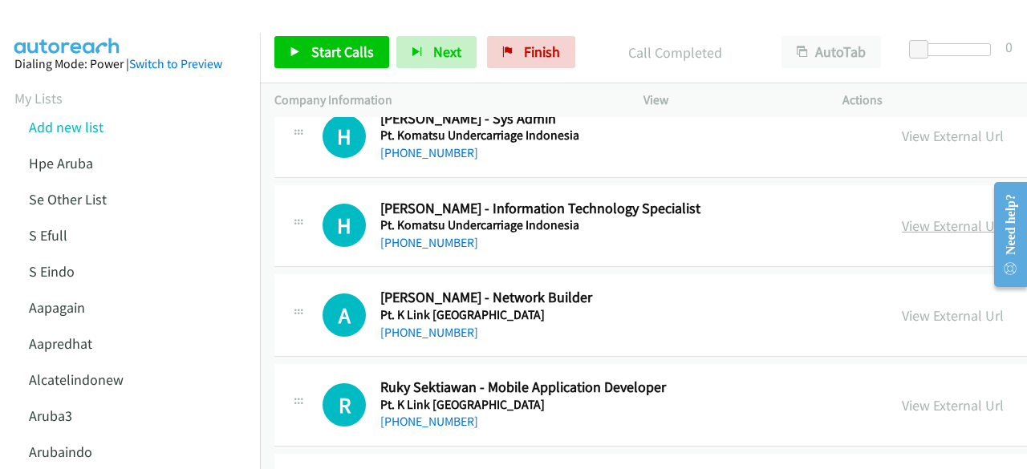
click at [902, 217] on link "View External Url" at bounding box center [953, 226] width 102 height 18
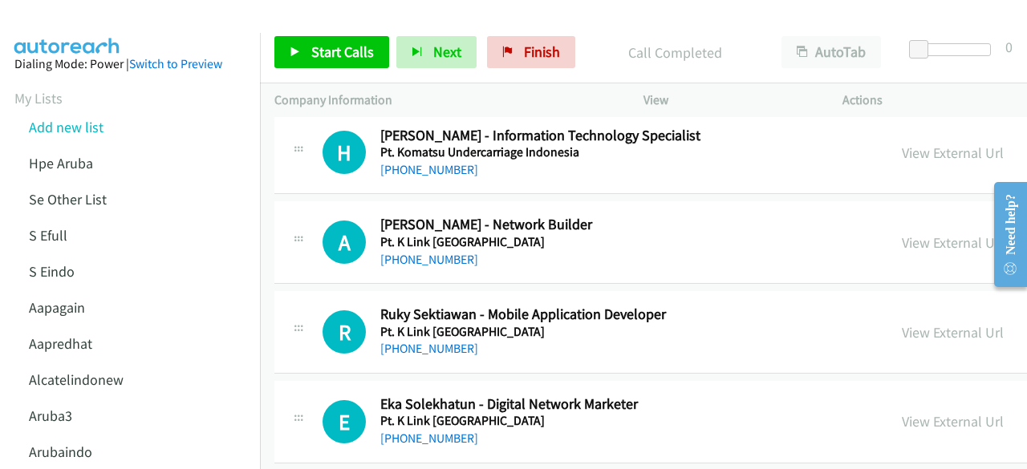
scroll to position [18715, 0]
click at [902, 233] on link "View External Url" at bounding box center [953, 242] width 102 height 18
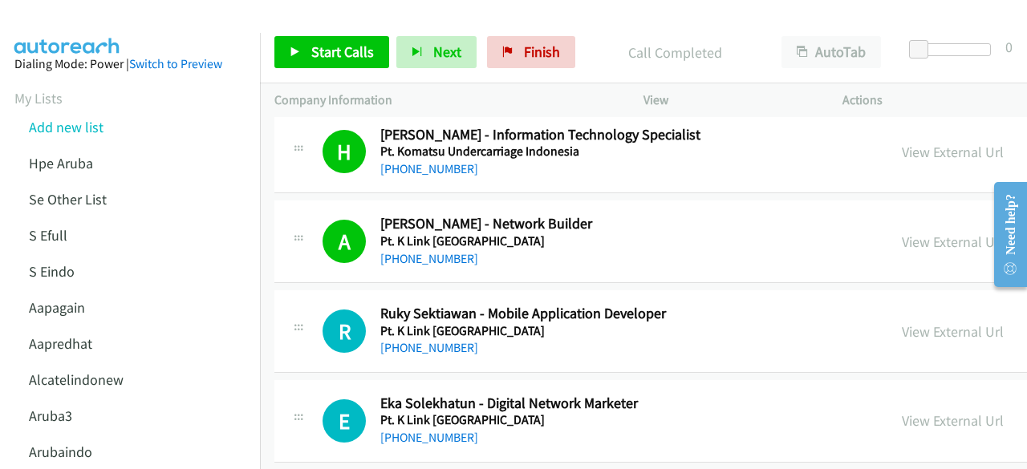
scroll to position [18815, 0]
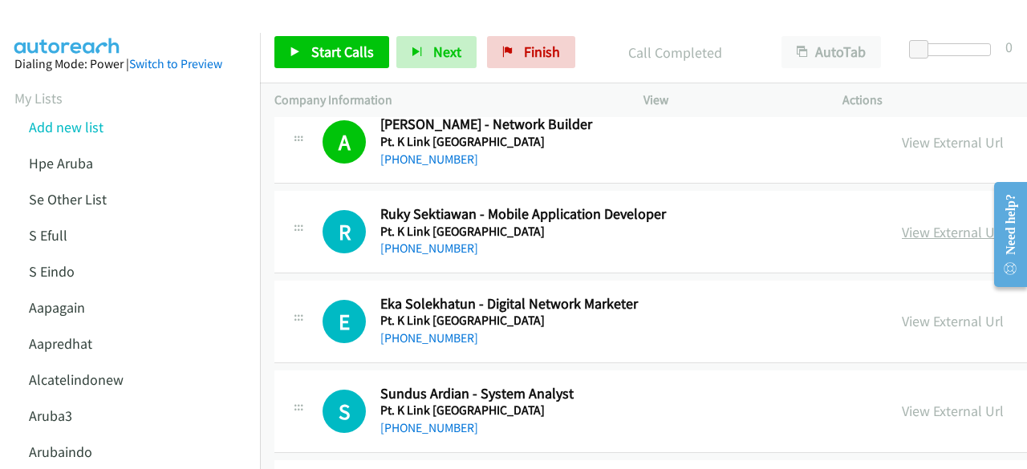
click at [902, 223] on link "View External Url" at bounding box center [953, 232] width 102 height 18
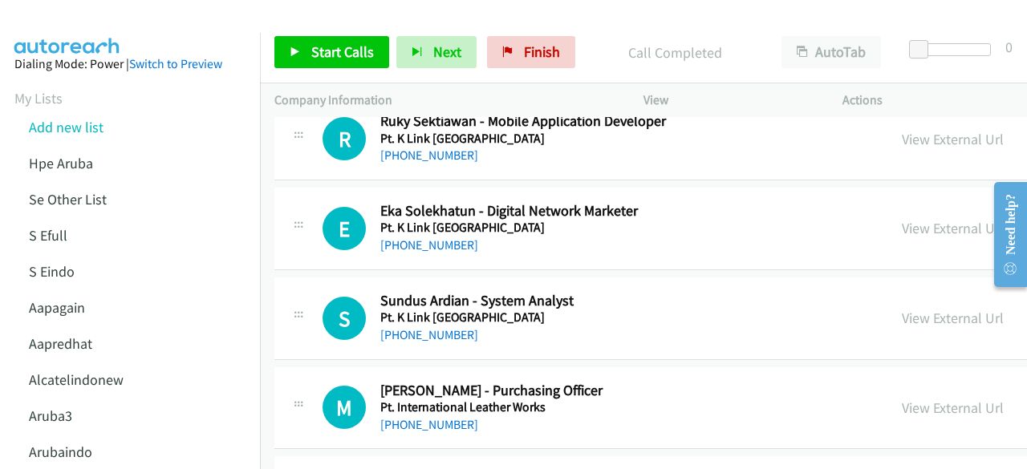
scroll to position [18909, 0]
click at [902, 218] on link "View External Url" at bounding box center [953, 227] width 102 height 18
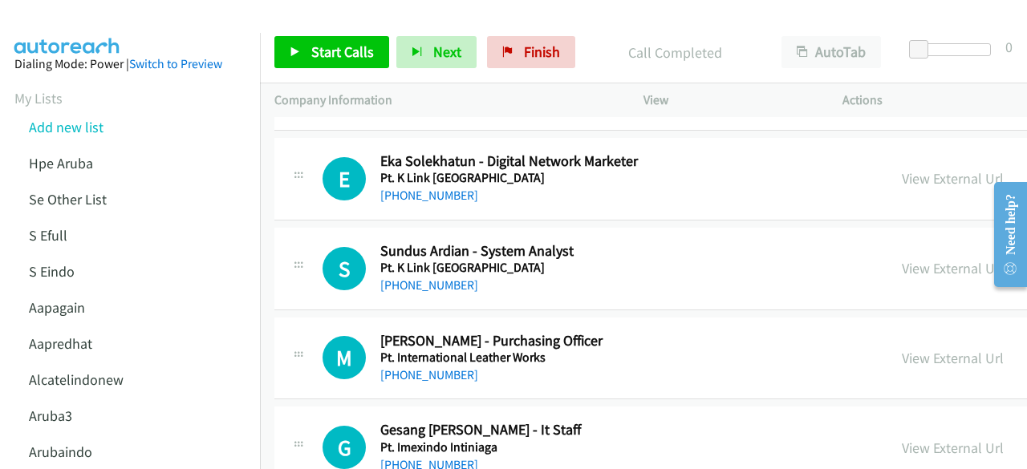
scroll to position [18960, 0]
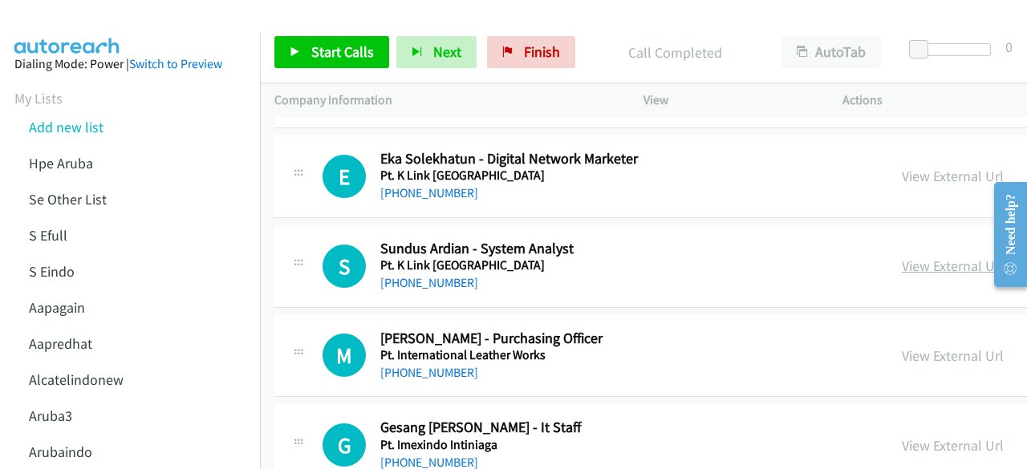
click at [902, 257] on link "View External Url" at bounding box center [953, 266] width 102 height 18
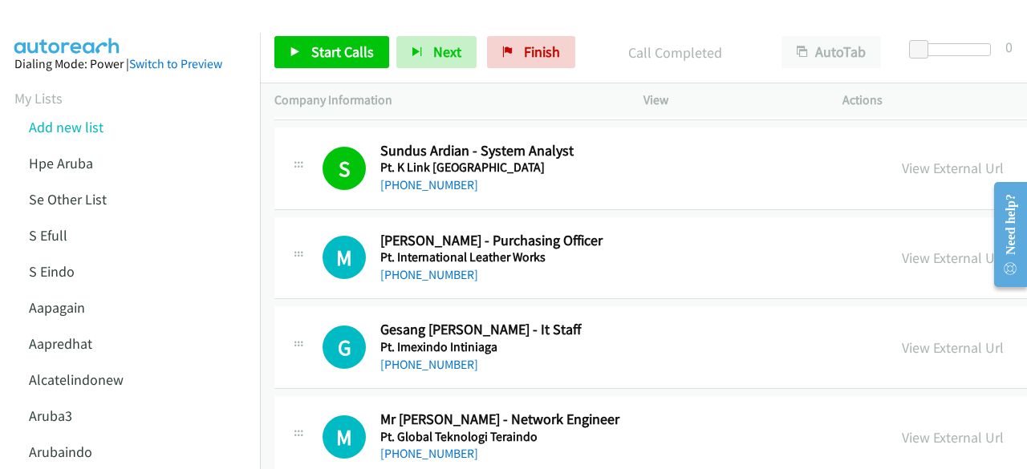
scroll to position [19059, 0]
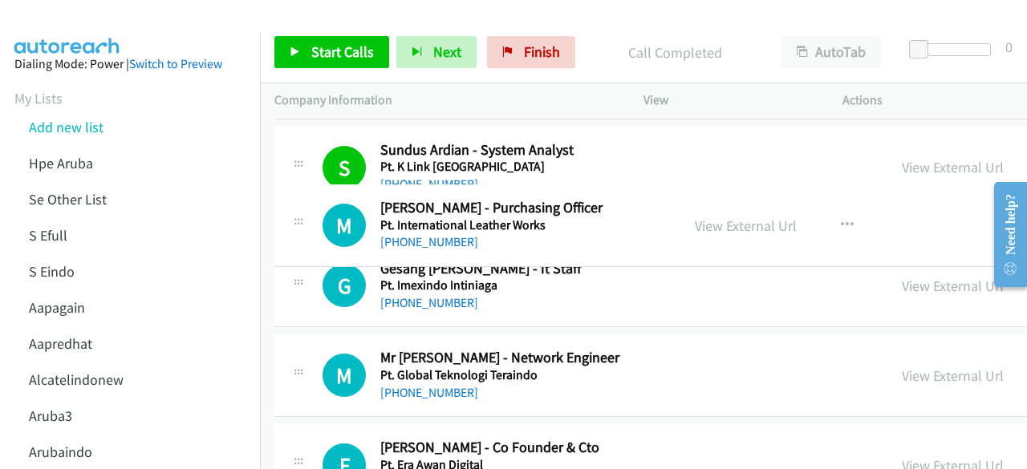
drag, startPoint x: 910, startPoint y: 206, endPoint x: 908, endPoint y: 232, distance: 25.7
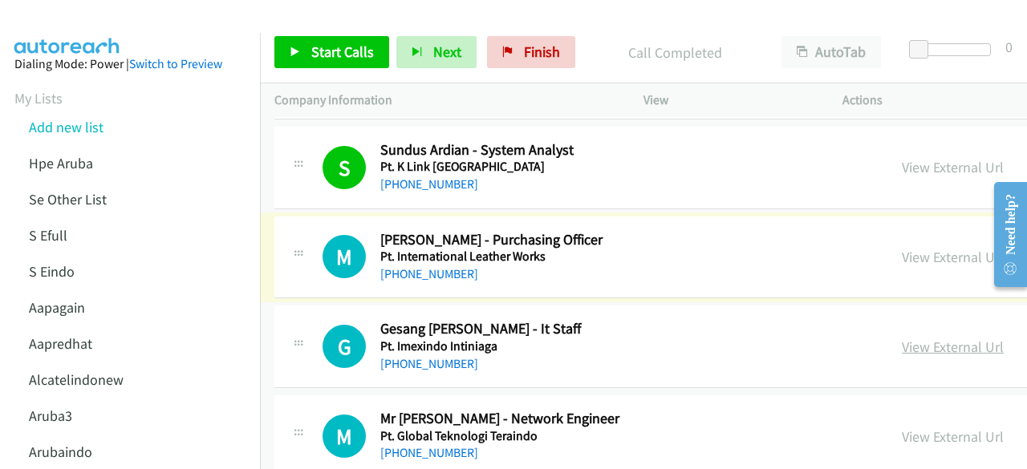
click at [914, 338] on link "View External Url" at bounding box center [953, 347] width 102 height 18
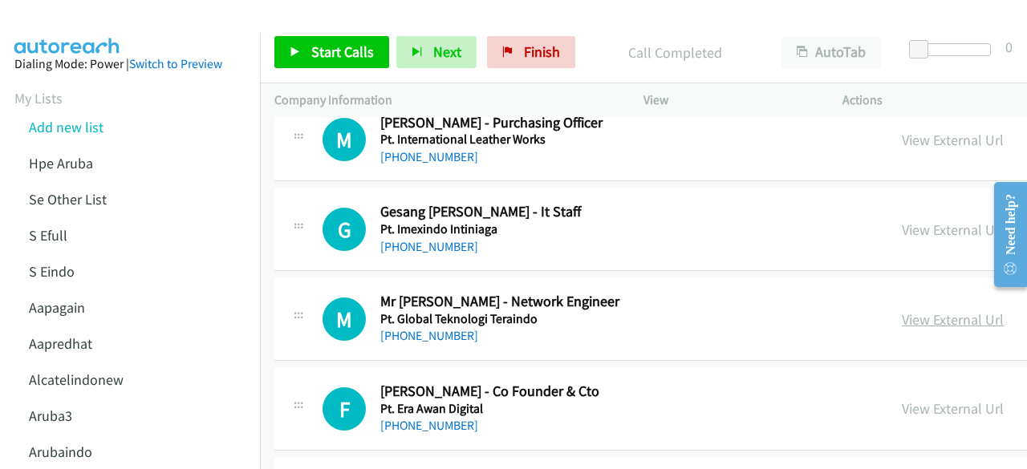
click at [902, 310] on link "View External Url" at bounding box center [953, 319] width 102 height 18
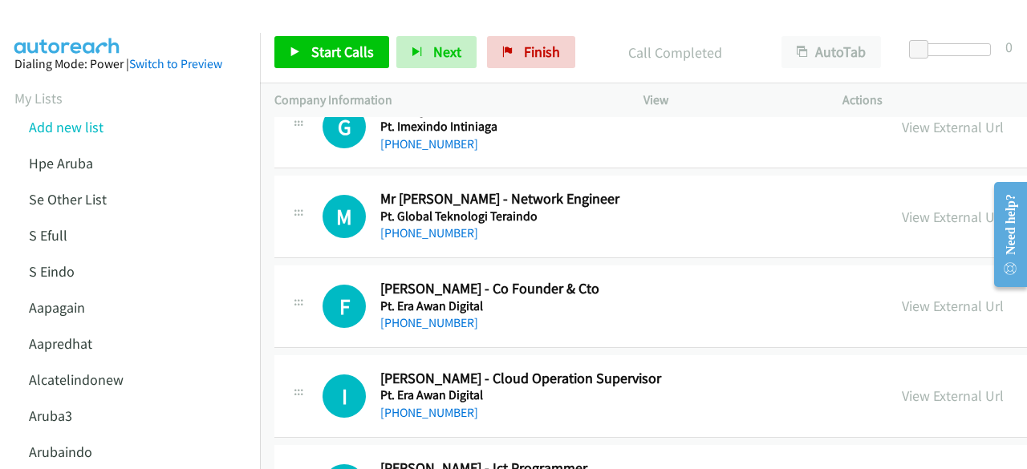
scroll to position [19287, 0]
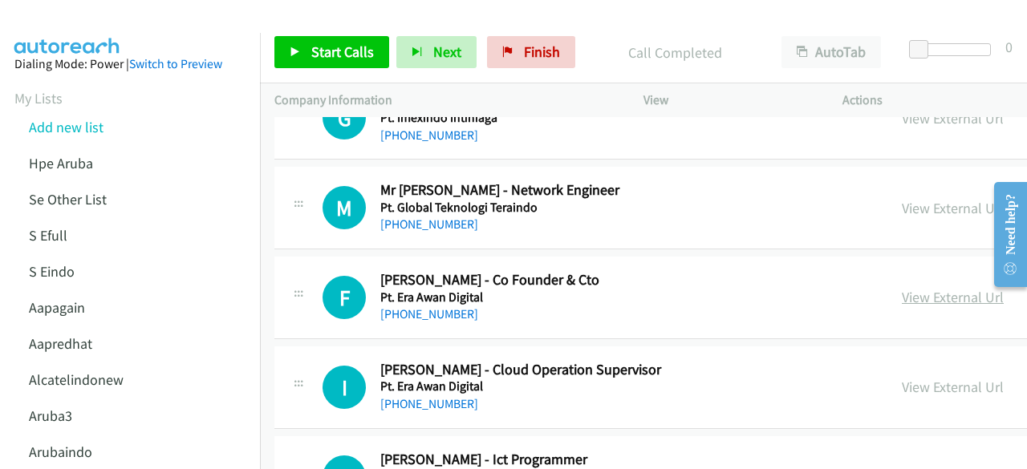
click at [902, 288] on link "View External Url" at bounding box center [953, 297] width 102 height 18
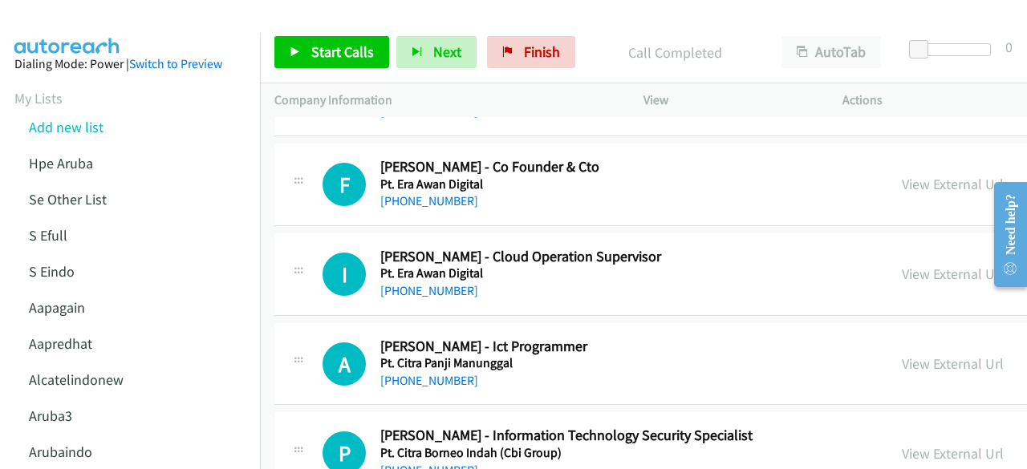
scroll to position [19410, 0]
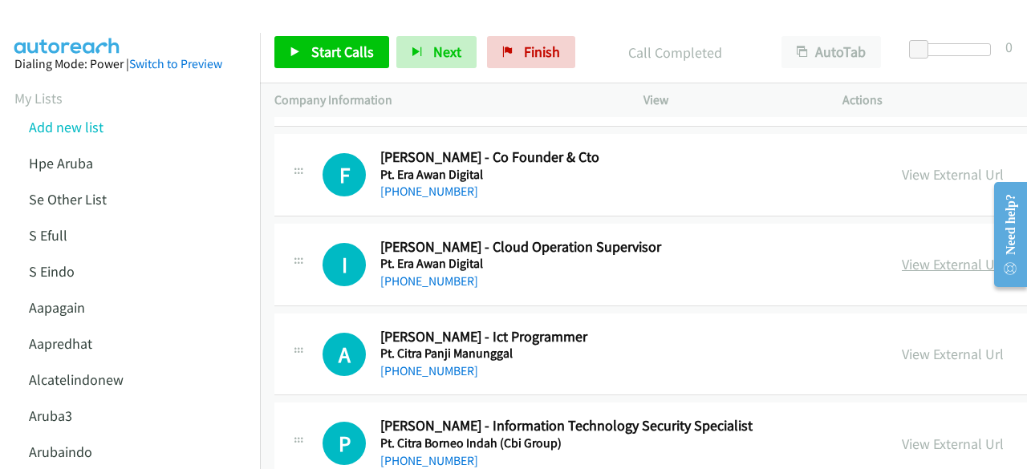
click at [902, 255] on link "View External Url" at bounding box center [953, 264] width 102 height 18
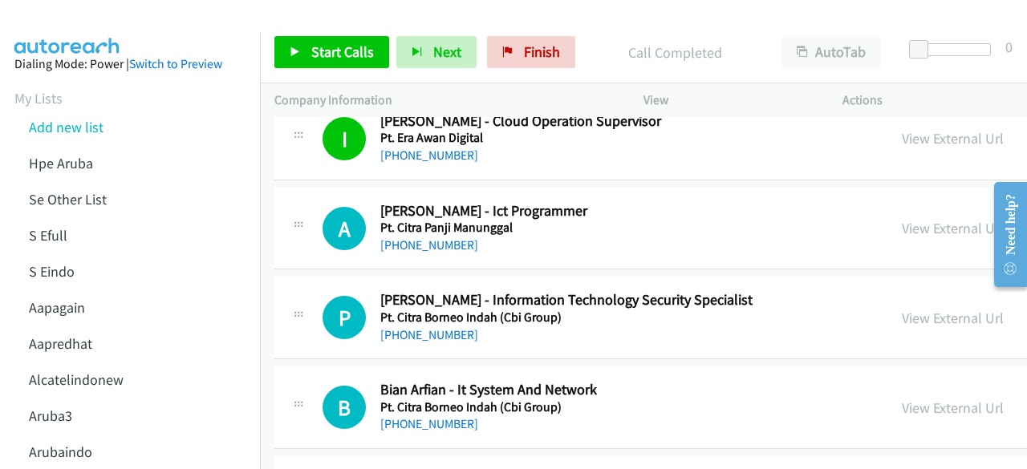
scroll to position [19537, 0]
click at [902, 218] on link "View External Url" at bounding box center [953, 227] width 102 height 18
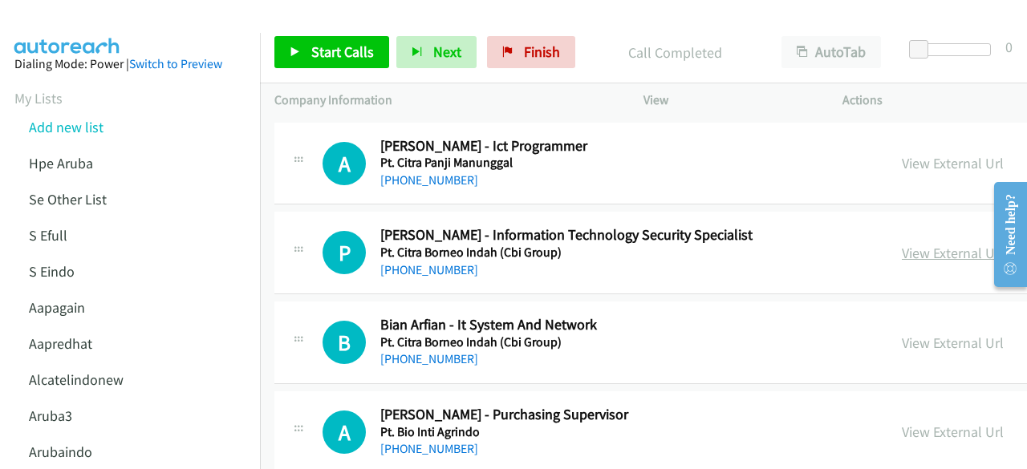
click at [932, 244] on link "View External Url" at bounding box center [953, 253] width 102 height 18
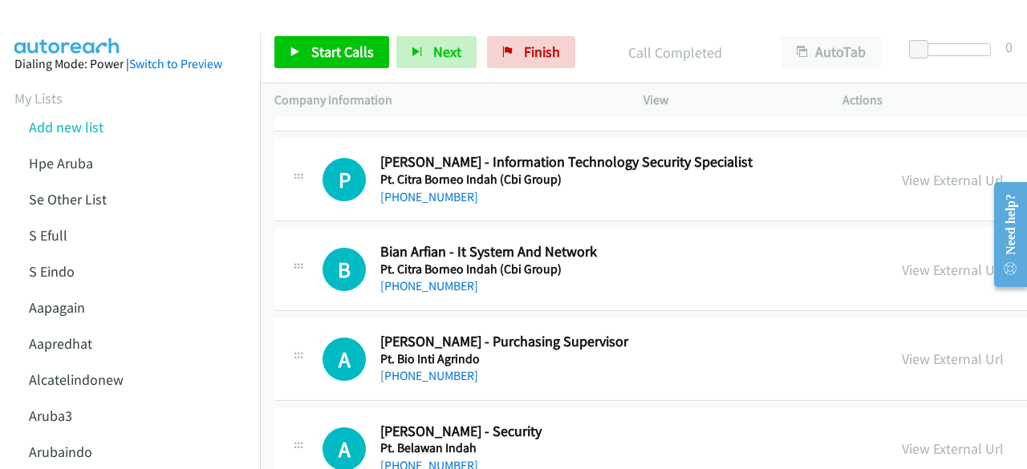
scroll to position [19675, 0]
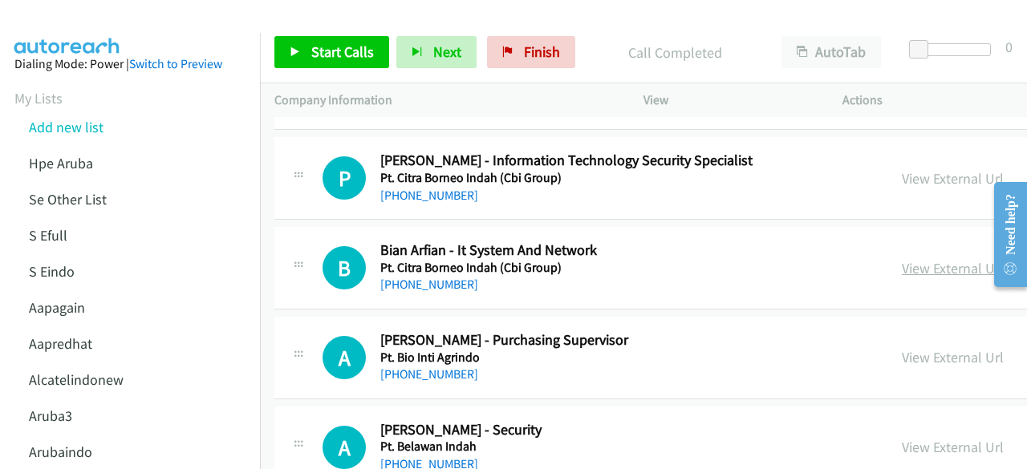
click at [902, 259] on link "View External Url" at bounding box center [953, 268] width 102 height 18
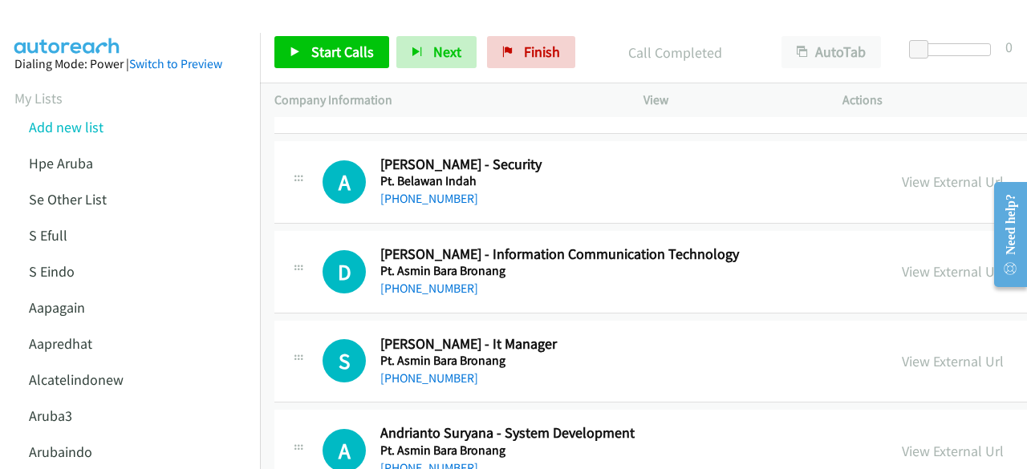
scroll to position [19942, 0]
click at [902, 261] on link "View External Url" at bounding box center [953, 270] width 102 height 18
click at [902, 351] on link "View External Url" at bounding box center [953, 360] width 102 height 18
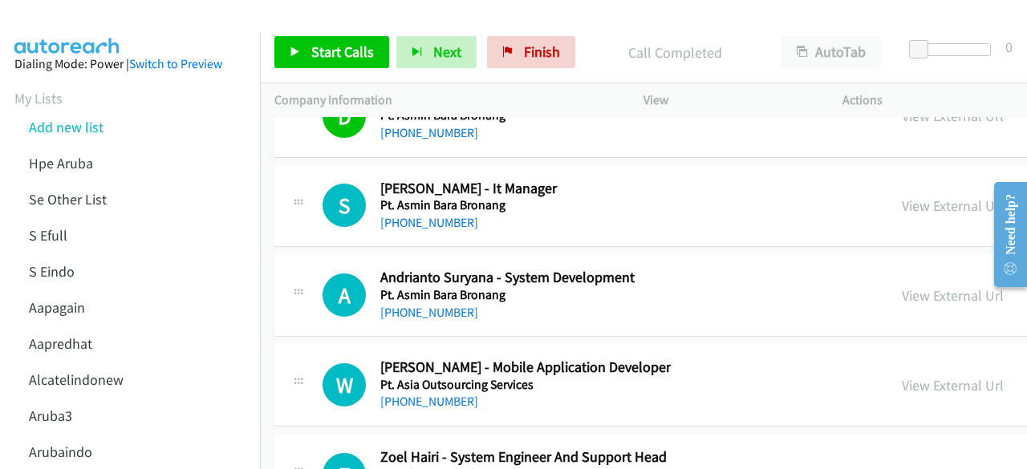
scroll to position [20098, 0]
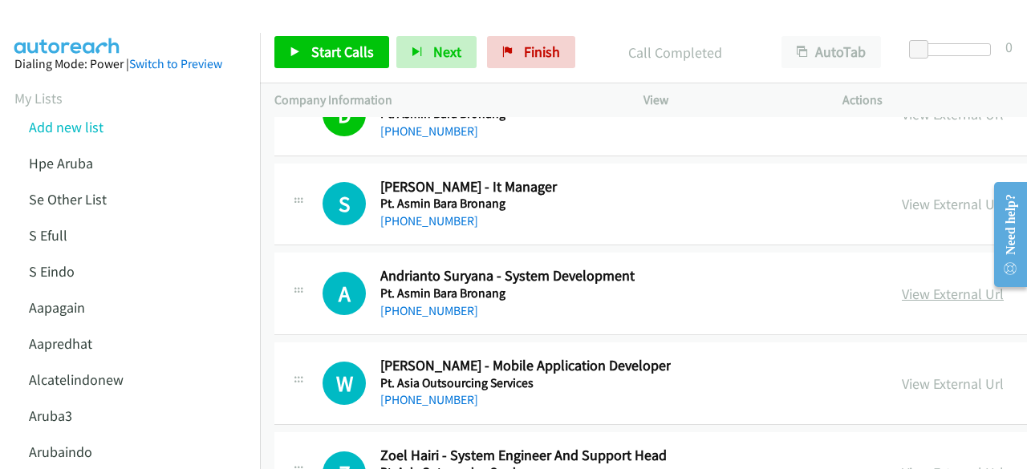
click at [902, 285] on link "View External Url" at bounding box center [953, 294] width 102 height 18
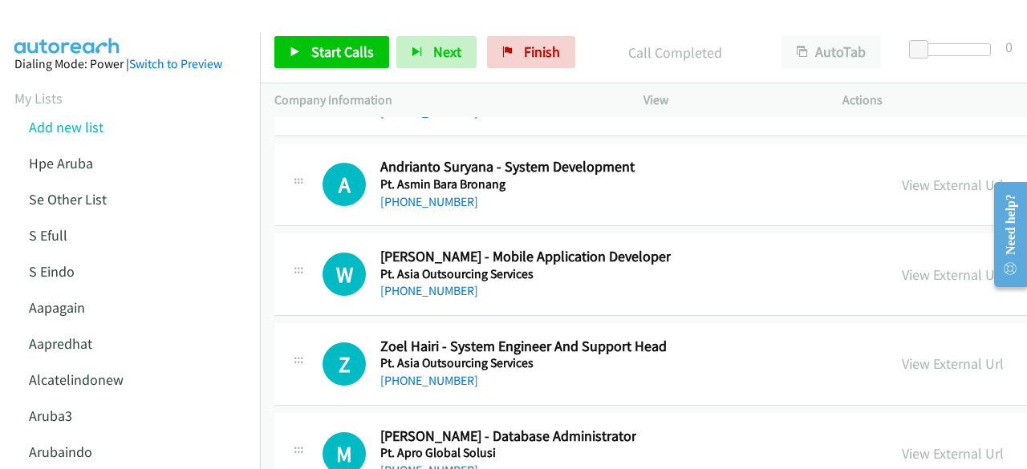
scroll to position [20210, 0]
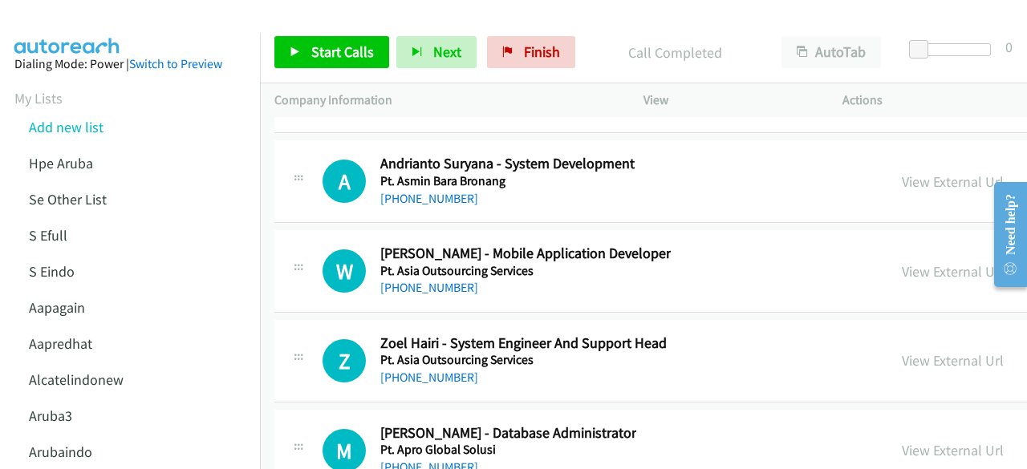
click at [903, 261] on div "View External Url" at bounding box center [953, 272] width 102 height 22
click at [902, 262] on link "View External Url" at bounding box center [953, 271] width 102 height 18
click at [438, 249] on div "W Callback Scheduled William Wijaya - Mobile Application Developer Pt. Asia Out…" at bounding box center [858, 271] width 1168 height 83
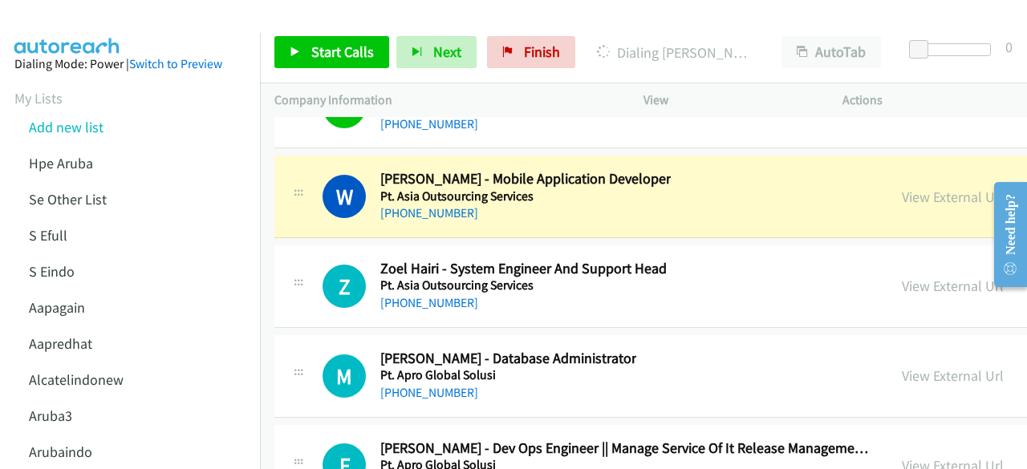
scroll to position [20287, 0]
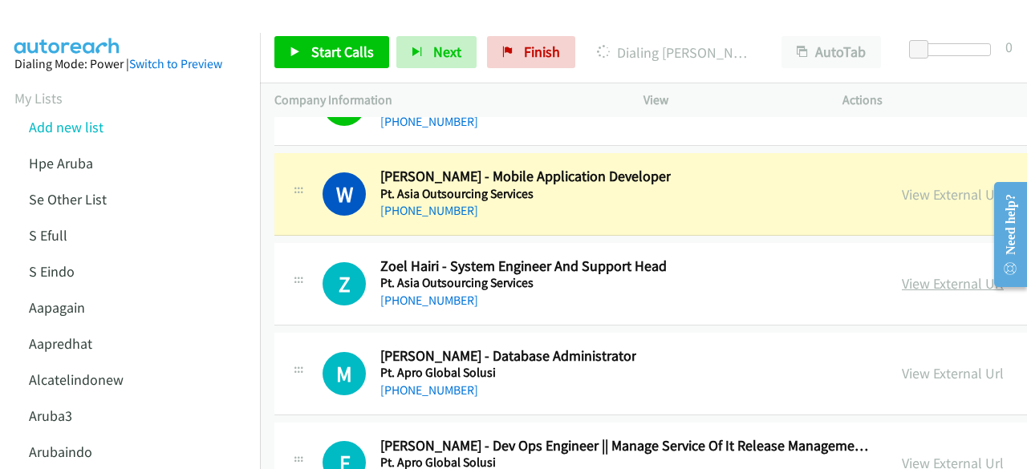
click at [902, 274] on link "View External Url" at bounding box center [953, 283] width 102 height 18
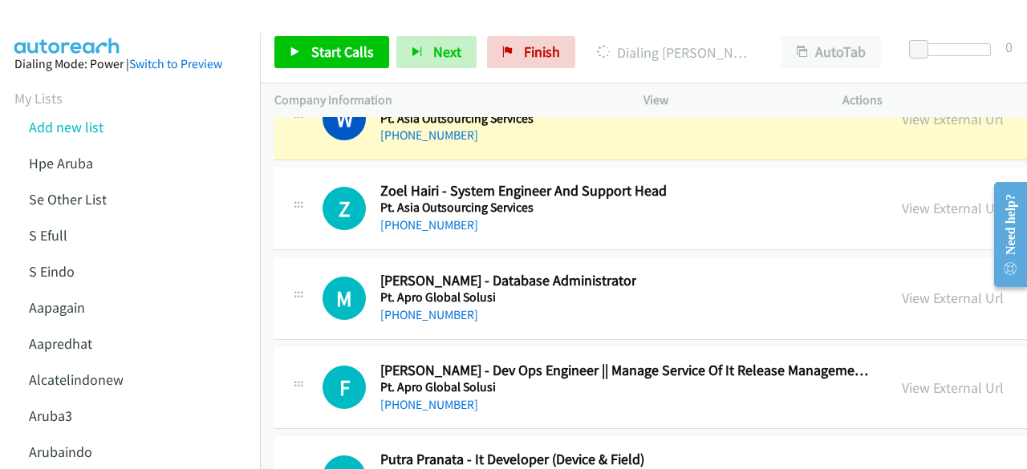
click at [902, 287] on div "View External Url" at bounding box center [953, 298] width 102 height 22
click at [902, 289] on link "View External Url" at bounding box center [953, 298] width 102 height 18
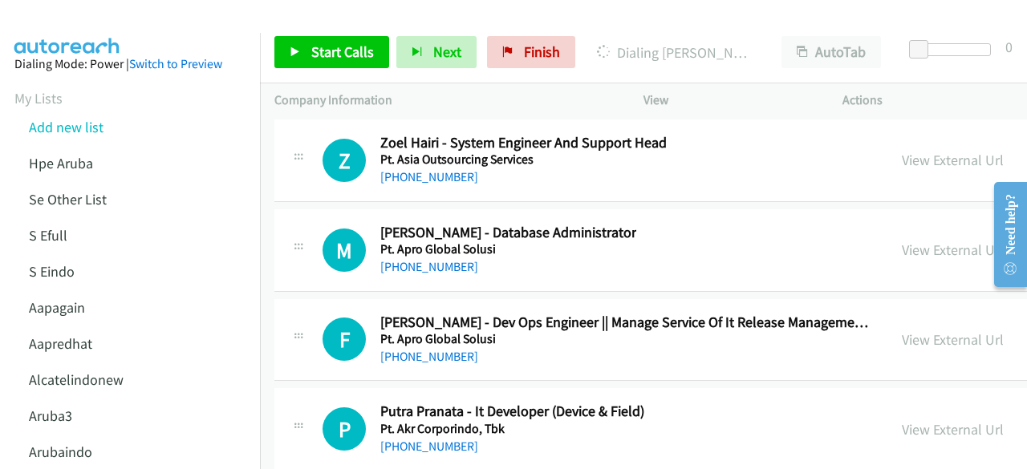
scroll to position [20419, 0]
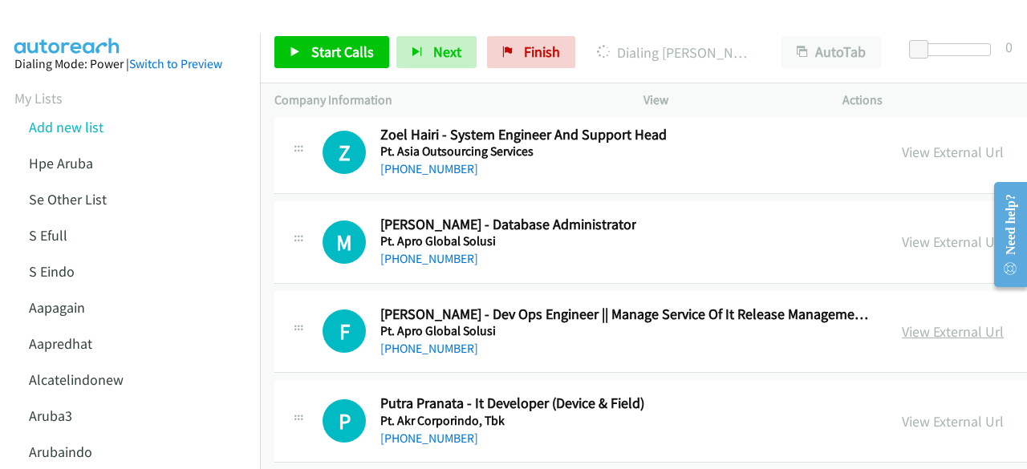
click at [902, 322] on link "View External Url" at bounding box center [953, 331] width 102 height 18
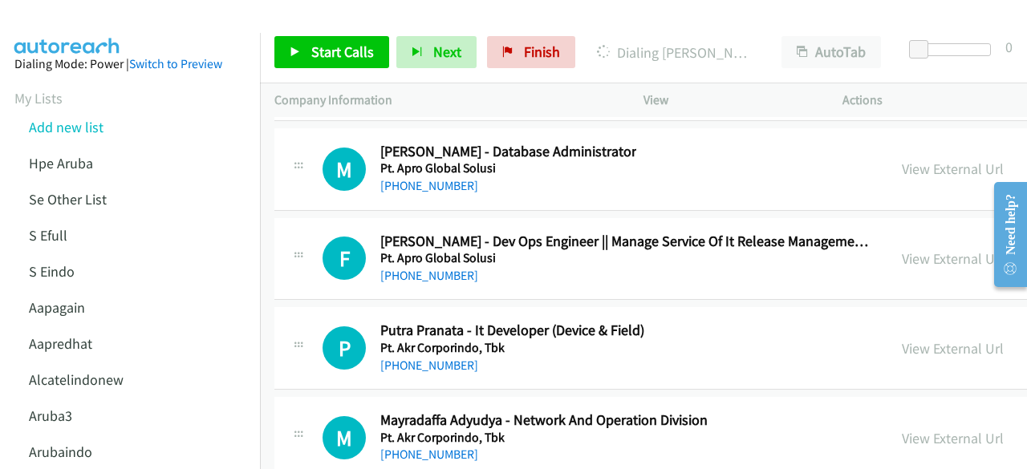
scroll to position [20494, 0]
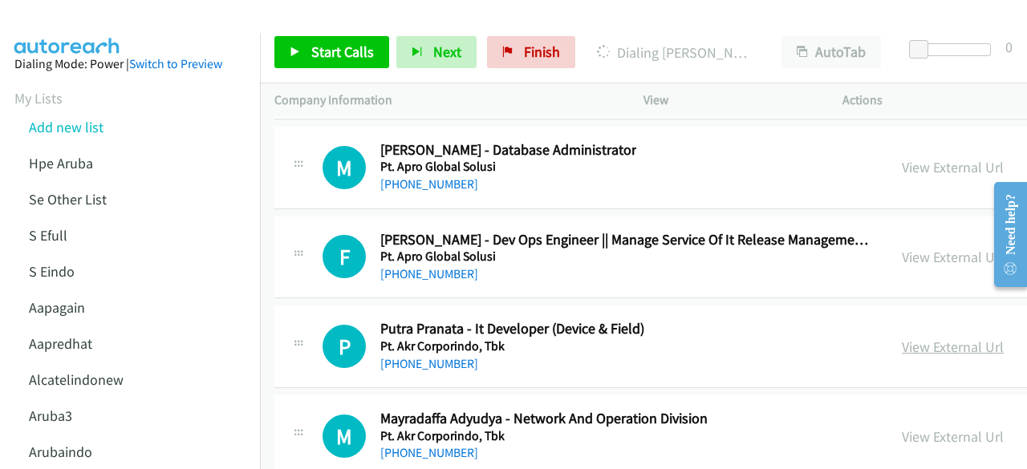
click at [902, 338] on link "View External Url" at bounding box center [953, 347] width 102 height 18
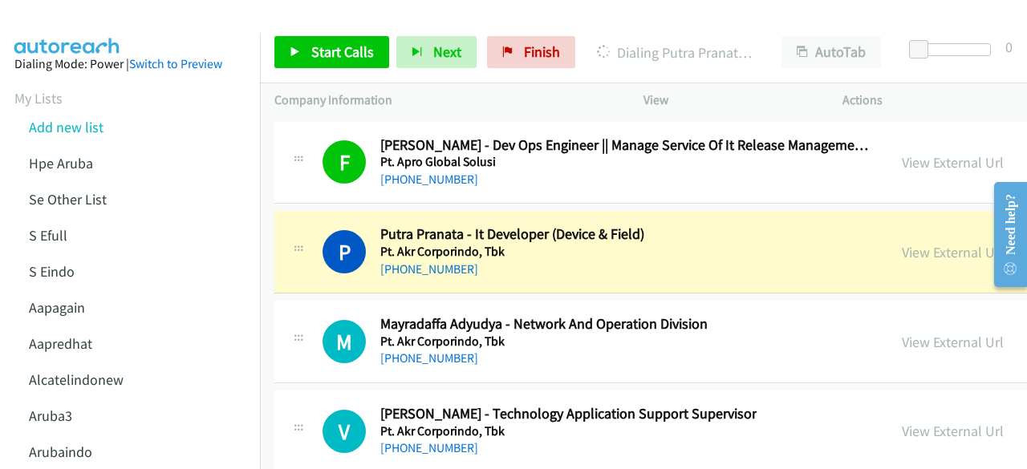
scroll to position [20591, 0]
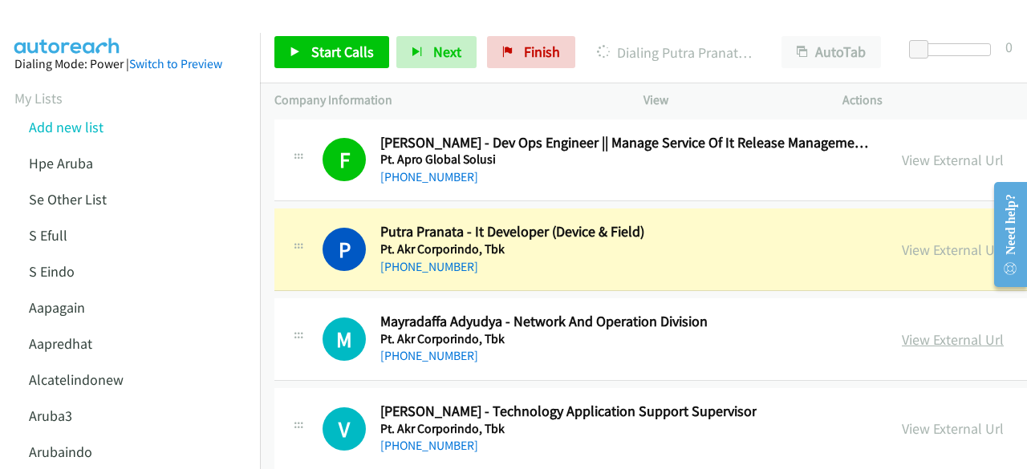
click at [902, 330] on link "View External Url" at bounding box center [953, 339] width 102 height 18
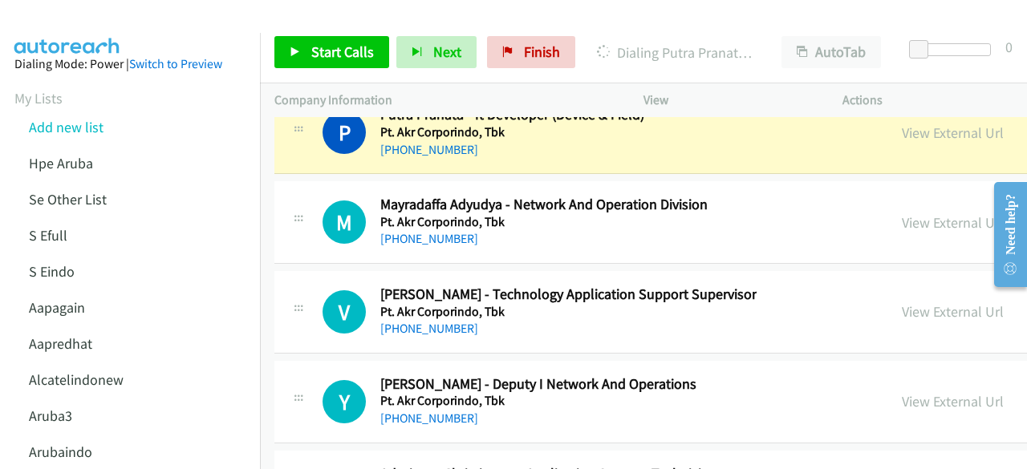
scroll to position [20710, 0]
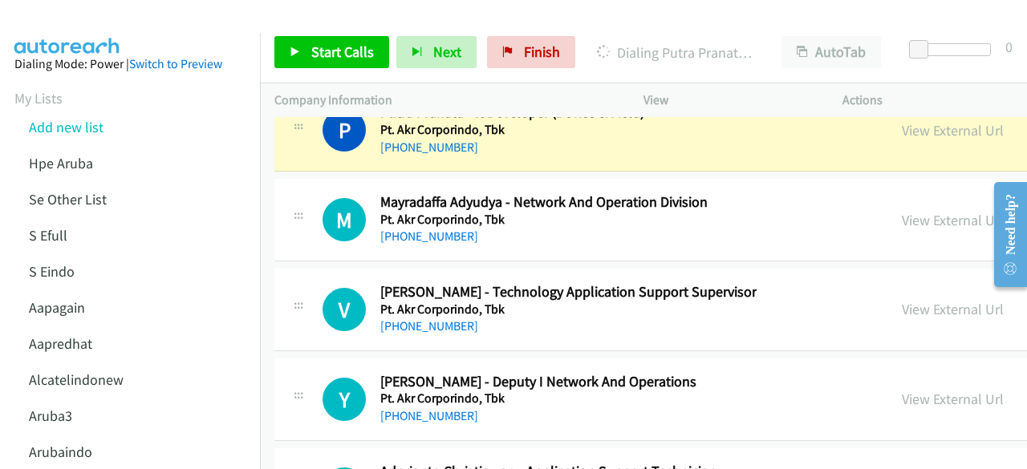
click at [902, 298] on div "View External Url" at bounding box center [953, 309] width 102 height 22
click at [902, 300] on link "View External Url" at bounding box center [953, 309] width 102 height 18
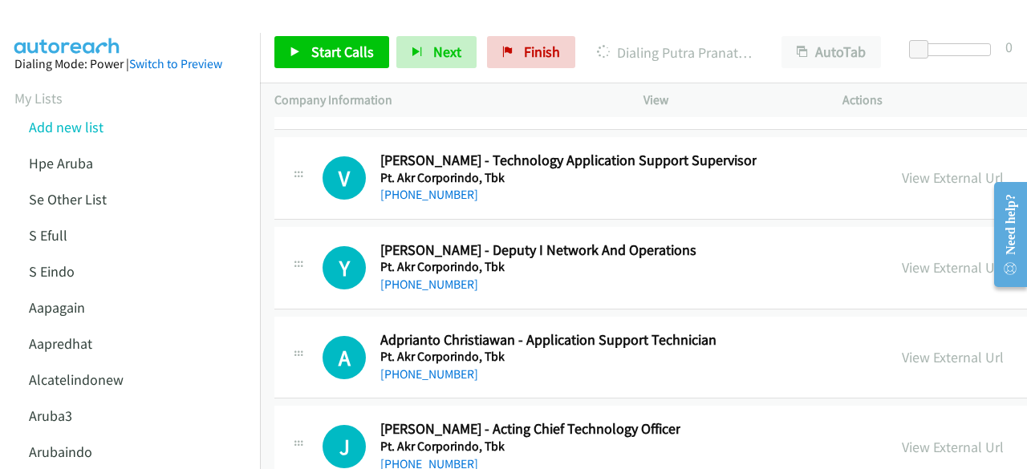
scroll to position [20851, 0]
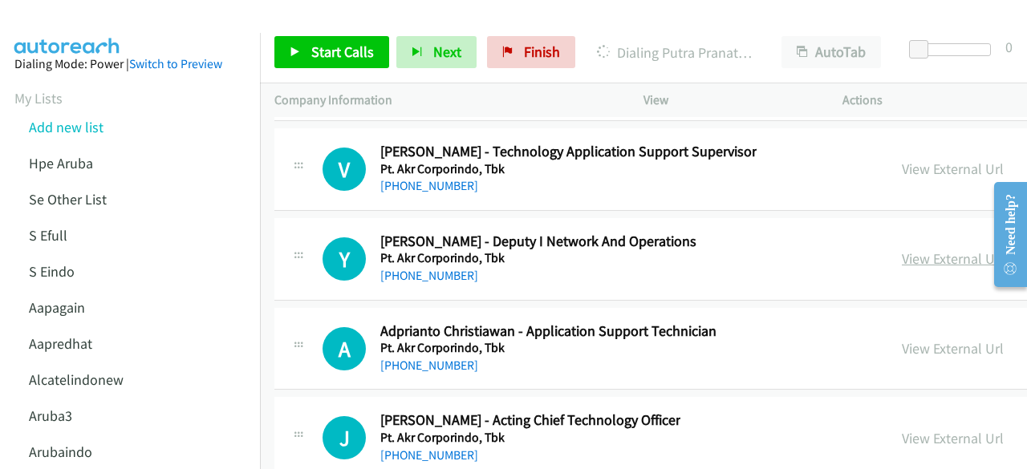
click at [902, 249] on link "View External Url" at bounding box center [953, 258] width 102 height 18
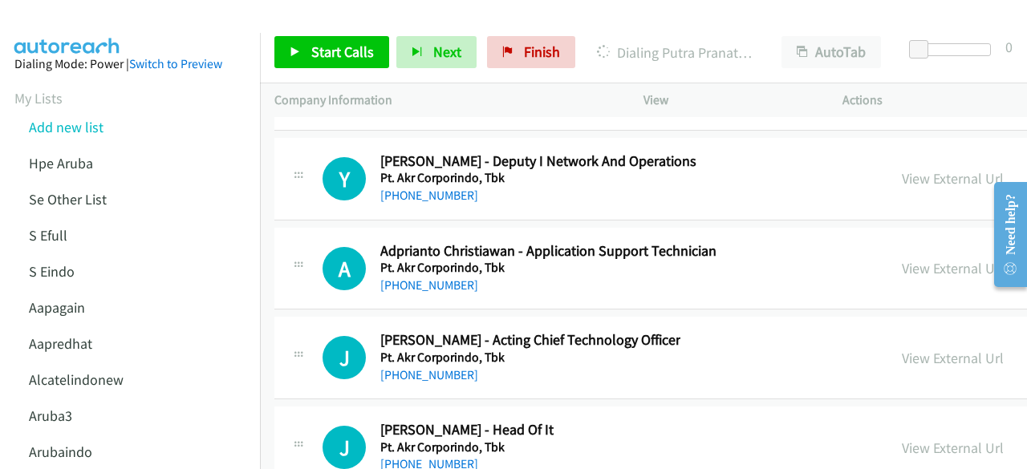
scroll to position [20940, 0]
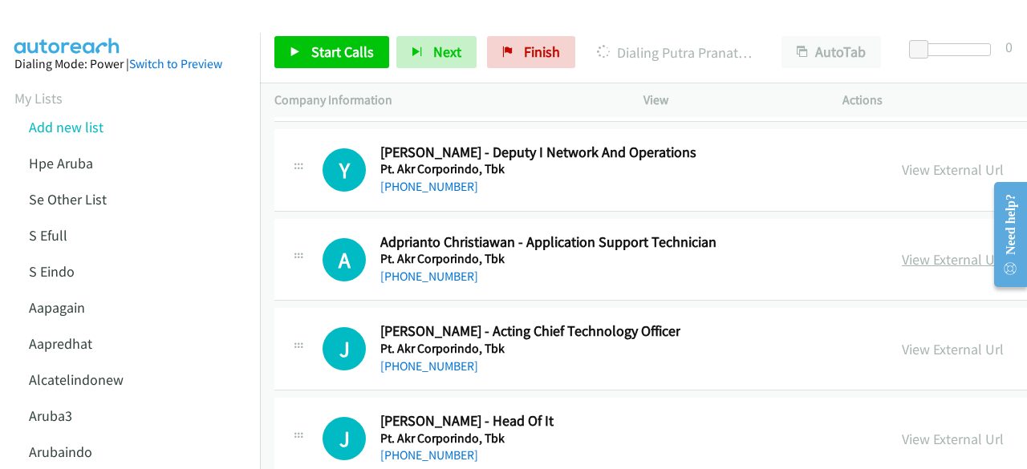
click at [902, 250] on link "View External Url" at bounding box center [953, 259] width 102 height 18
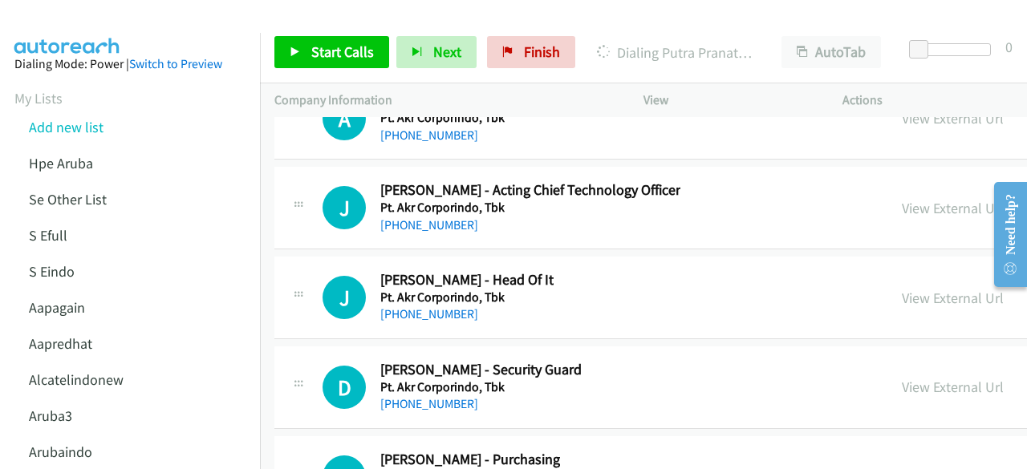
scroll to position [21082, 0]
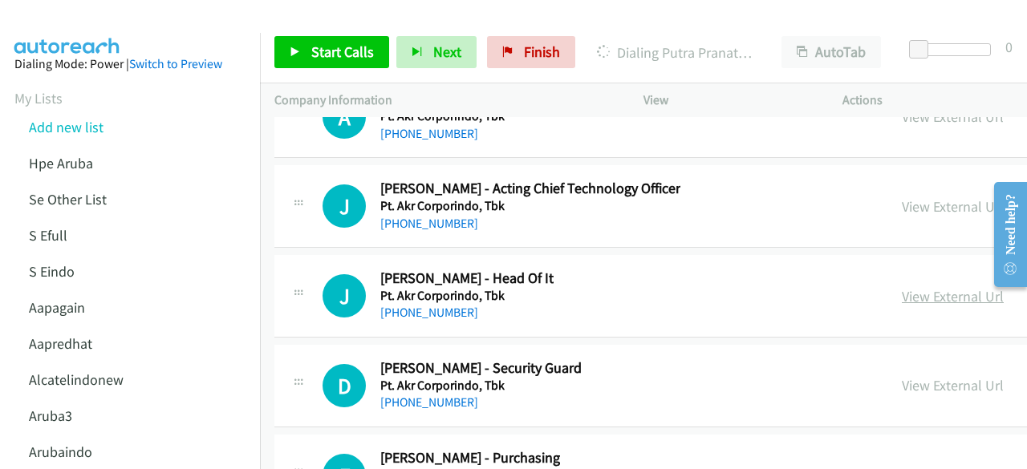
click at [902, 287] on link "View External Url" at bounding box center [953, 296] width 102 height 18
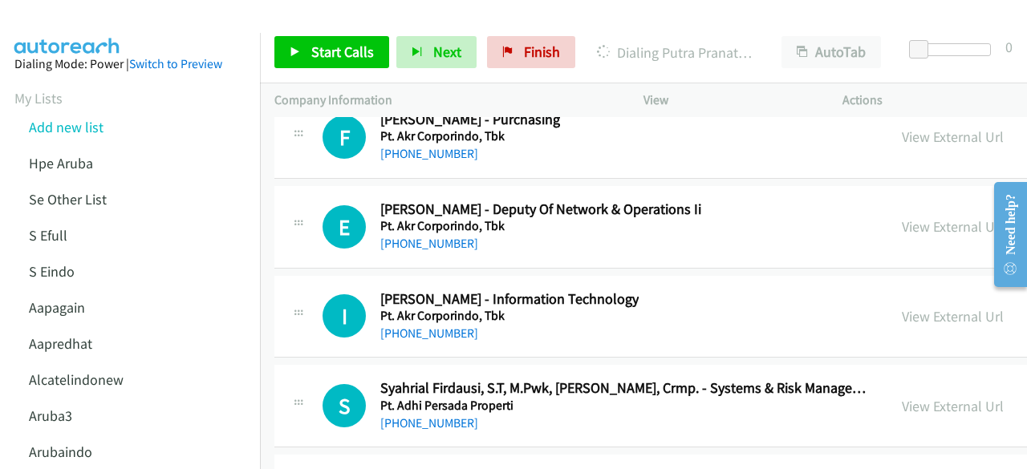
scroll to position [21422, 0]
click at [383, 201] on div "E Callback Scheduled Erpiny Tan - Deputy Of Network & Operations Ii Pt. Akr Cor…" at bounding box center [858, 226] width 1168 height 83
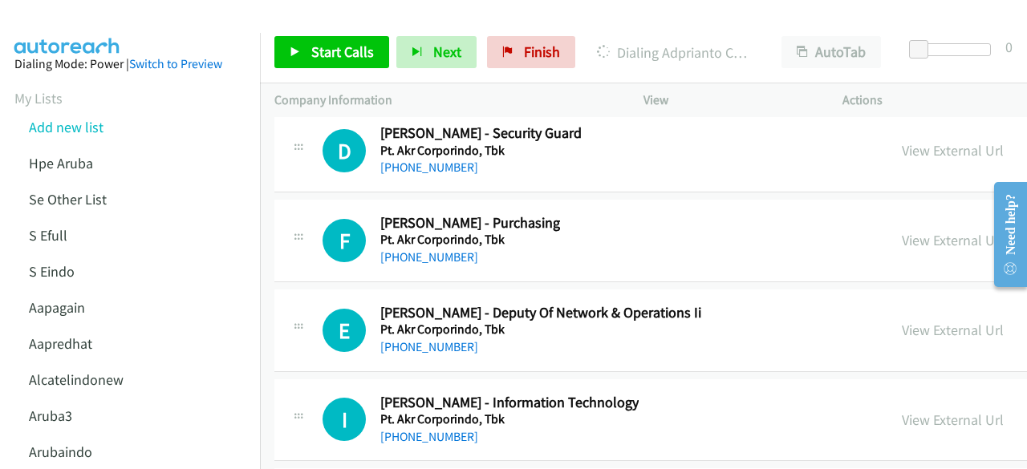
scroll to position [21317, 0]
click at [902, 321] on link "View External Url" at bounding box center [953, 330] width 102 height 18
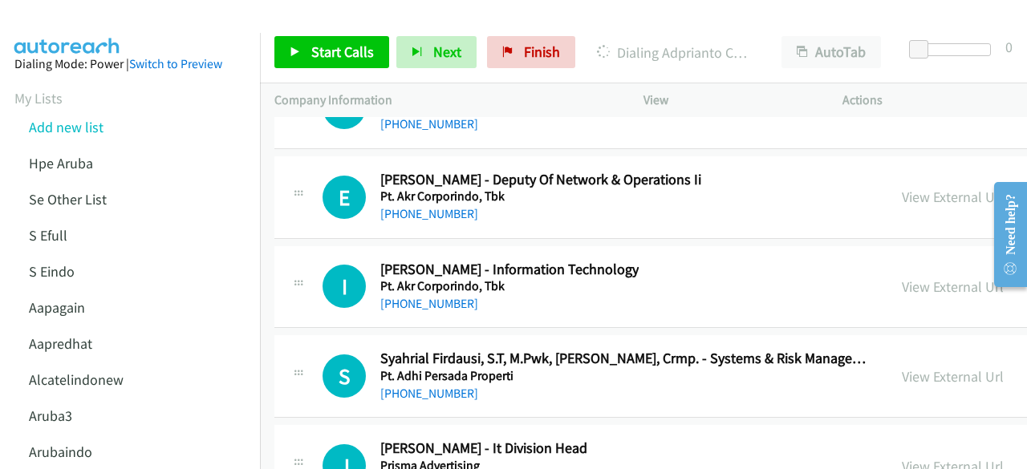
scroll to position [21451, 0]
click at [902, 277] on link "View External Url" at bounding box center [953, 286] width 102 height 18
click at [440, 252] on div "I Callback Scheduled Irwan Limintono - Information Technology Pt. Akr Corporind…" at bounding box center [858, 286] width 1168 height 83
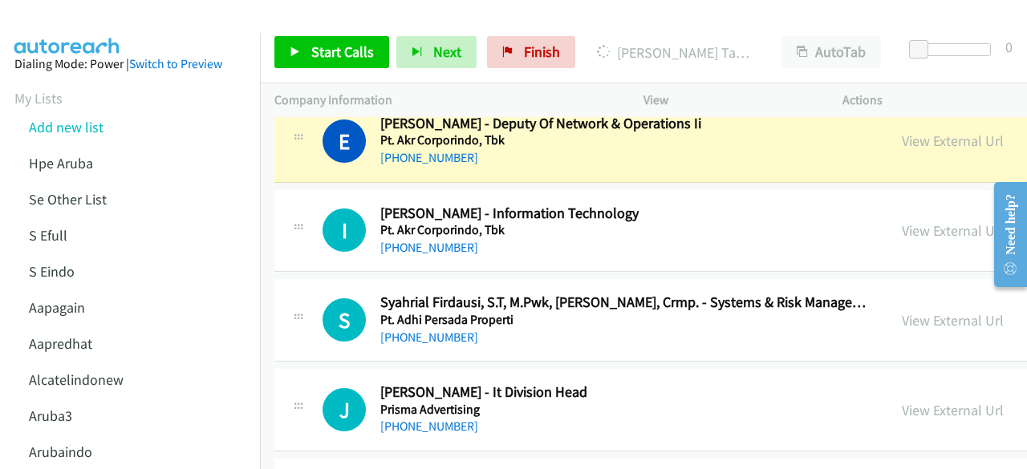
scroll to position [21510, 0]
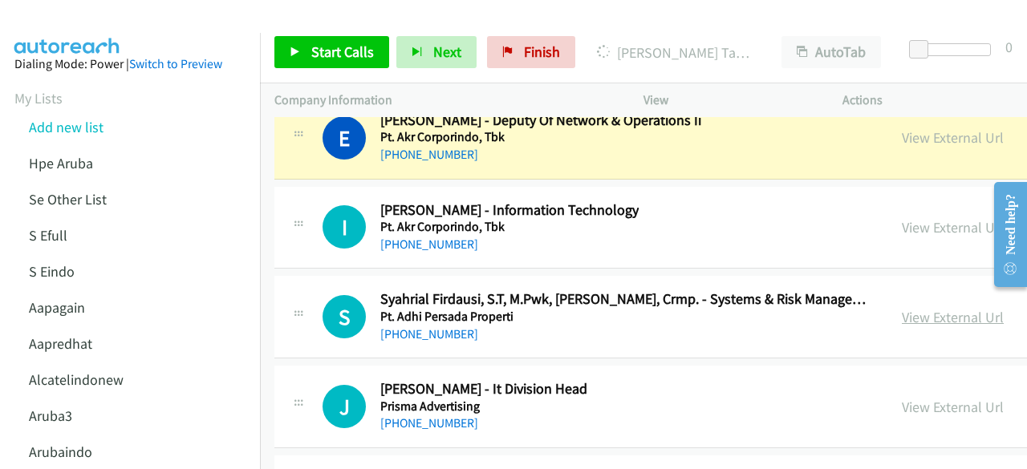
click at [902, 308] on link "View External Url" at bounding box center [953, 317] width 102 height 18
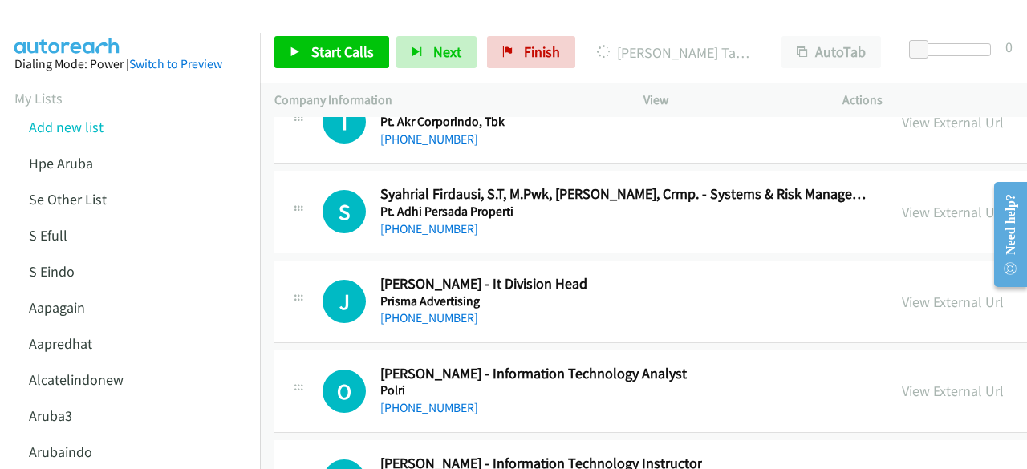
scroll to position [21616, 0]
click at [448, 264] on div "J Callback Scheduled Joko Hidayat - It Division Head Prisma Advertising Asia/Ma…" at bounding box center [858, 301] width 1168 height 83
click at [902, 292] on link "View External Url" at bounding box center [953, 301] width 102 height 18
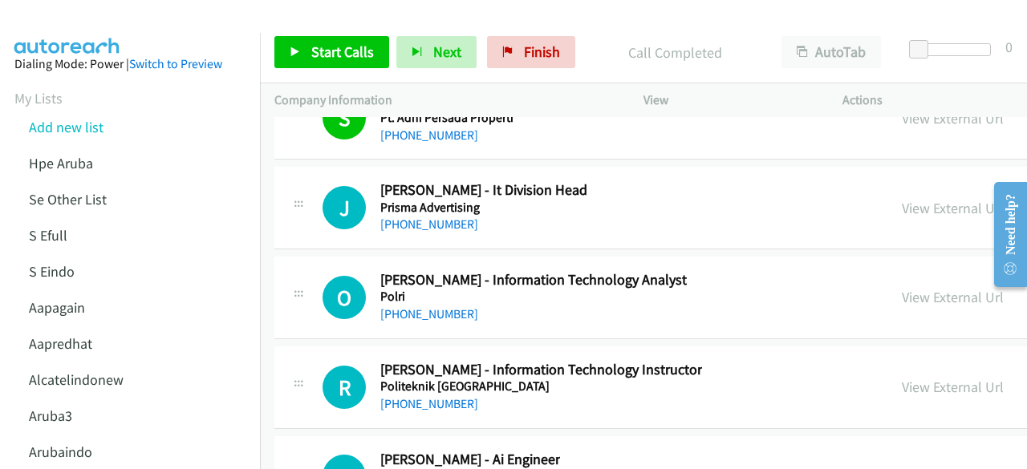
scroll to position [21710, 0]
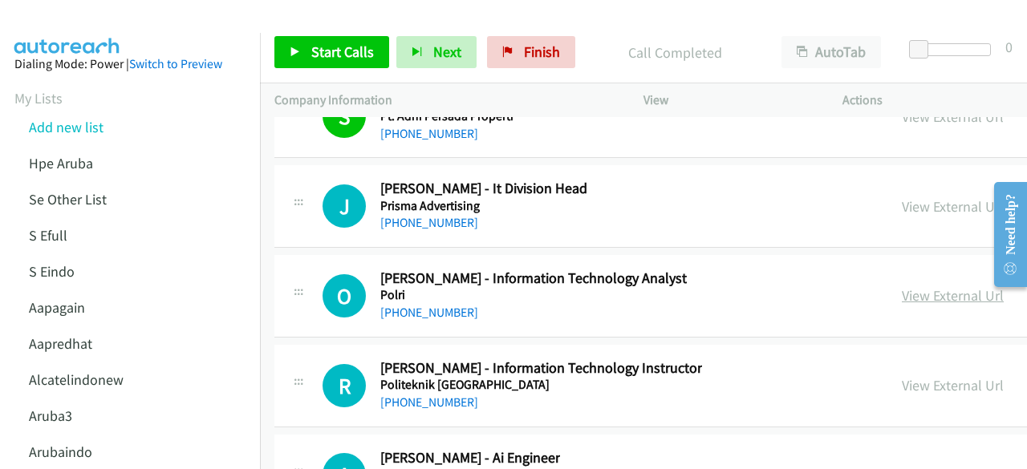
click at [902, 286] on link "View External Url" at bounding box center [953, 295] width 102 height 18
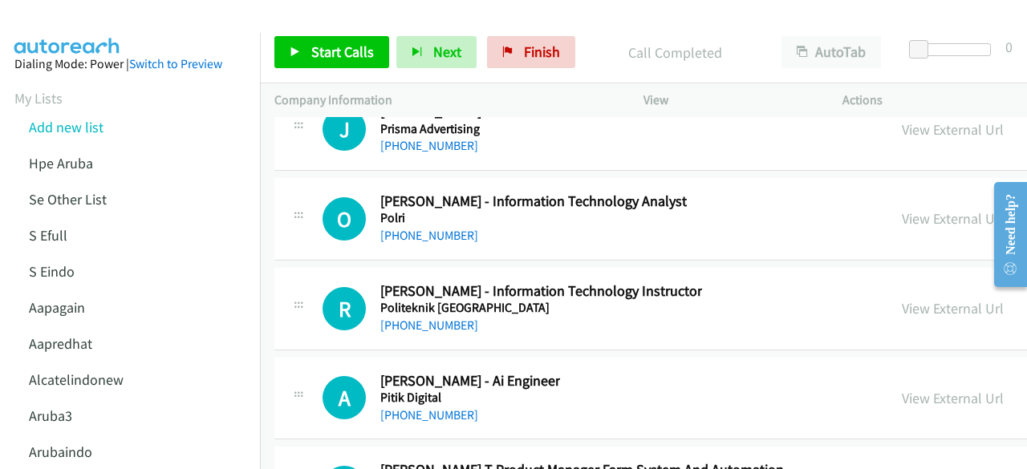
scroll to position [21802, 0]
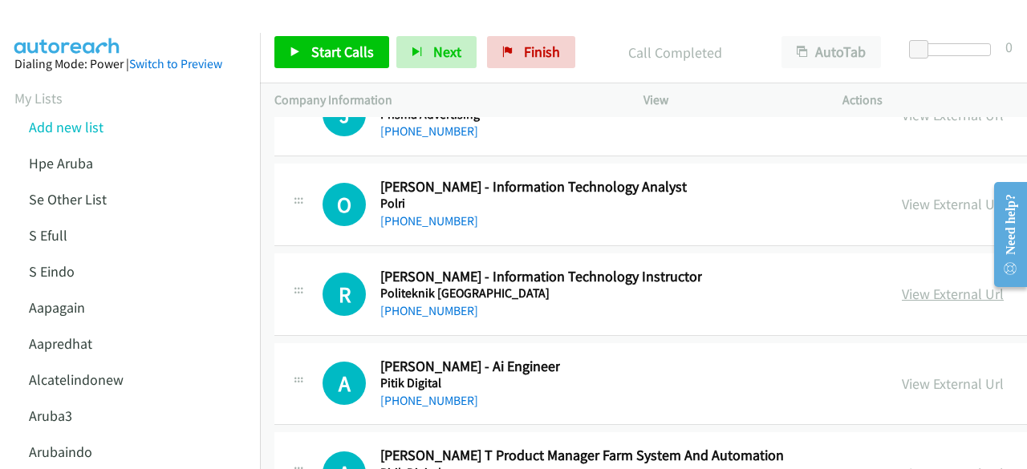
click at [902, 285] on link "View External Url" at bounding box center [953, 294] width 102 height 18
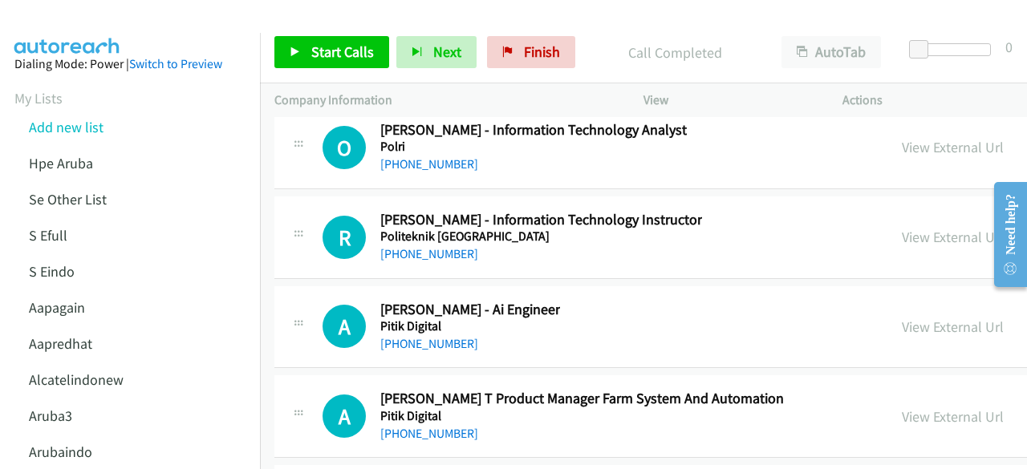
scroll to position [21868, 0]
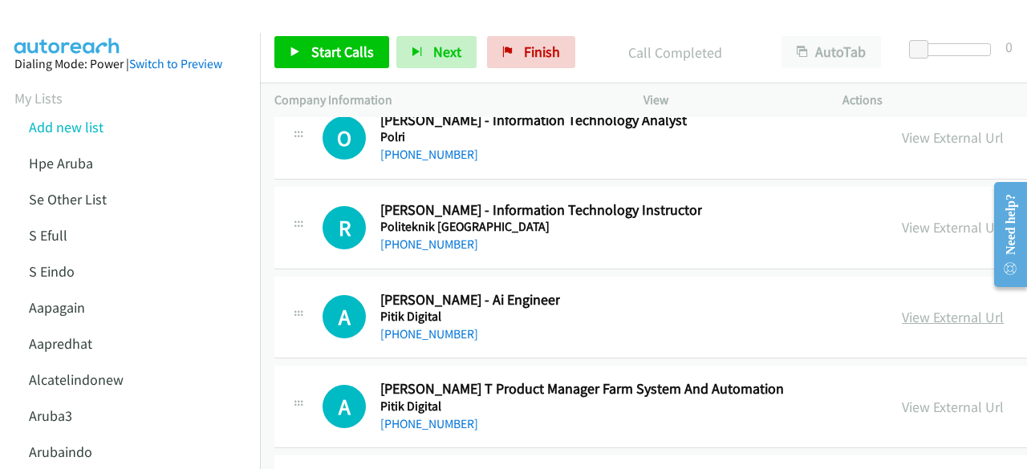
click at [905, 308] on link "View External Url" at bounding box center [953, 317] width 102 height 18
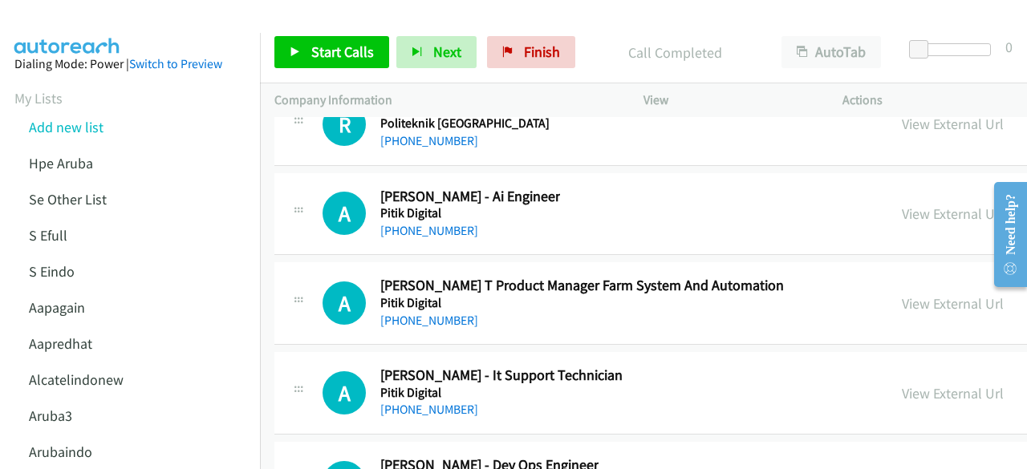
scroll to position [21973, 0]
click at [902, 294] on link "View External Url" at bounding box center [953, 303] width 102 height 18
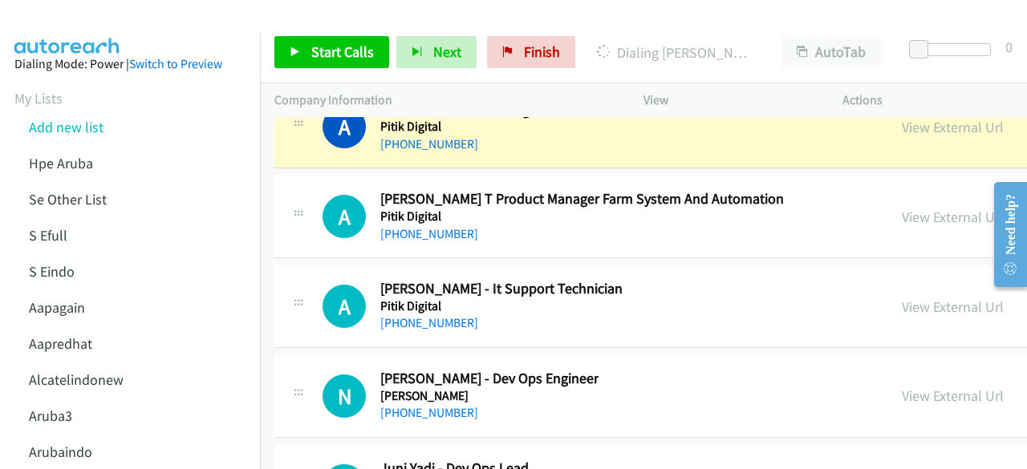
scroll to position [22059, 0]
click at [902, 297] on link "View External Url" at bounding box center [953, 306] width 102 height 18
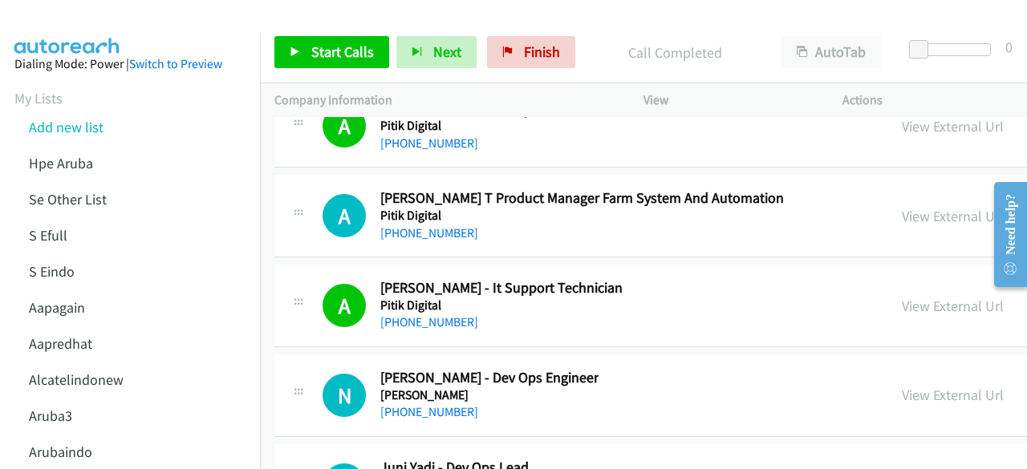
scroll to position [22208, 0]
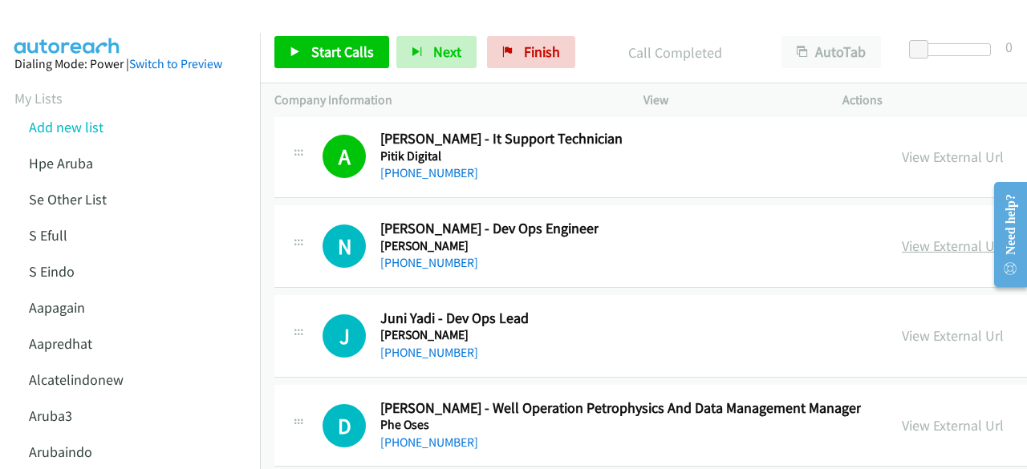
click at [905, 237] on link "View External Url" at bounding box center [953, 246] width 102 height 18
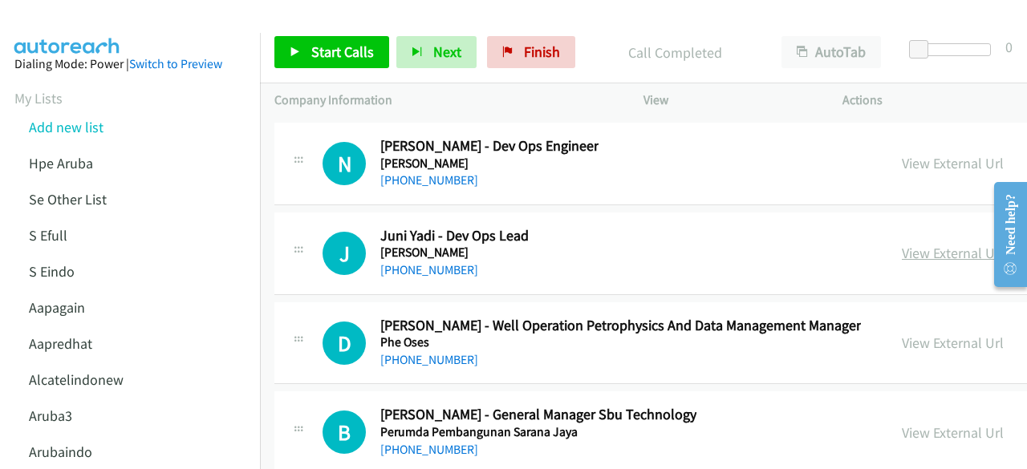
click at [927, 244] on link "View External Url" at bounding box center [953, 253] width 102 height 18
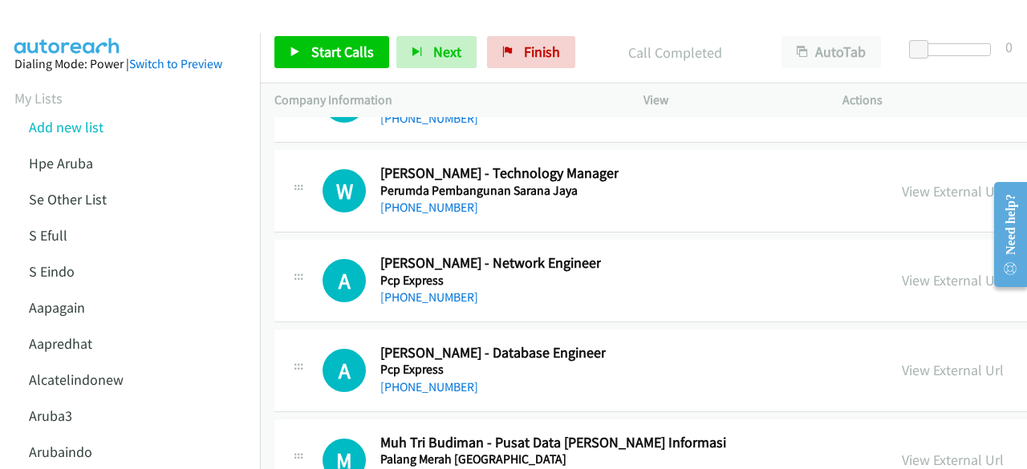
scroll to position [22623, 0]
click at [932, 270] on link "View External Url" at bounding box center [953, 279] width 102 height 18
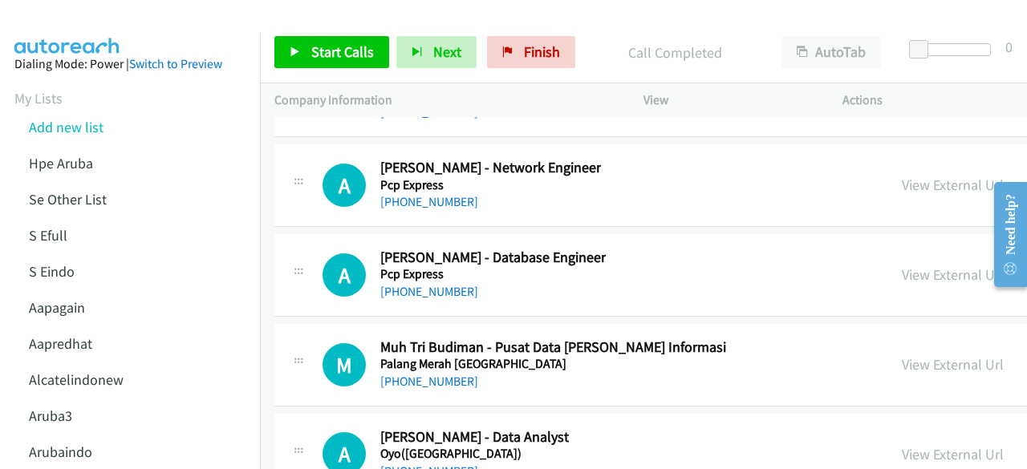
scroll to position [22729, 0]
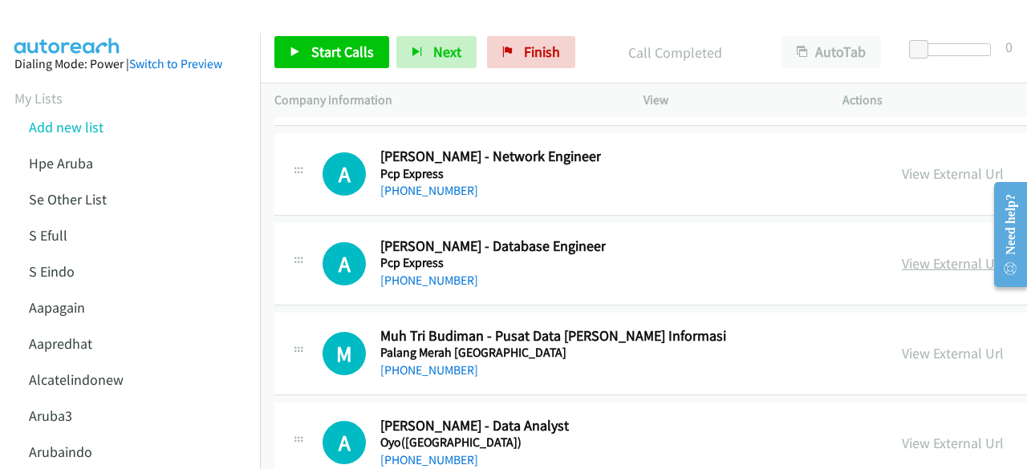
click at [902, 254] on link "View External Url" at bounding box center [953, 263] width 102 height 18
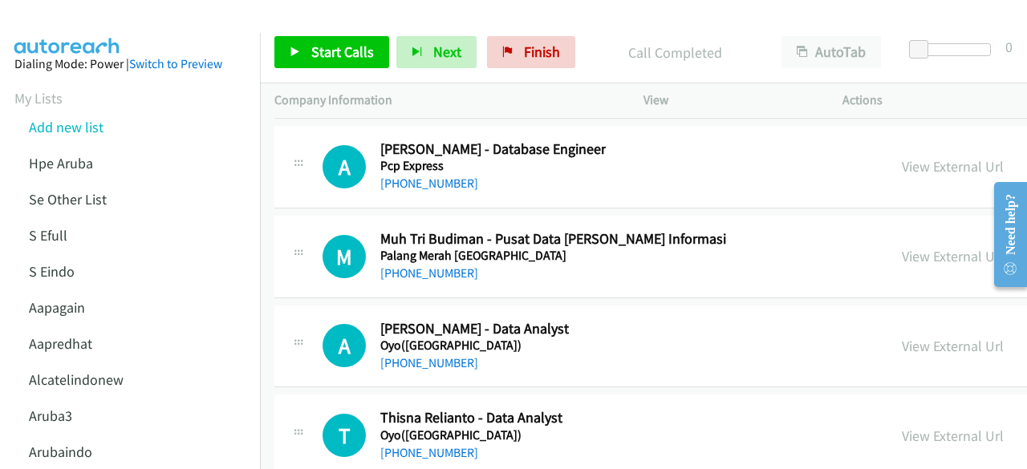
scroll to position [22829, 0]
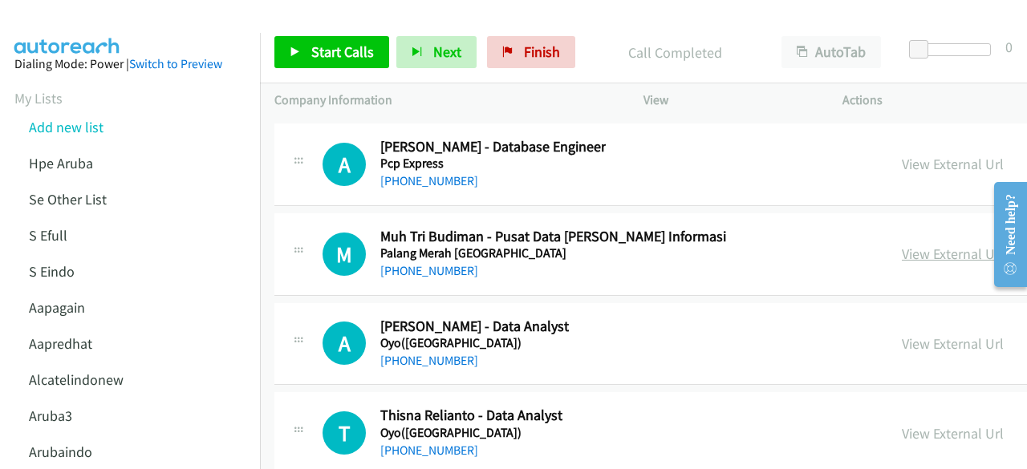
click at [902, 245] on link "View External Url" at bounding box center [953, 254] width 102 height 18
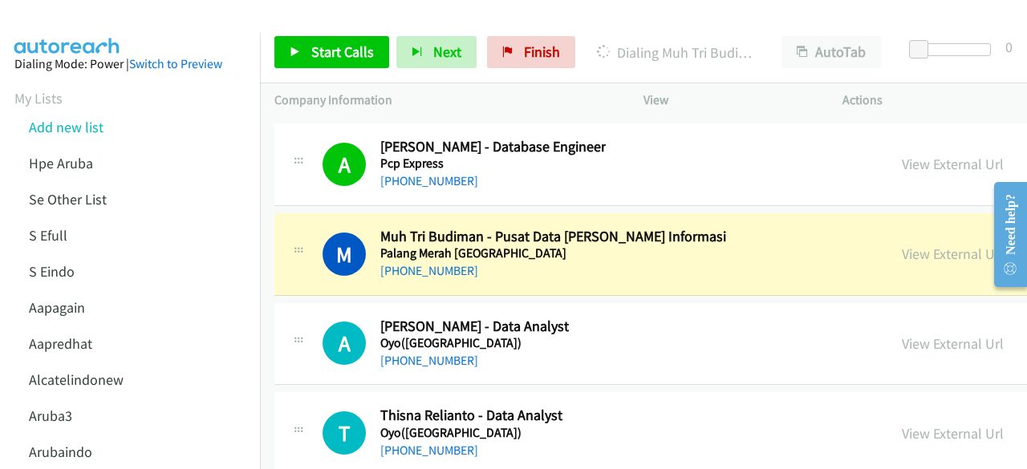
click at [908, 333] on div "View External Url" at bounding box center [953, 344] width 102 height 22
click at [906, 334] on link "View External Url" at bounding box center [953, 343] width 102 height 18
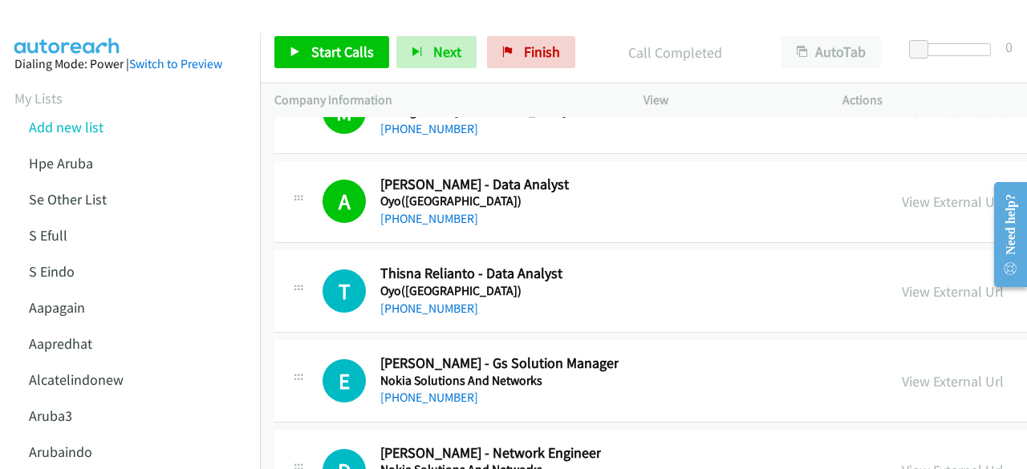
scroll to position [22978, 0]
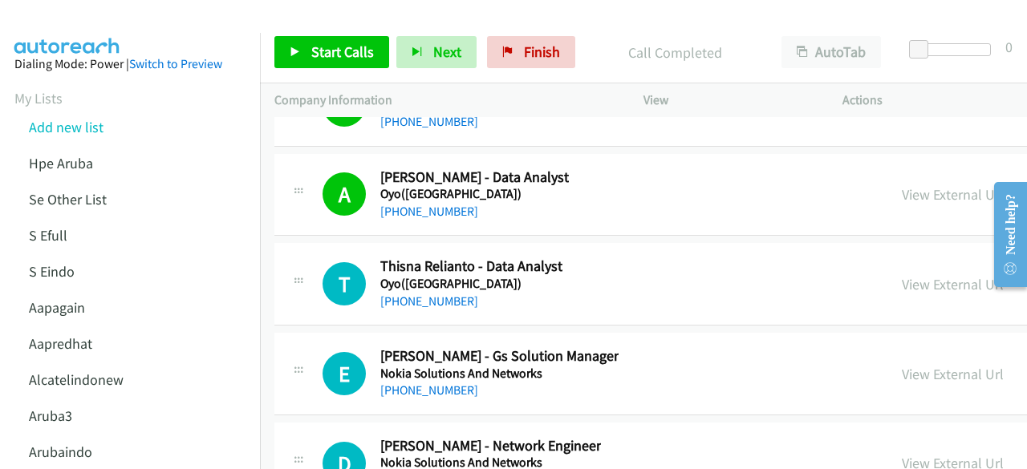
click at [922, 274] on div "View External Url" at bounding box center [953, 285] width 102 height 22
click at [918, 275] on link "View External Url" at bounding box center [953, 284] width 102 height 18
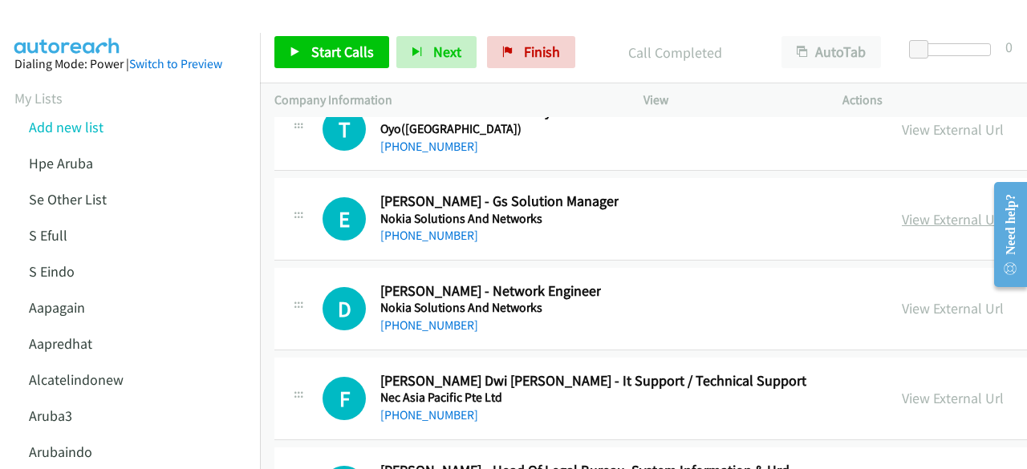
scroll to position [23149, 0]
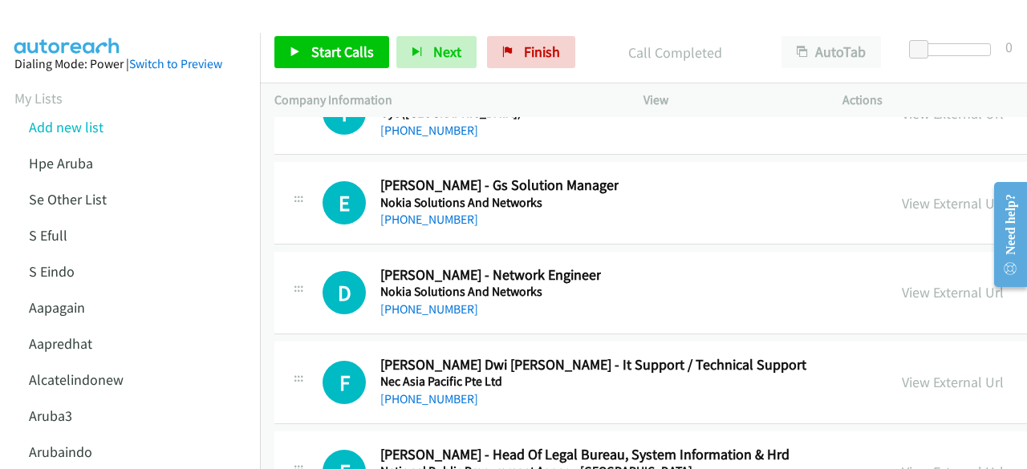
click at [906, 283] on link "View External Url" at bounding box center [953, 292] width 102 height 18
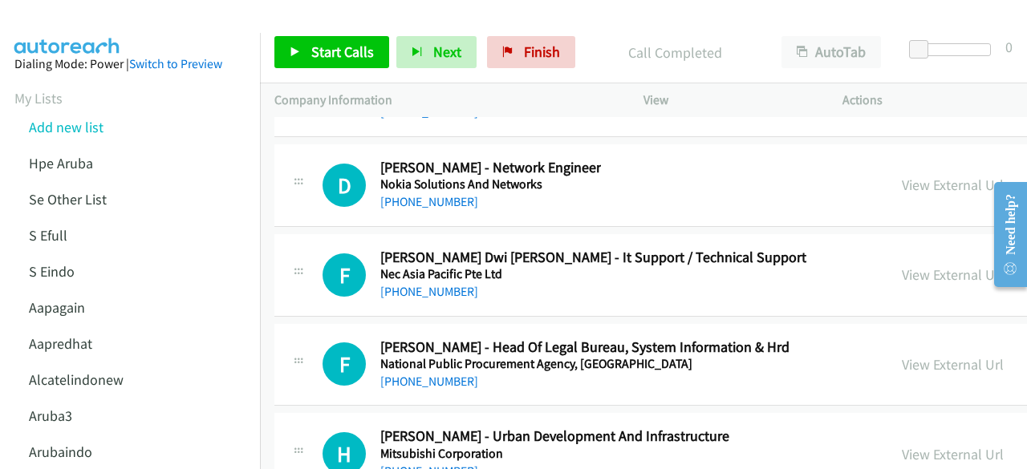
scroll to position [23259, 0]
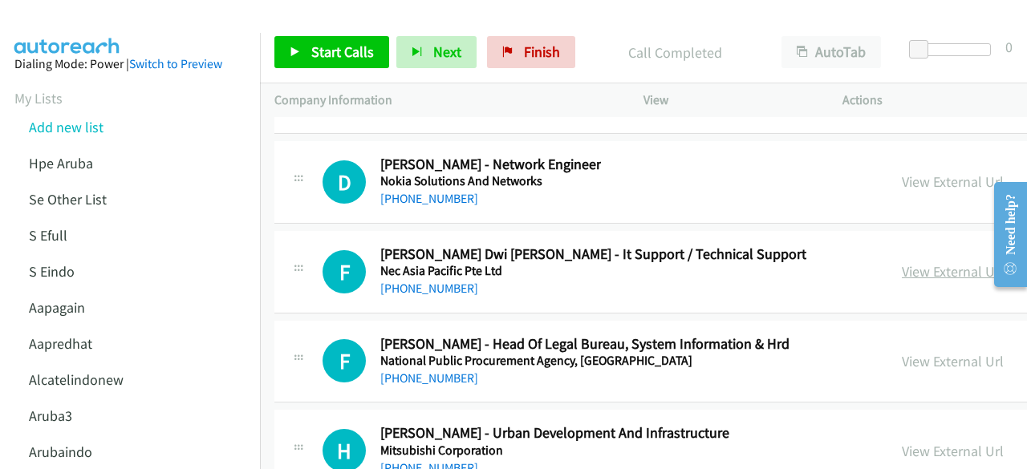
click at [902, 262] on link "View External Url" at bounding box center [953, 271] width 102 height 18
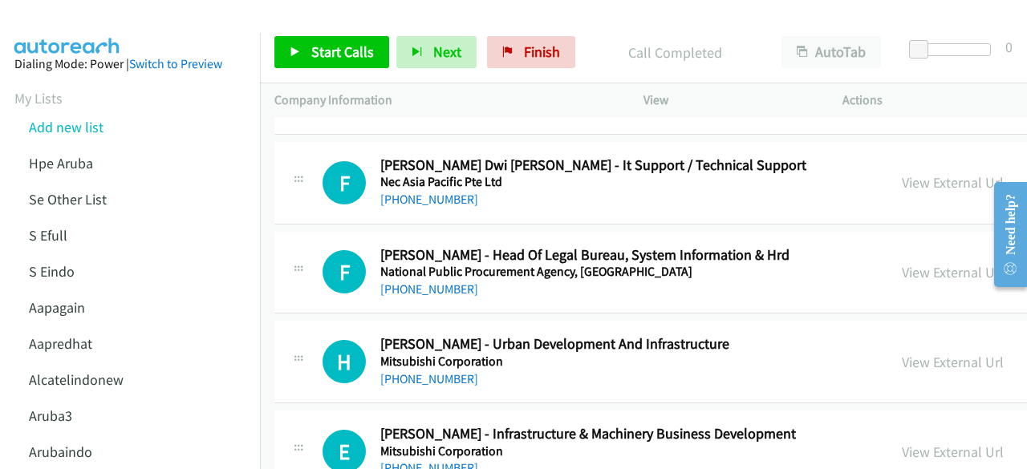
scroll to position [23351, 0]
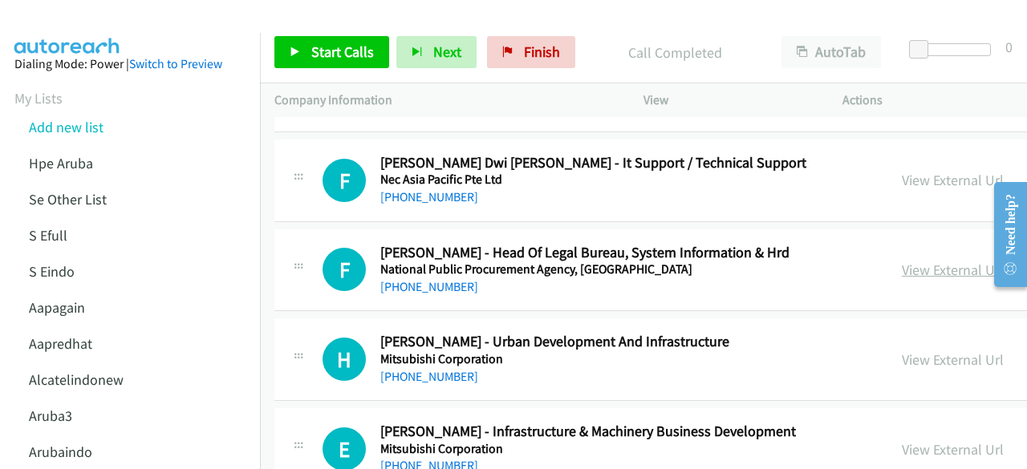
click at [902, 261] on link "View External Url" at bounding box center [953, 270] width 102 height 18
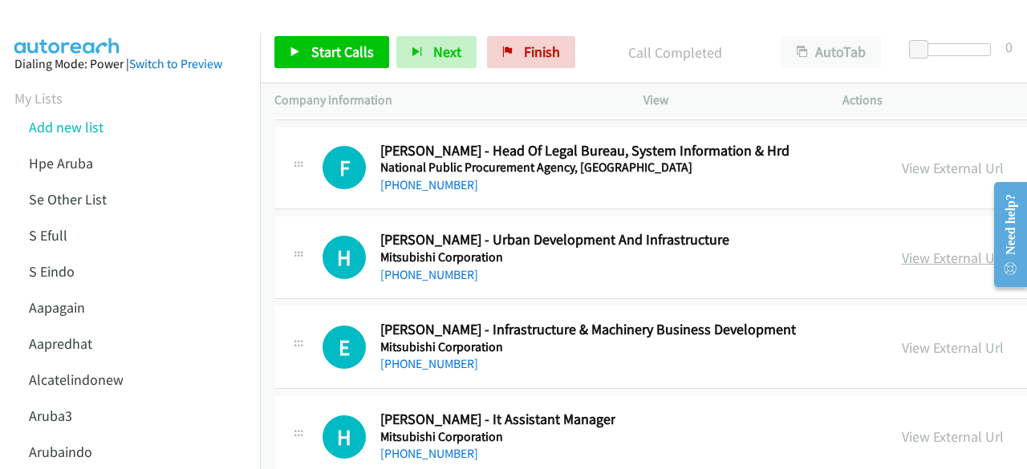
scroll to position [23461, 0]
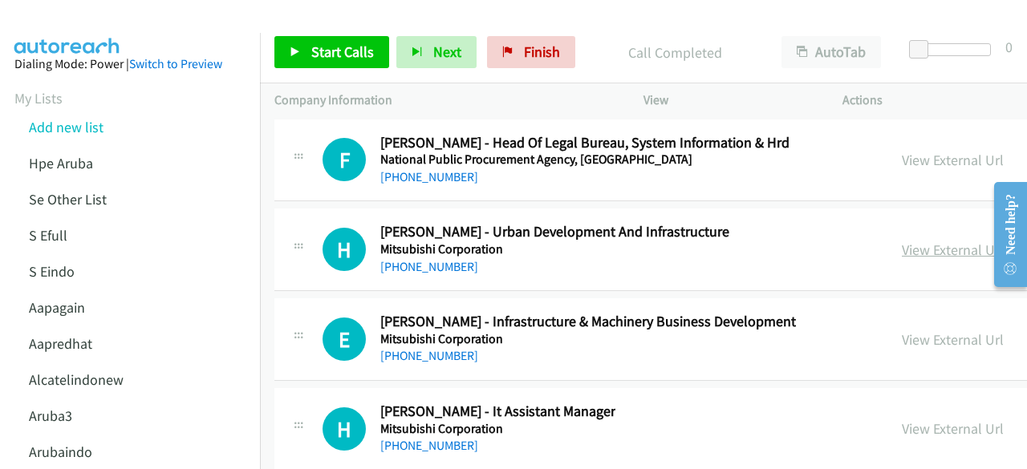
click at [902, 241] on link "View External Url" at bounding box center [953, 250] width 102 height 18
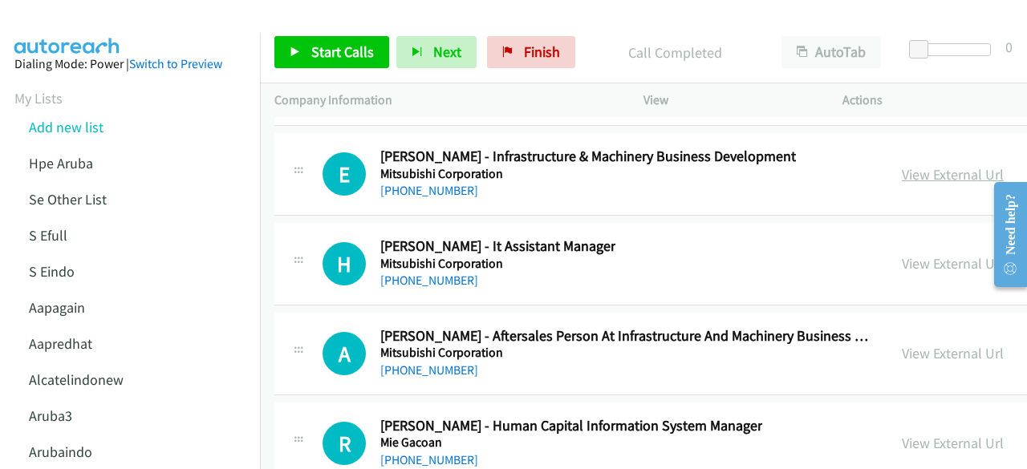
scroll to position [23627, 0]
click at [902, 253] on link "View External Url" at bounding box center [953, 262] width 102 height 18
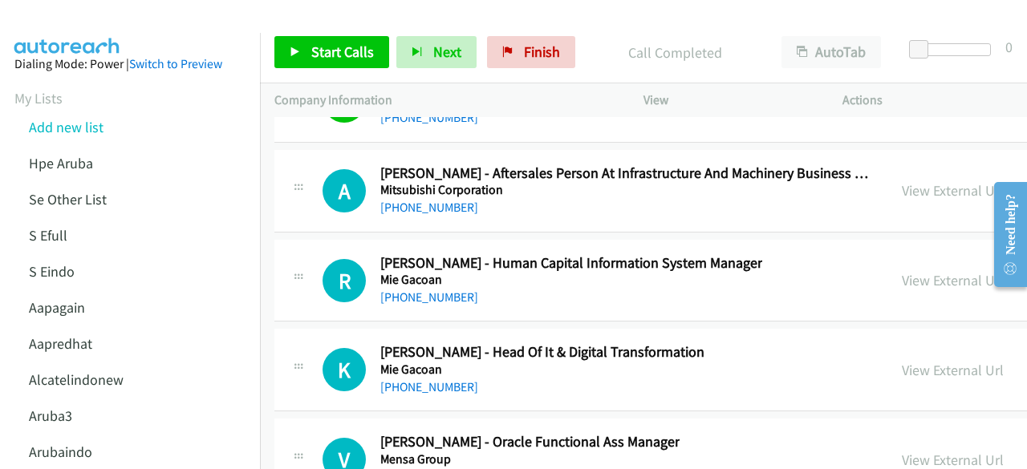
scroll to position [23790, 0]
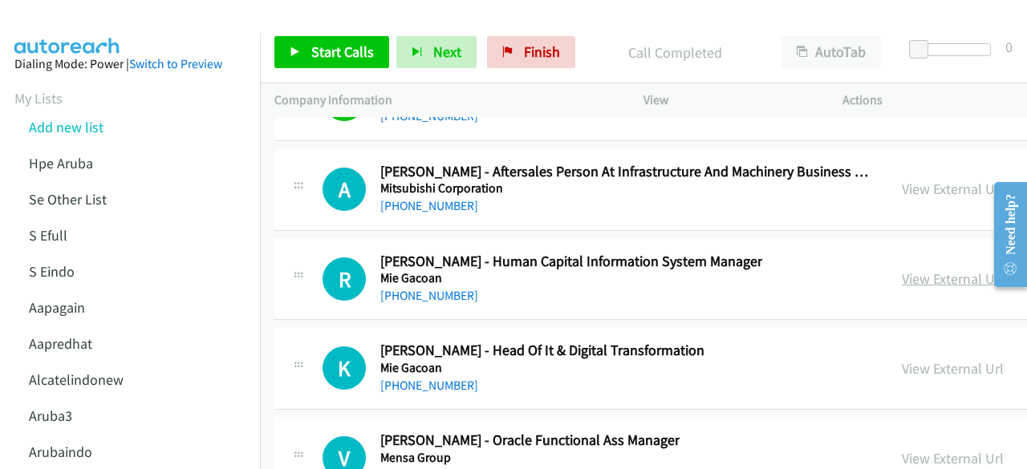
click at [902, 270] on link "View External Url" at bounding box center [953, 279] width 102 height 18
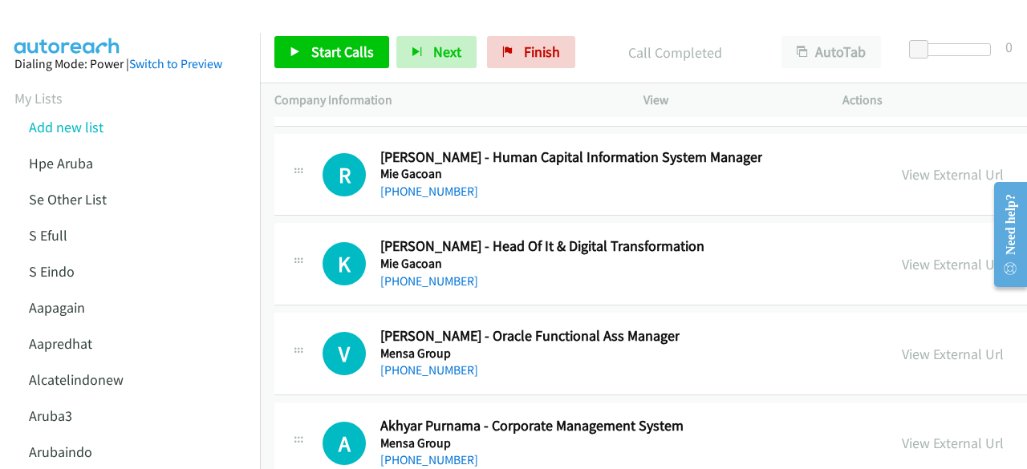
scroll to position [23895, 0]
click at [902, 253] on div "View External Url" at bounding box center [953, 264] width 102 height 22
click at [902, 254] on link "View External Url" at bounding box center [953, 263] width 102 height 18
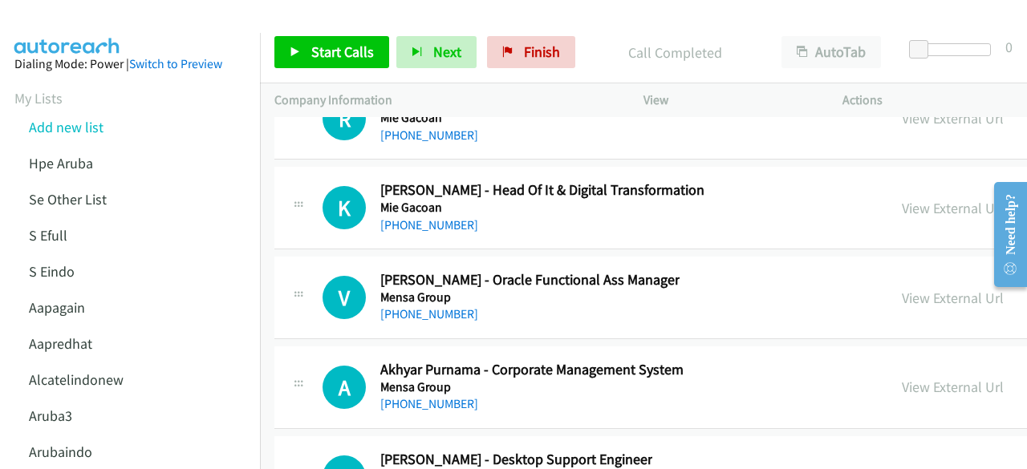
scroll to position [23951, 0]
click at [902, 288] on link "View External Url" at bounding box center [953, 297] width 102 height 18
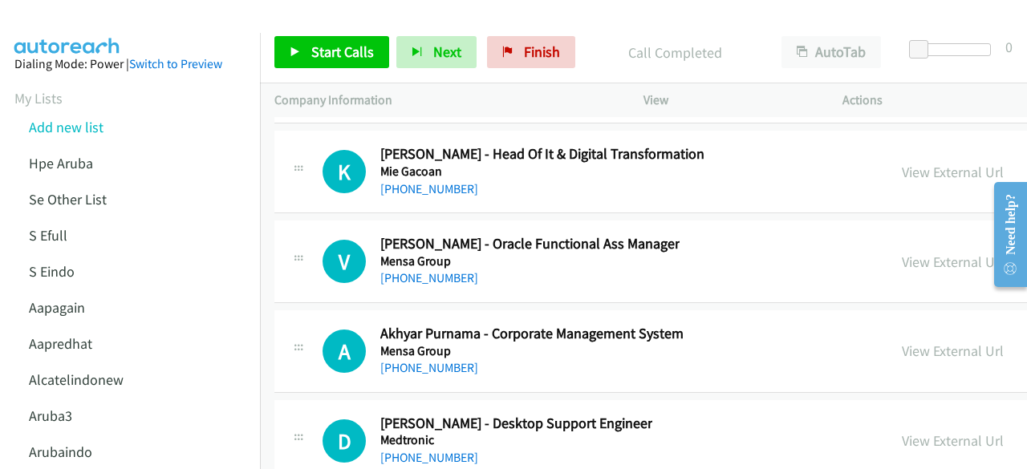
scroll to position [24064, 0]
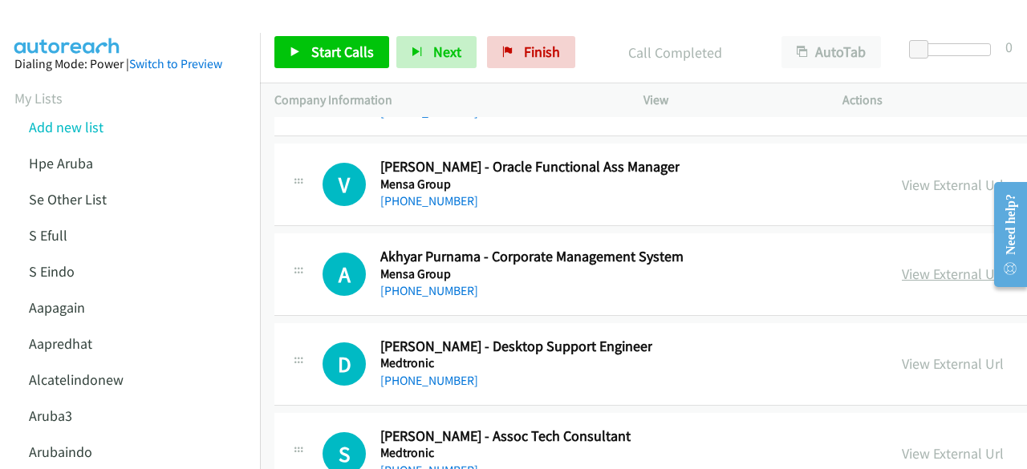
click at [902, 265] on link "View External Url" at bounding box center [953, 274] width 102 height 18
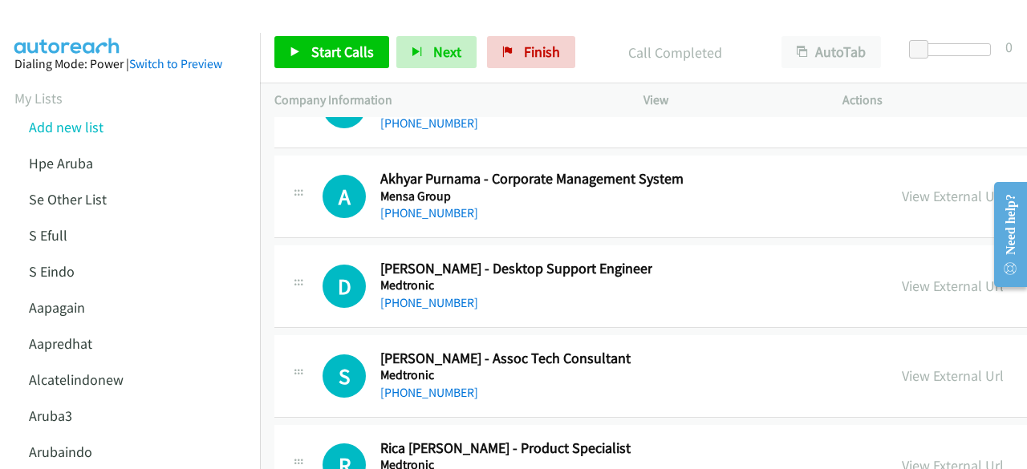
scroll to position [24142, 0]
click at [902, 276] on link "View External Url" at bounding box center [953, 285] width 102 height 18
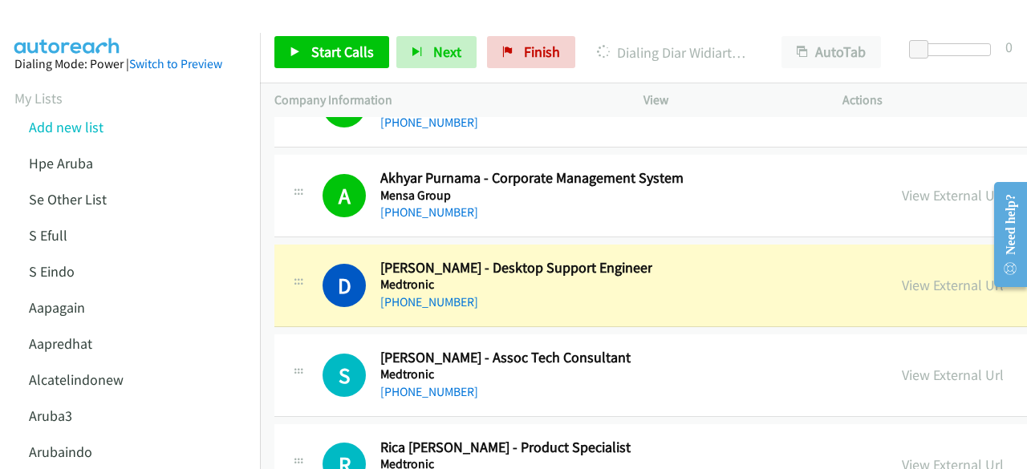
click at [433, 334] on div "S Callback Scheduled Sonya Bratisca - Assoc Tech Consultant Medtronic Asia/Jaka…" at bounding box center [858, 375] width 1168 height 83
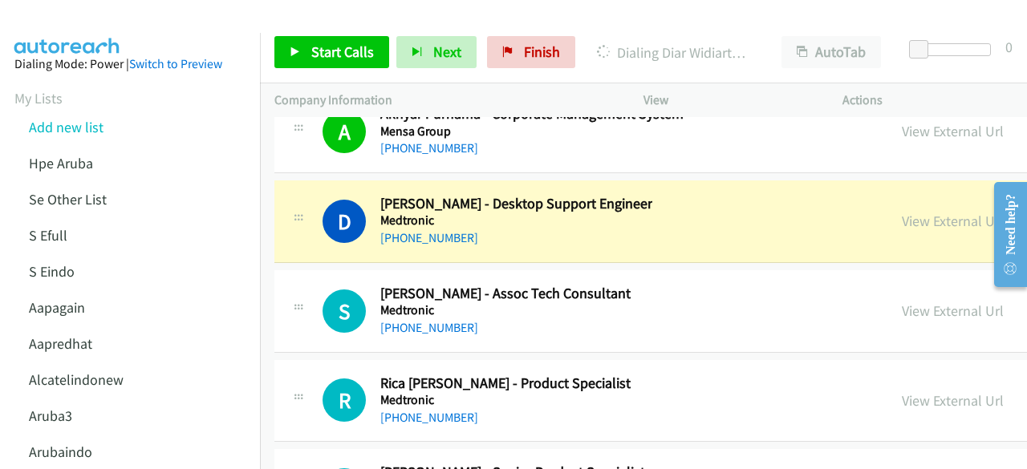
scroll to position [24210, 0]
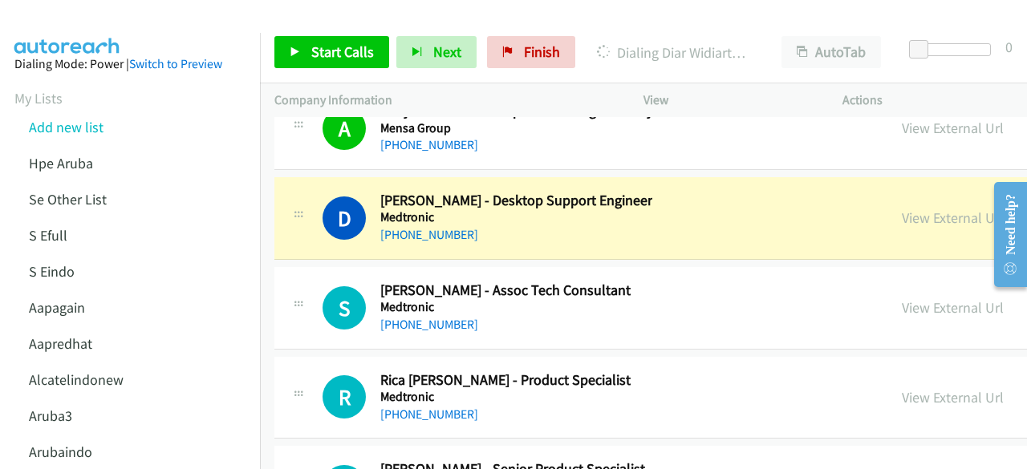
click at [441, 364] on div "R Callback Scheduled Rica Amelia - Product Specialist Medtronic Asia/Makassar +…" at bounding box center [858, 398] width 1168 height 83
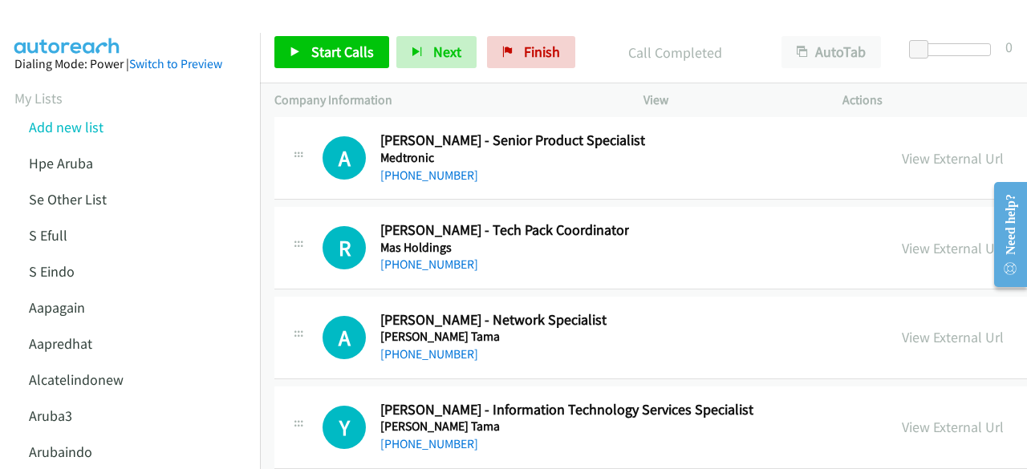
scroll to position [24539, 0]
click at [902, 327] on link "View External Url" at bounding box center [953, 336] width 102 height 18
click at [454, 386] on div "Y Callback Scheduled Yulio Zulfikar - Information Technology Services Specialis…" at bounding box center [858, 427] width 1168 height 83
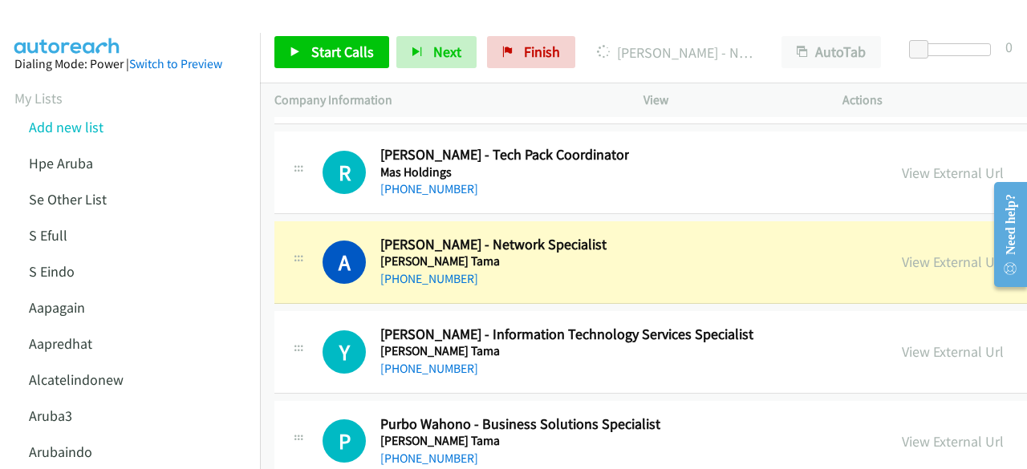
scroll to position [24615, 0]
click at [902, 342] on link "View External Url" at bounding box center [953, 351] width 102 height 18
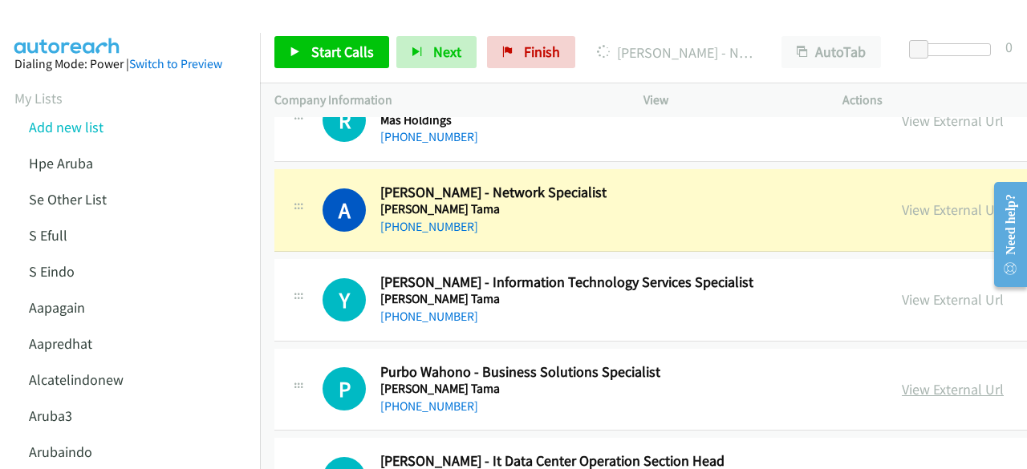
click at [902, 380] on link "View External Url" at bounding box center [953, 389] width 102 height 18
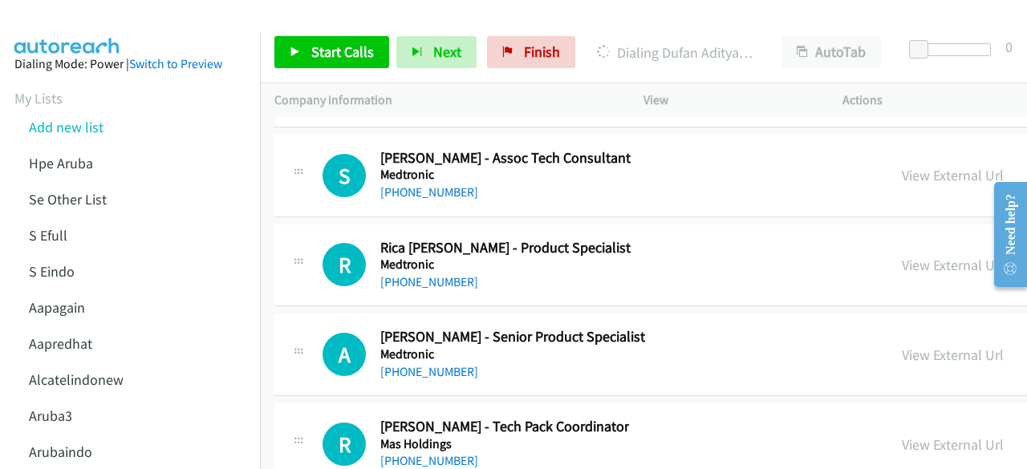
scroll to position [24336, 0]
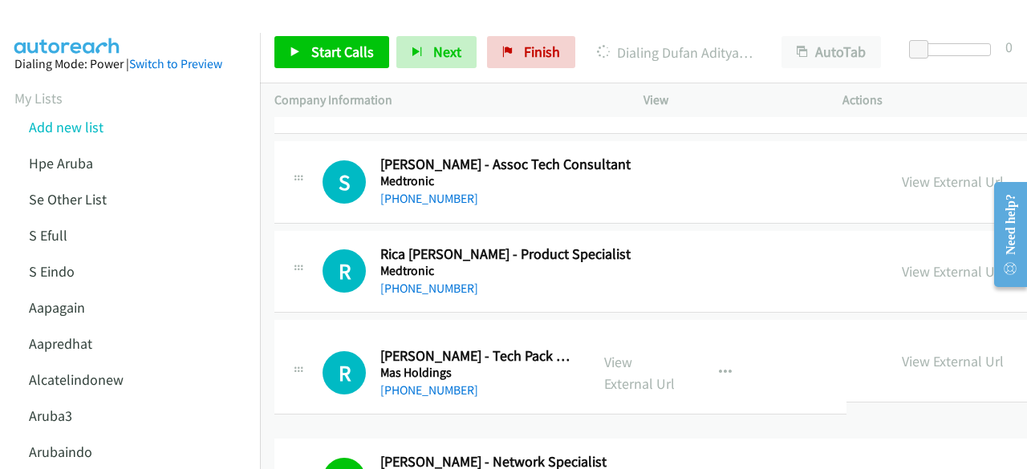
drag, startPoint x: 639, startPoint y: 360, endPoint x: 521, endPoint y: 355, distance: 118.0
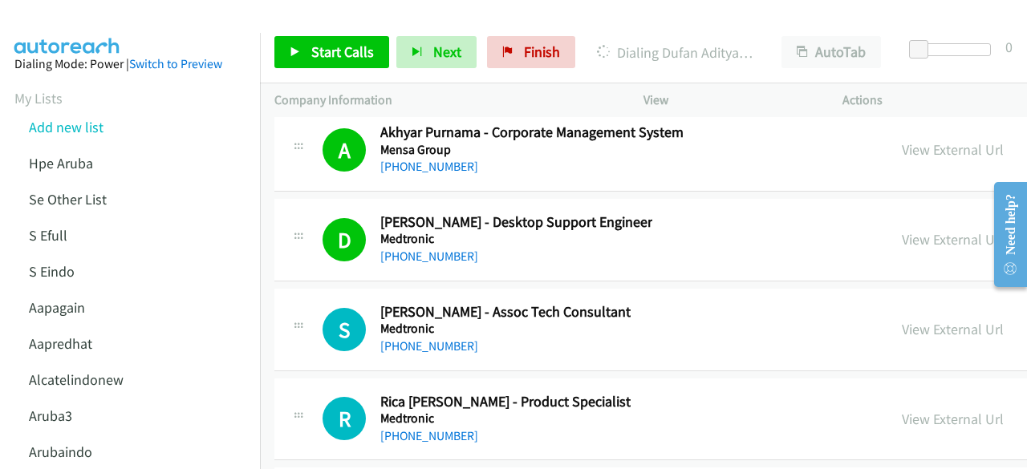
scroll to position [24188, 0]
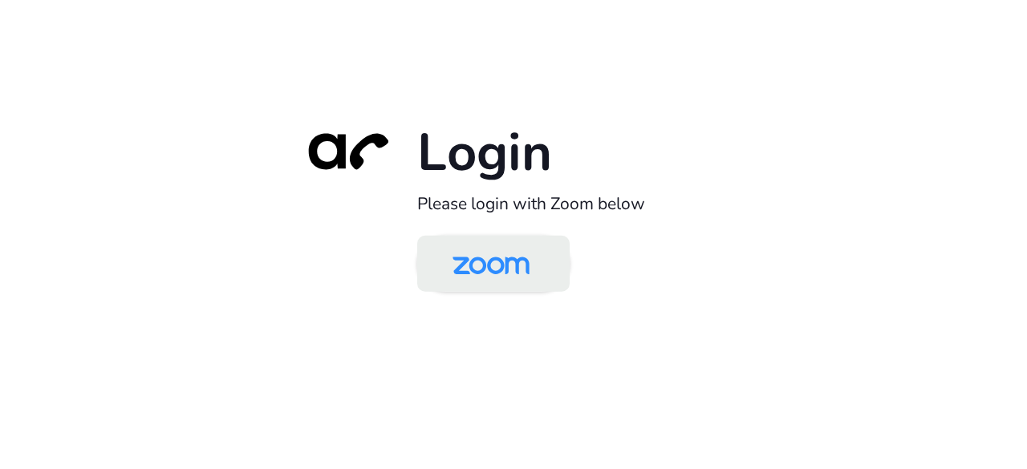
click at [499, 264] on img at bounding box center [491, 265] width 111 height 52
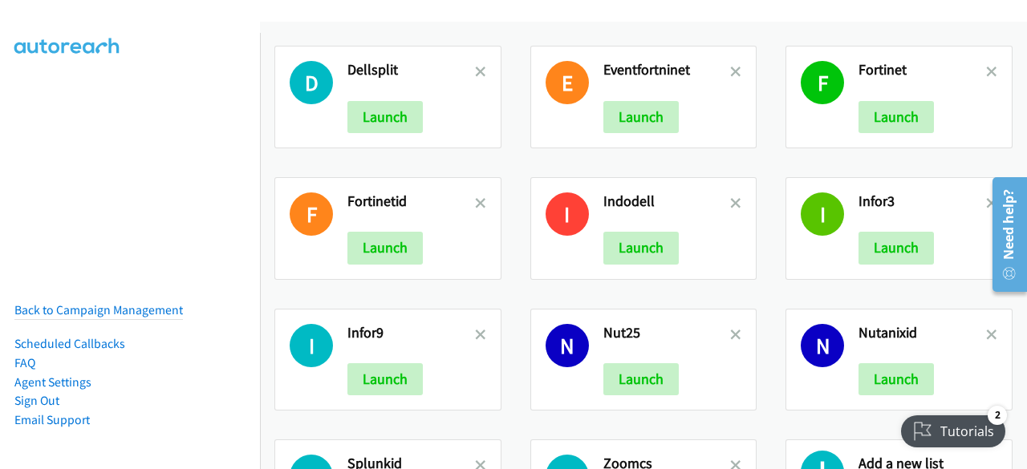
scroll to position [1200, 0]
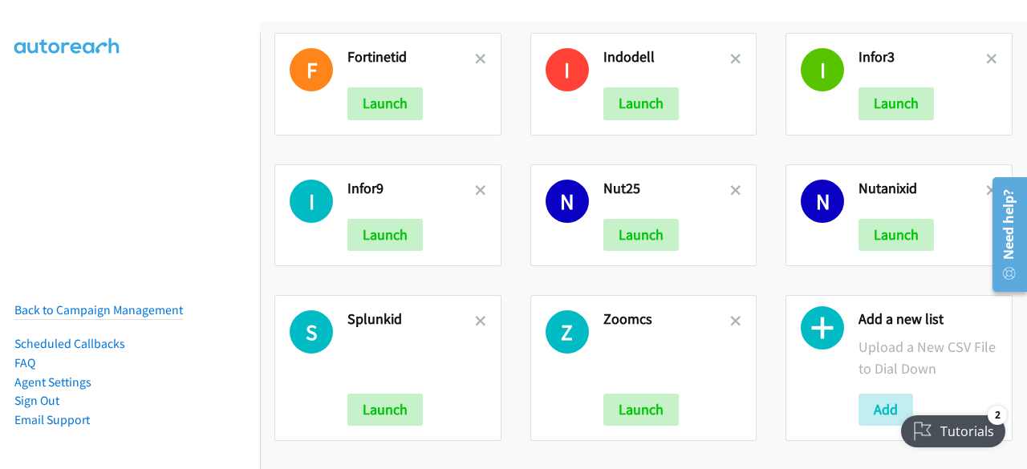
click at [422, 317] on div "Splunkid Launch" at bounding box center [411, 368] width 128 height 116
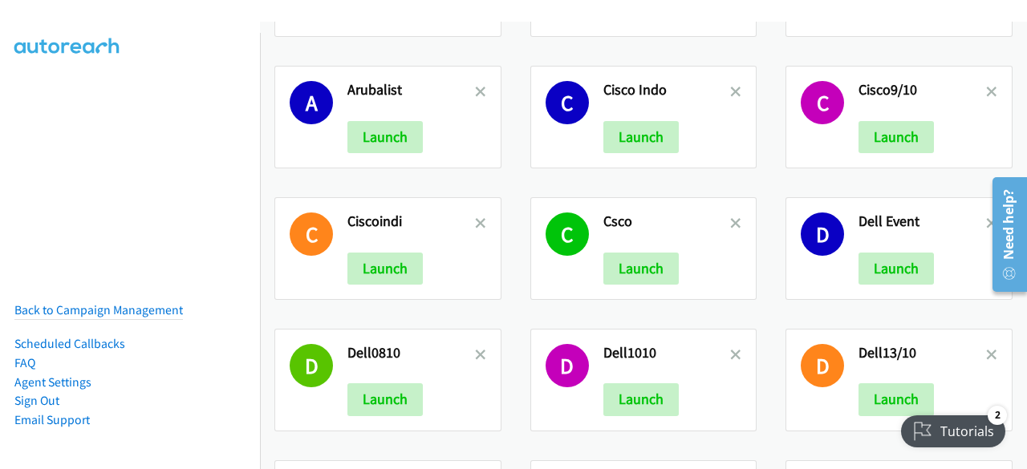
scroll to position [375, 0]
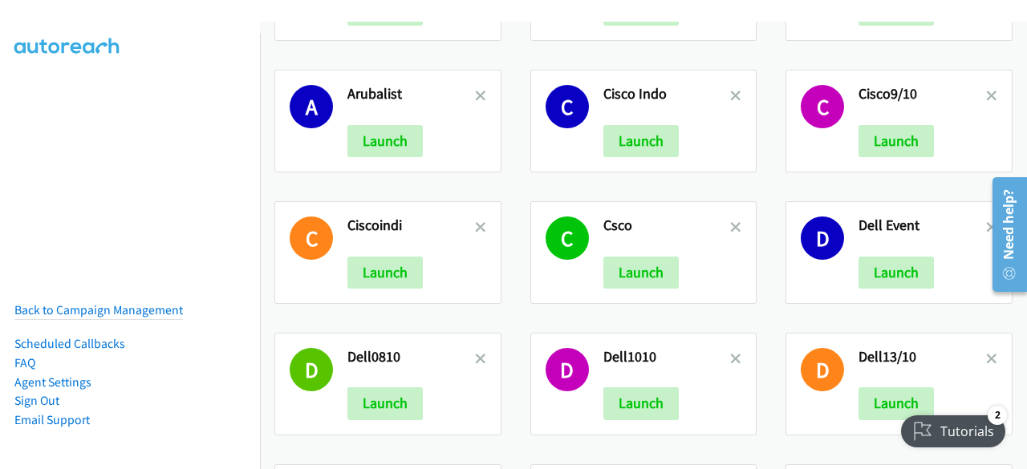
click at [441, 318] on div "D Dell0810 Launch" at bounding box center [388, 384] width 256 height 132
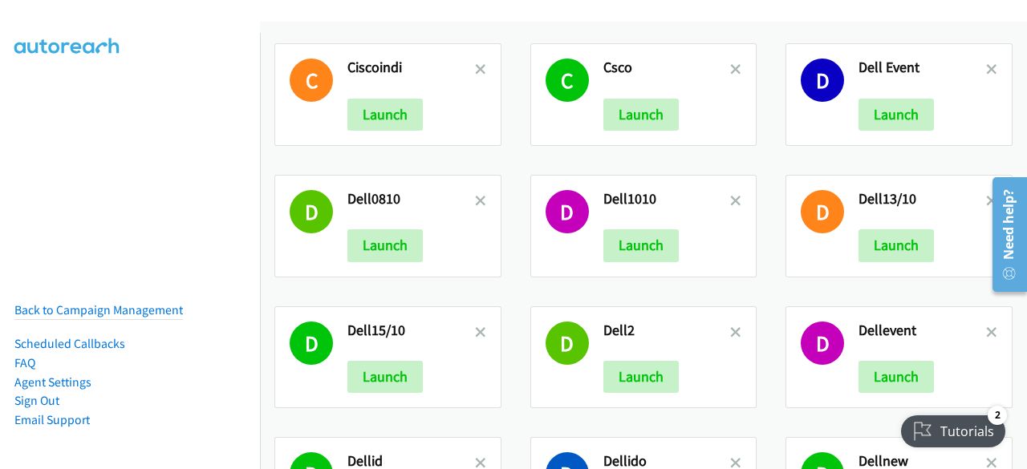
scroll to position [537, 0]
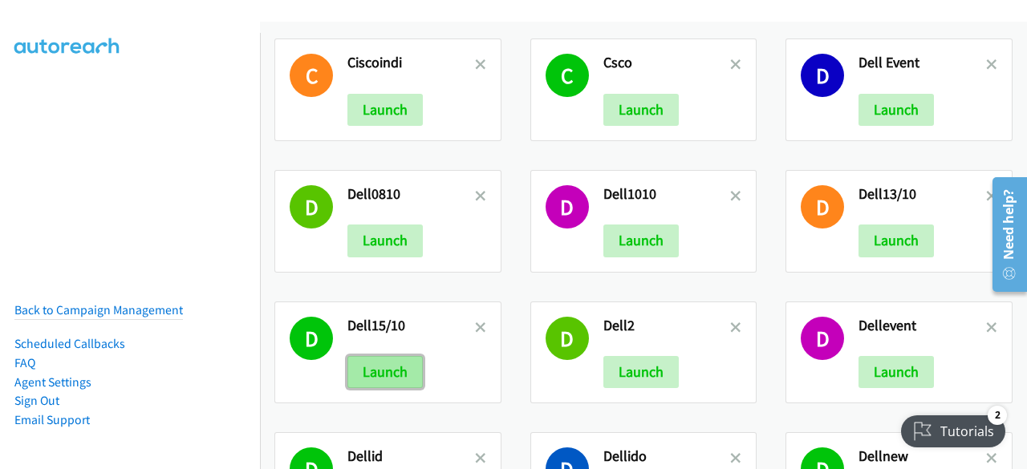
click at [395, 368] on button "Launch" at bounding box center [384, 372] width 75 height 32
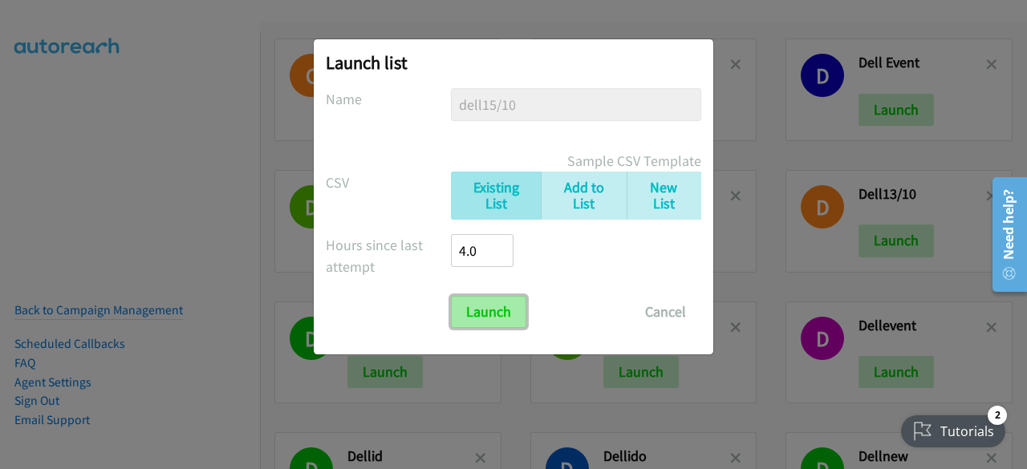
click at [501, 303] on input "Launch" at bounding box center [488, 312] width 75 height 32
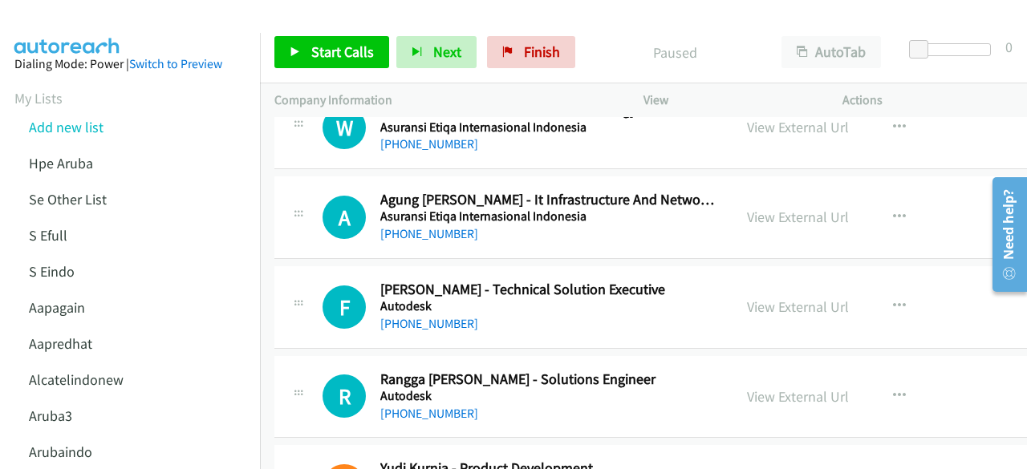
scroll to position [1263, 0]
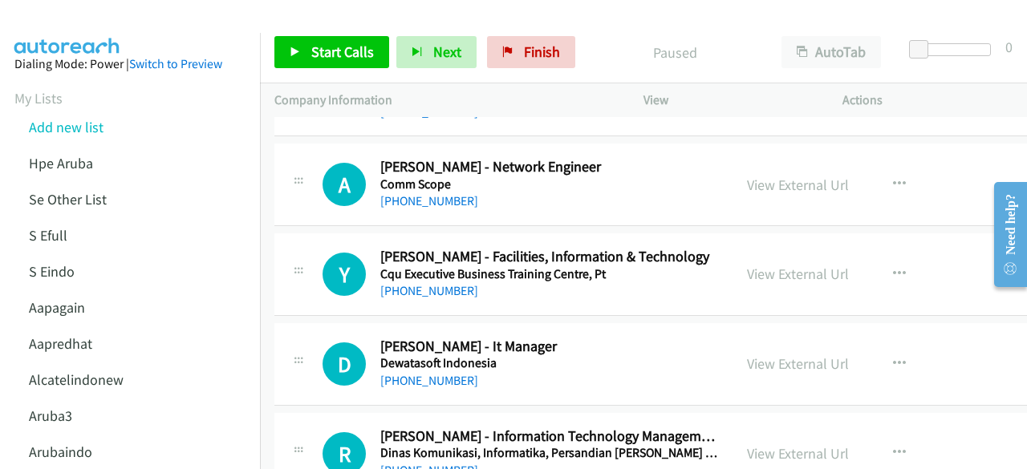
scroll to position [3528, 0]
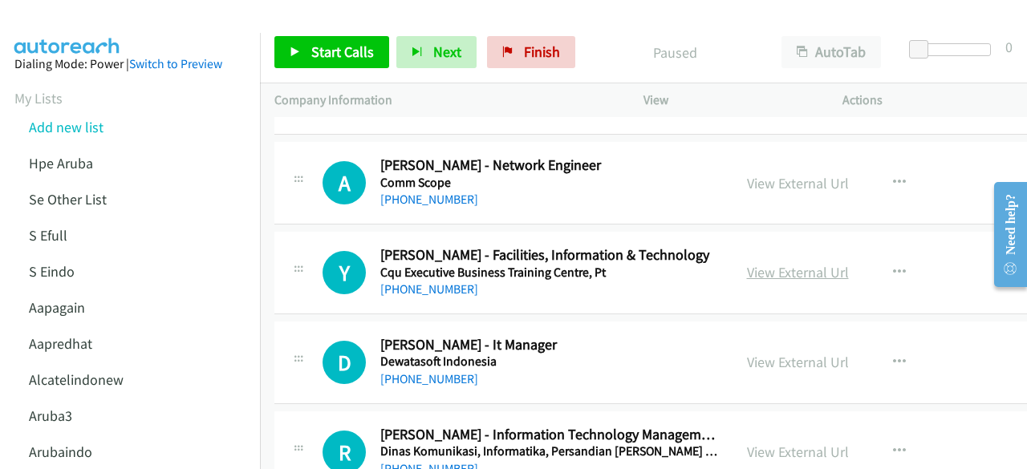
click at [758, 263] on link "View External Url" at bounding box center [798, 272] width 102 height 18
click at [747, 174] on link "View External Url" at bounding box center [798, 183] width 102 height 18
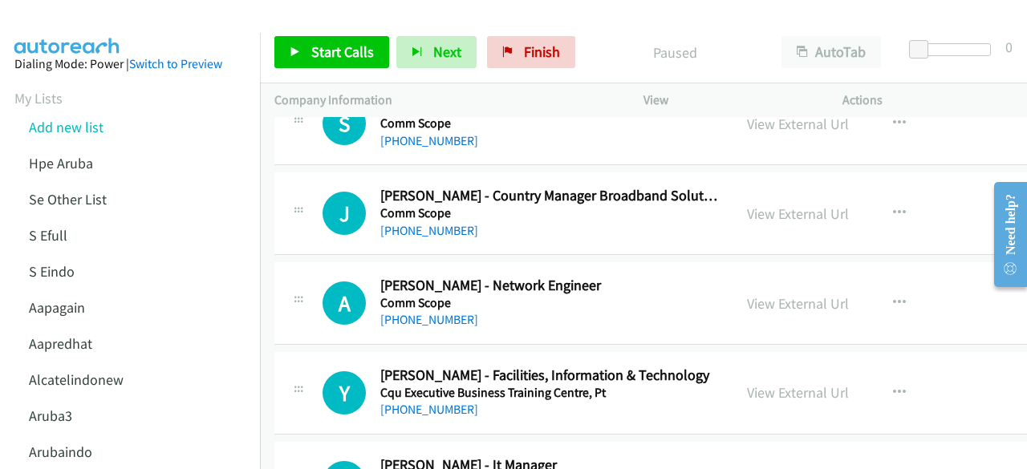
scroll to position [3396, 0]
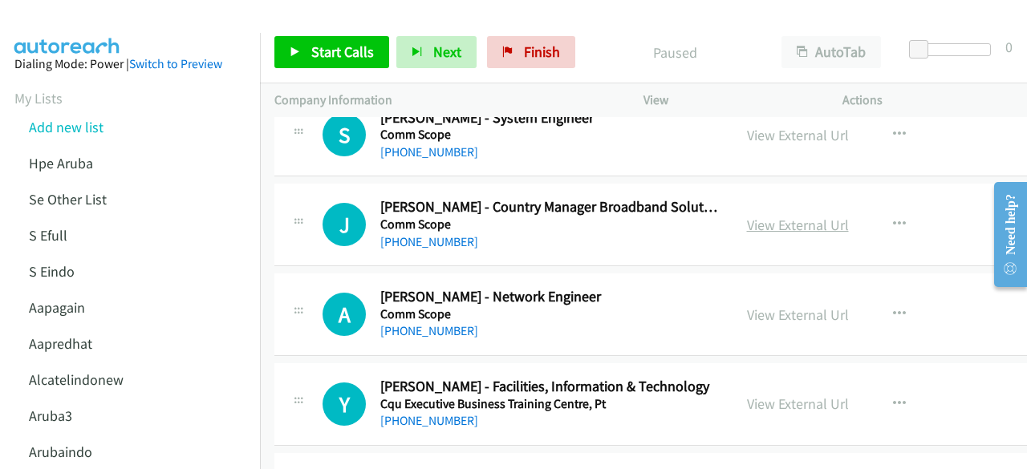
click at [757, 221] on link "View External Url" at bounding box center [798, 225] width 102 height 18
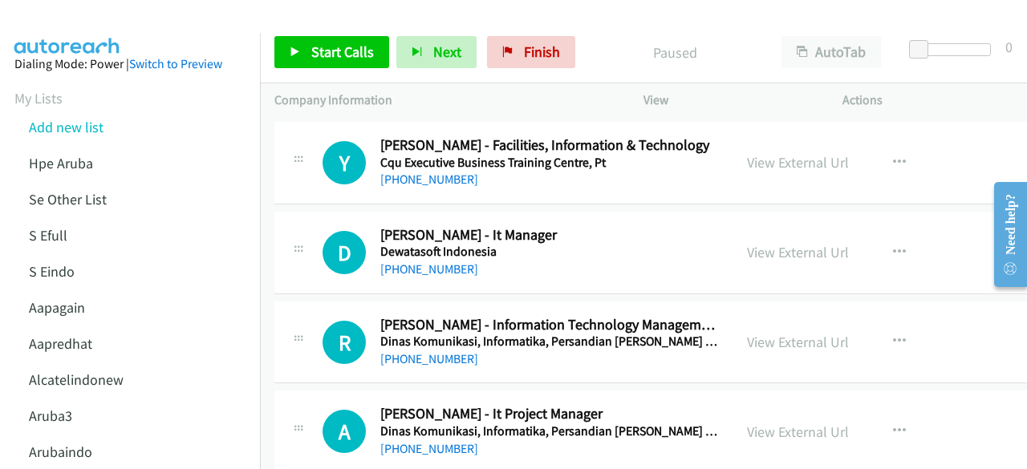
scroll to position [3640, 0]
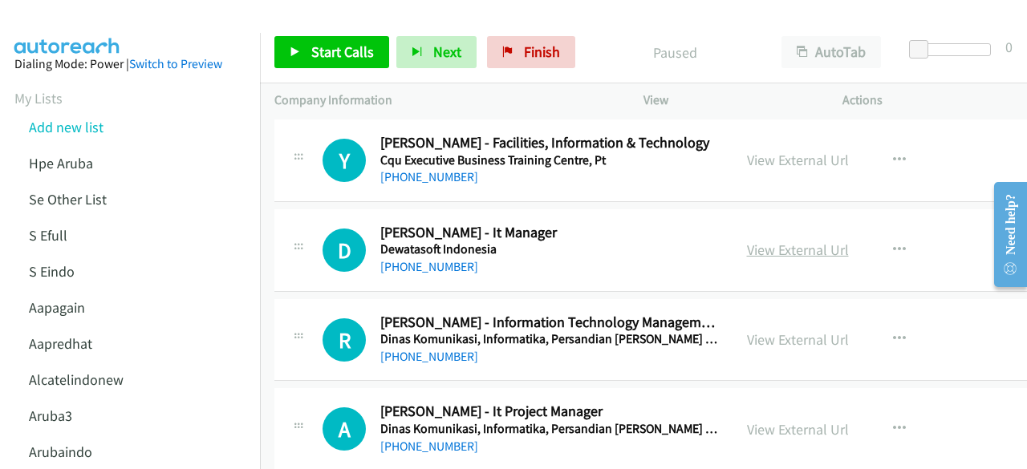
click at [757, 241] on link "View External Url" at bounding box center [798, 250] width 102 height 18
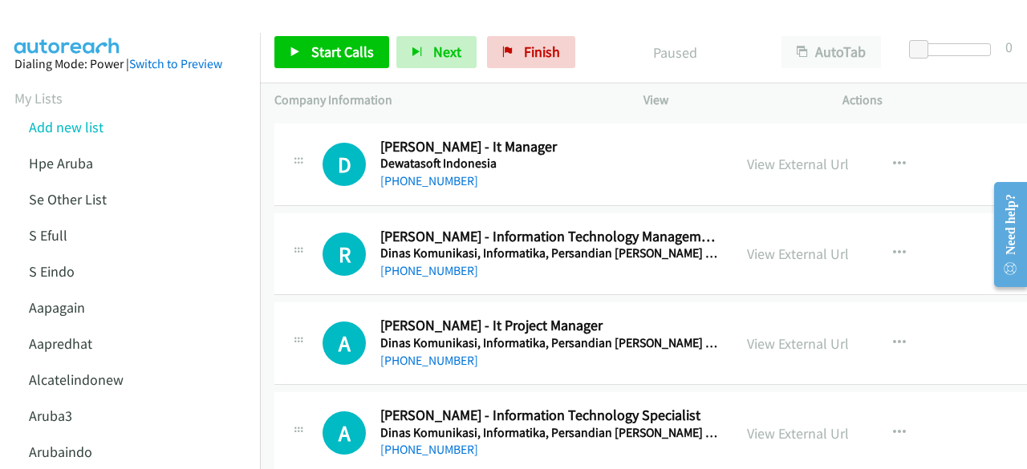
scroll to position [3727, 0]
click at [747, 244] on link "View External Url" at bounding box center [798, 253] width 102 height 18
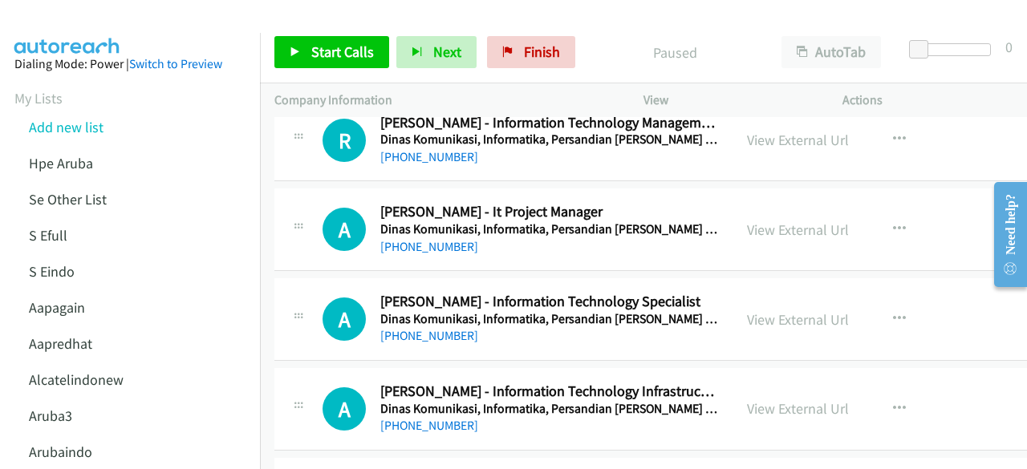
scroll to position [3842, 0]
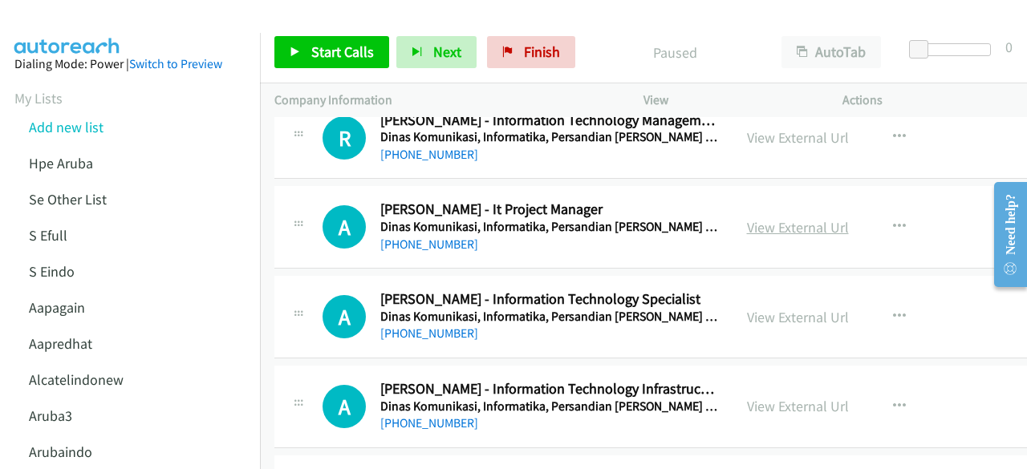
click at [776, 219] on link "View External Url" at bounding box center [798, 227] width 102 height 18
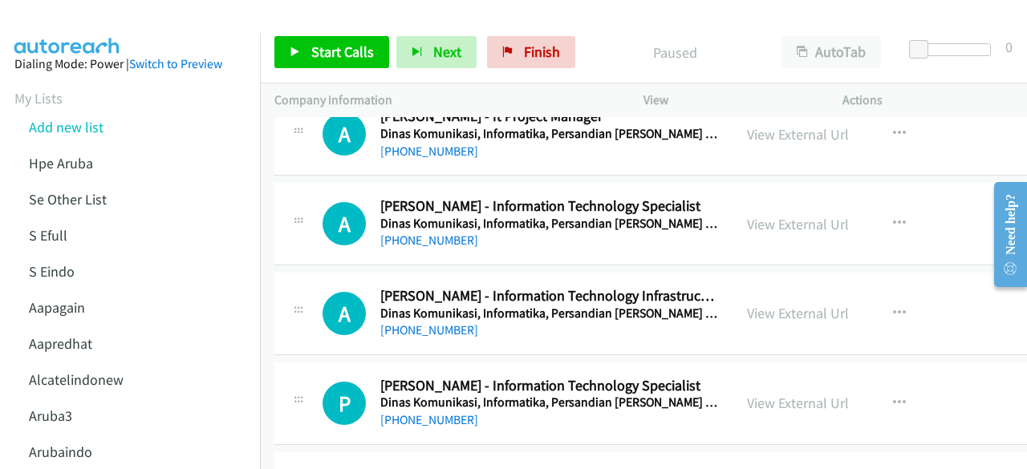
scroll to position [3946, 0]
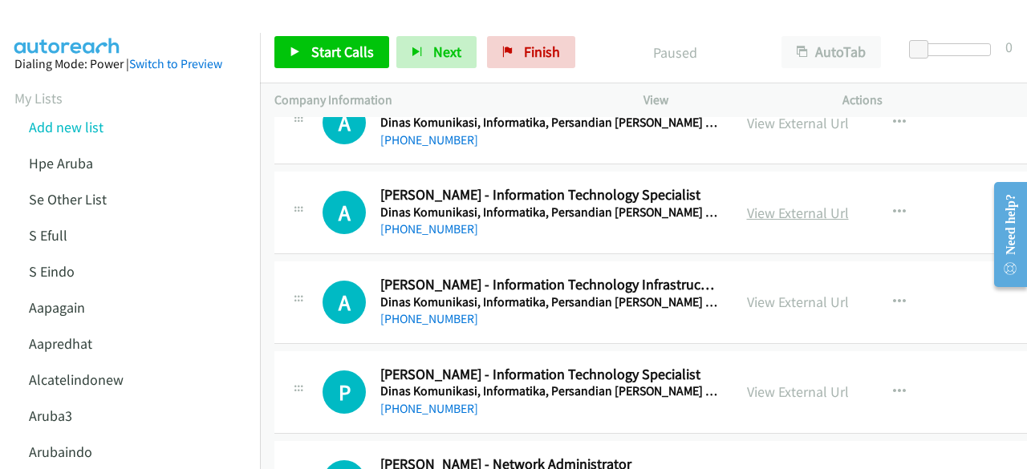
click at [747, 204] on link "View External Url" at bounding box center [798, 213] width 102 height 18
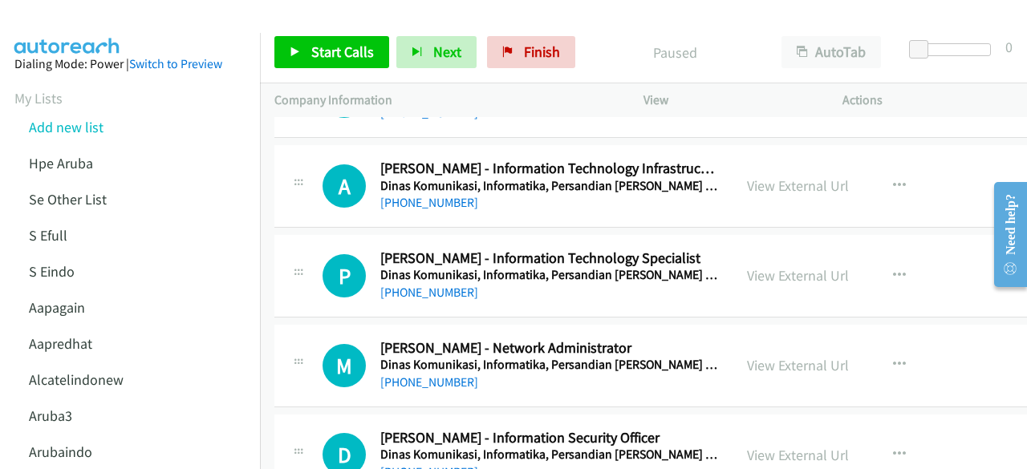
scroll to position [4098, 0]
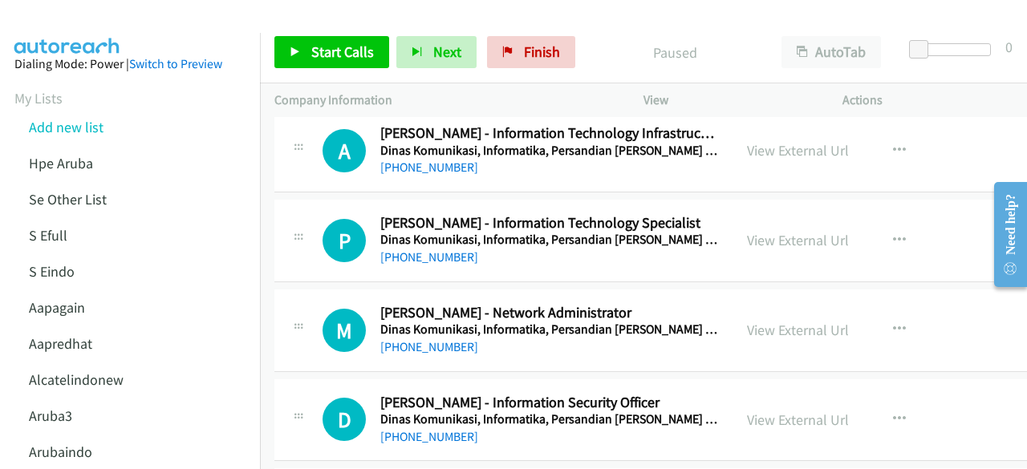
click at [747, 229] on div "View External Url" at bounding box center [798, 240] width 102 height 22
click at [747, 231] on link "View External Url" at bounding box center [798, 240] width 102 height 18
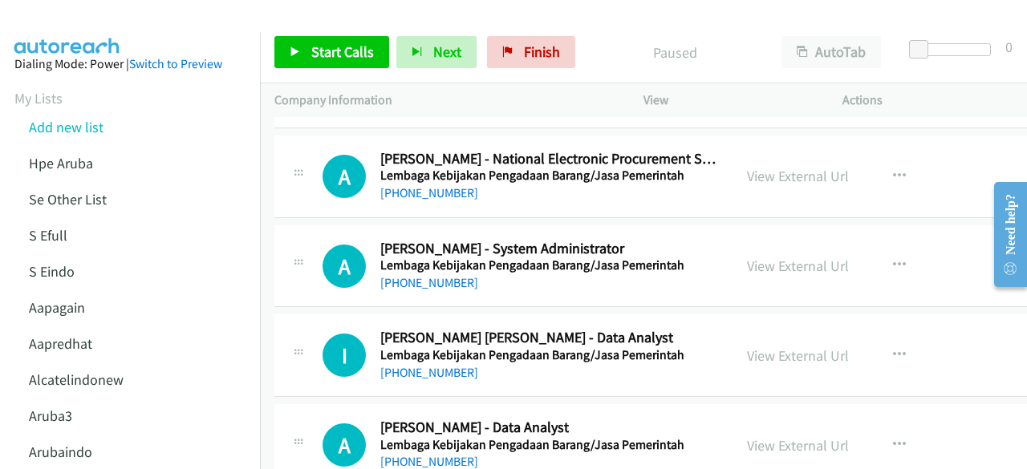
scroll to position [16529, 0]
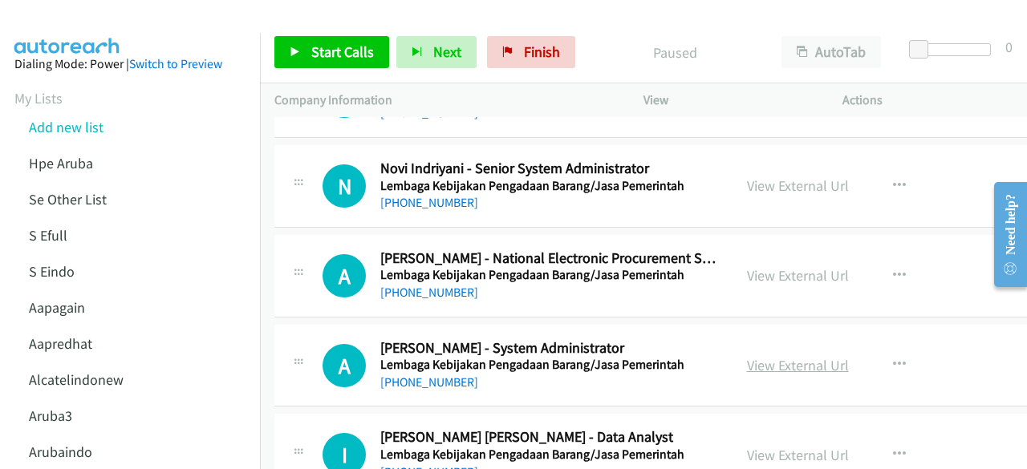
click at [776, 356] on link "View External Url" at bounding box center [798, 365] width 102 height 18
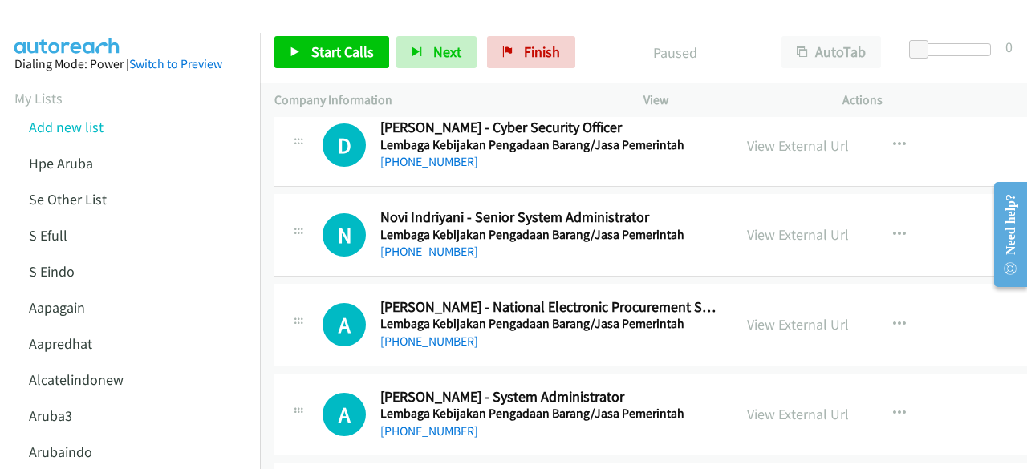
scroll to position [16468, 0]
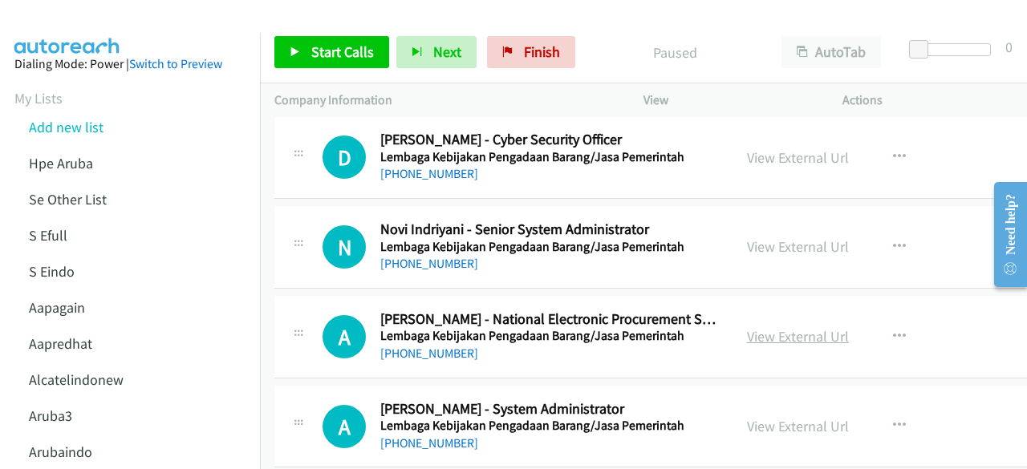
click at [770, 327] on link "View External Url" at bounding box center [798, 336] width 102 height 18
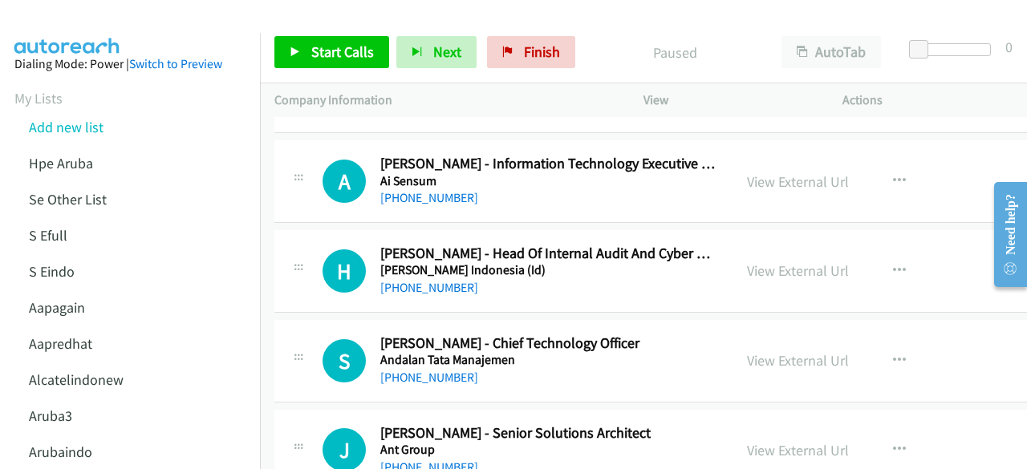
scroll to position [0, 0]
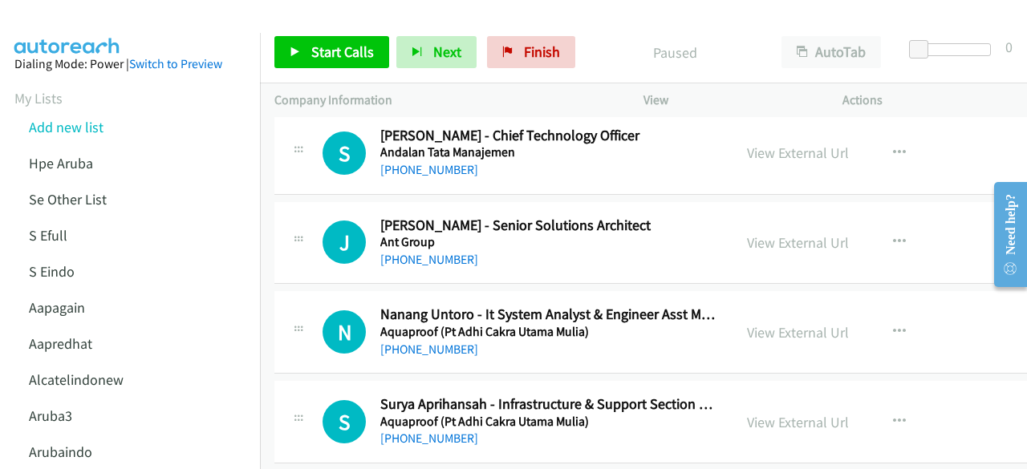
scroll to position [418, 0]
click at [759, 155] on link "View External Url" at bounding box center [798, 153] width 102 height 18
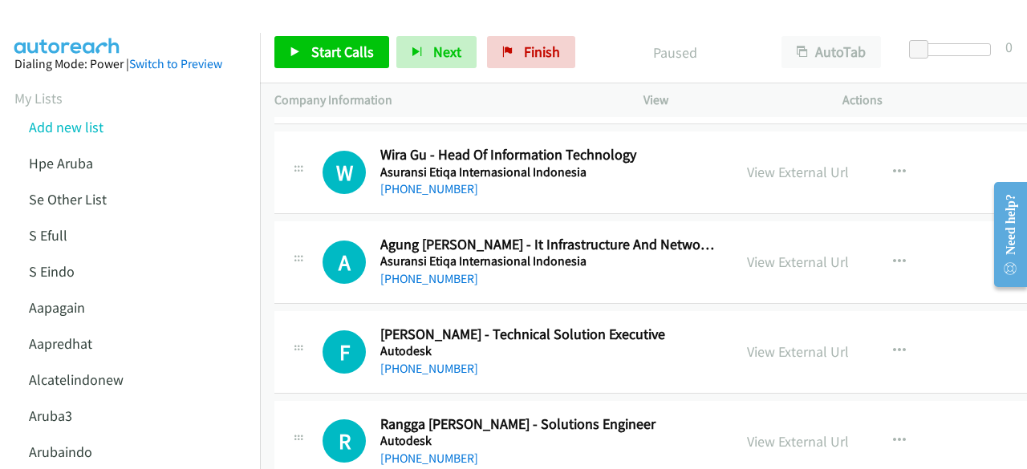
scroll to position [1207, 0]
click at [768, 255] on link "View External Url" at bounding box center [798, 261] width 102 height 18
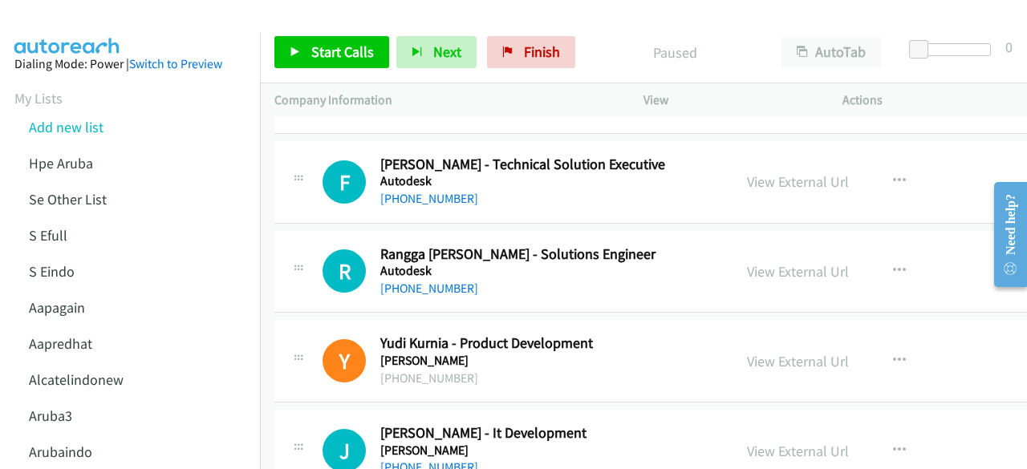
scroll to position [1380, 1]
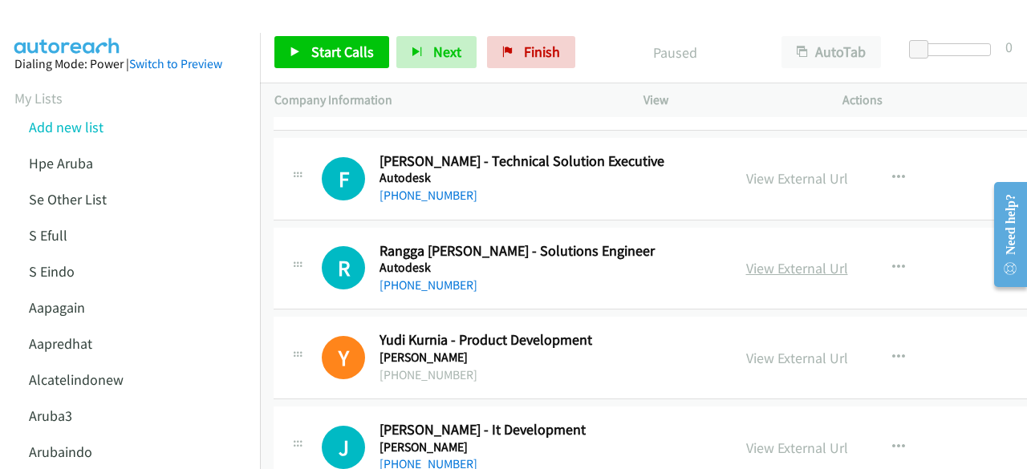
click at [754, 260] on link "View External Url" at bounding box center [797, 268] width 102 height 18
drag, startPoint x: 764, startPoint y: 162, endPoint x: 764, endPoint y: 177, distance: 15.2
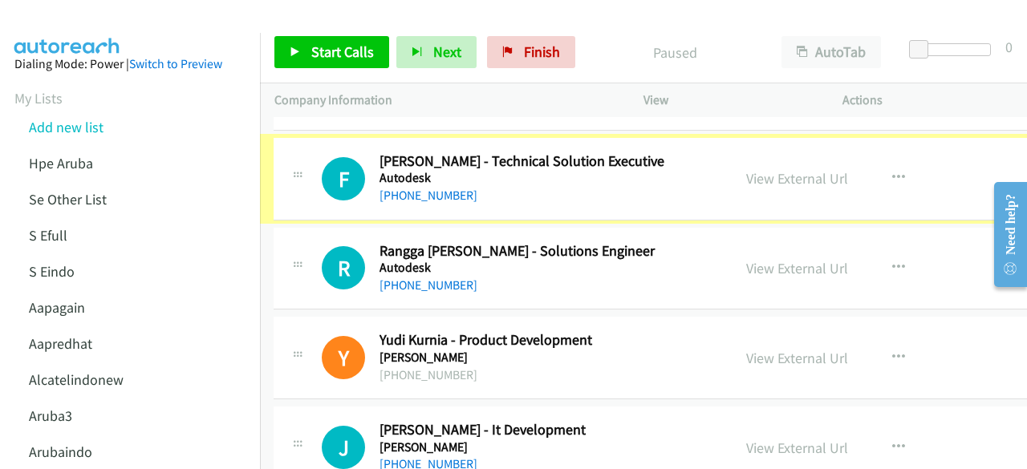
click at [764, 177] on link "View External Url" at bounding box center [797, 178] width 102 height 18
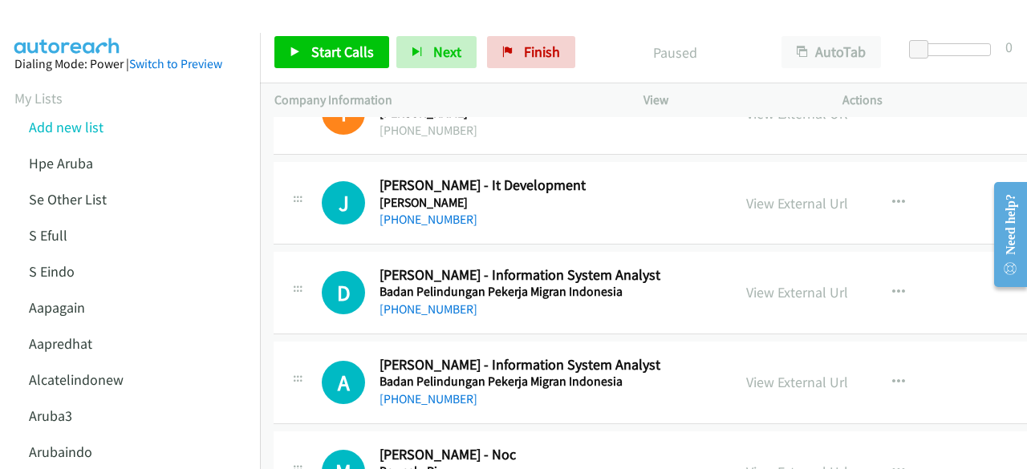
scroll to position [1628, 1]
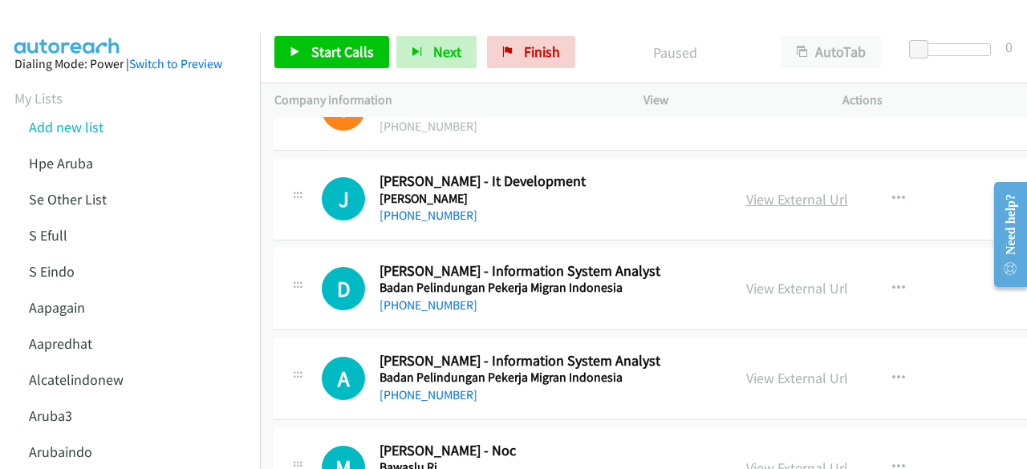
click at [746, 190] on link "View External Url" at bounding box center [797, 199] width 102 height 18
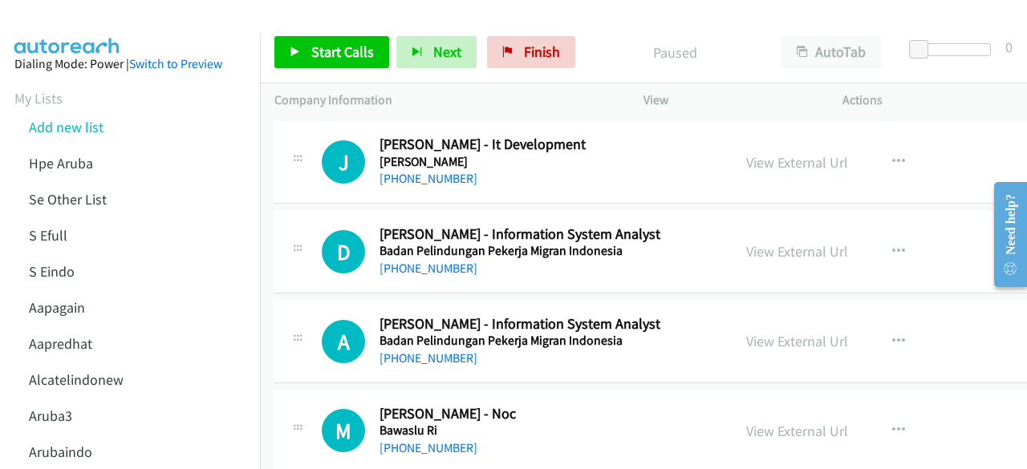
scroll to position [1668, 1]
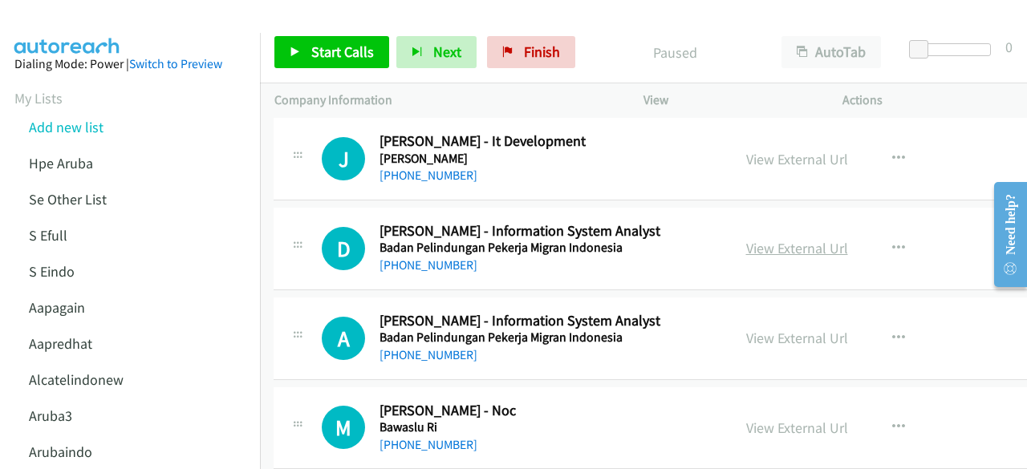
click at [759, 239] on link "View External Url" at bounding box center [797, 248] width 102 height 18
